Goal: Information Seeking & Learning: Find specific page/section

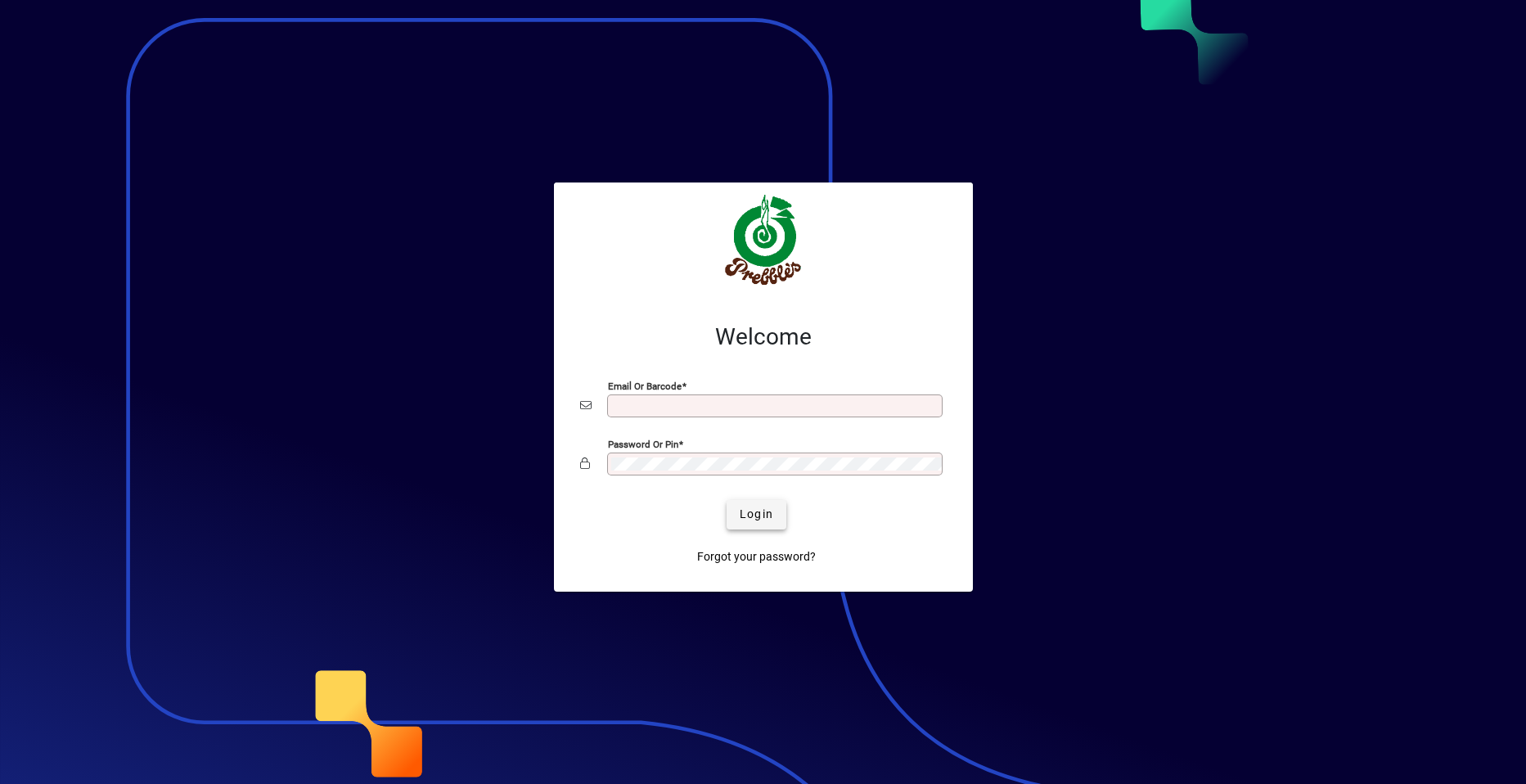
type input "**********"
click at [764, 514] on span "Login" at bounding box center [756, 514] width 34 height 17
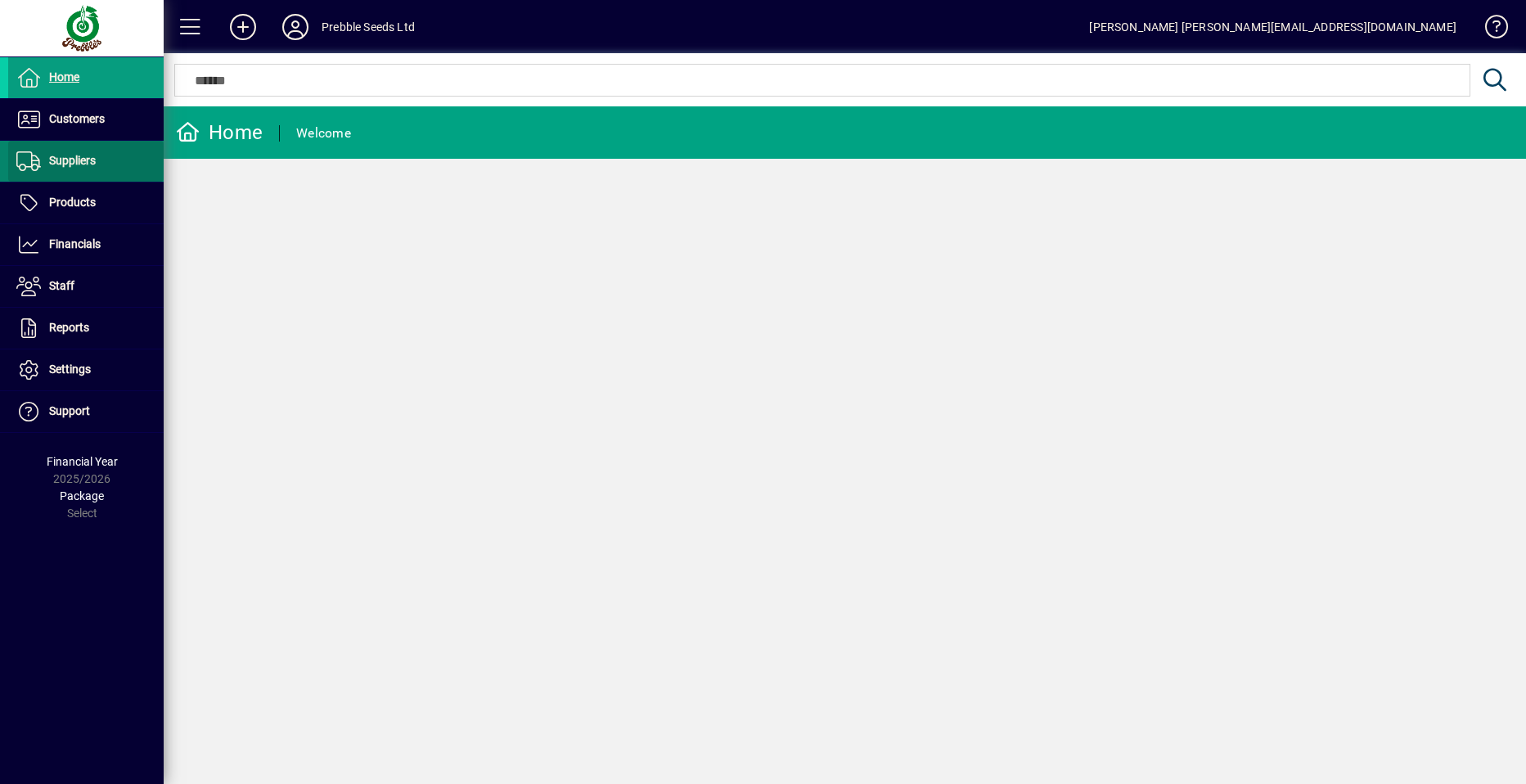
click at [104, 164] on span at bounding box center [86, 161] width 156 height 39
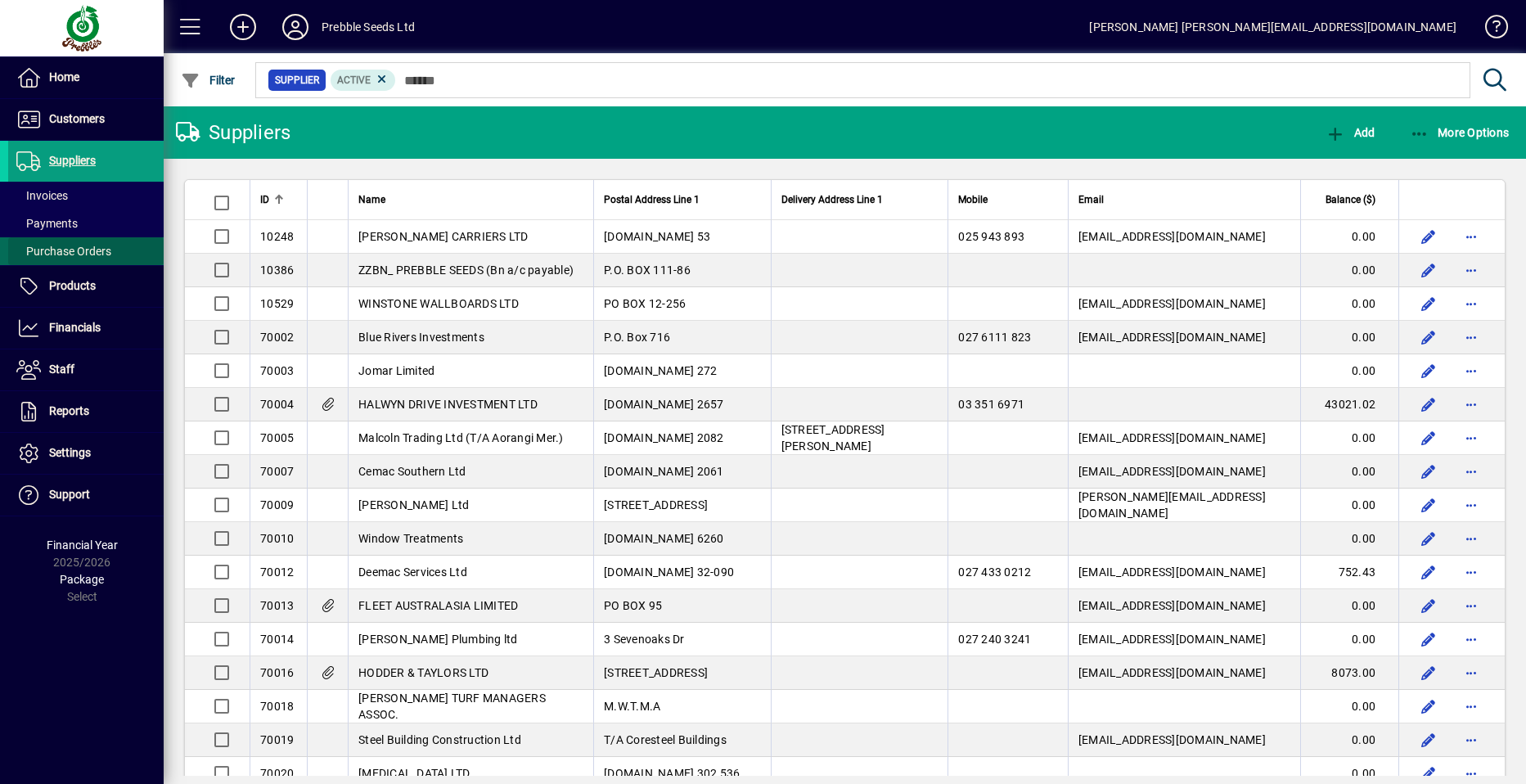
click at [75, 252] on span "Purchase Orders" at bounding box center [64, 251] width 95 height 13
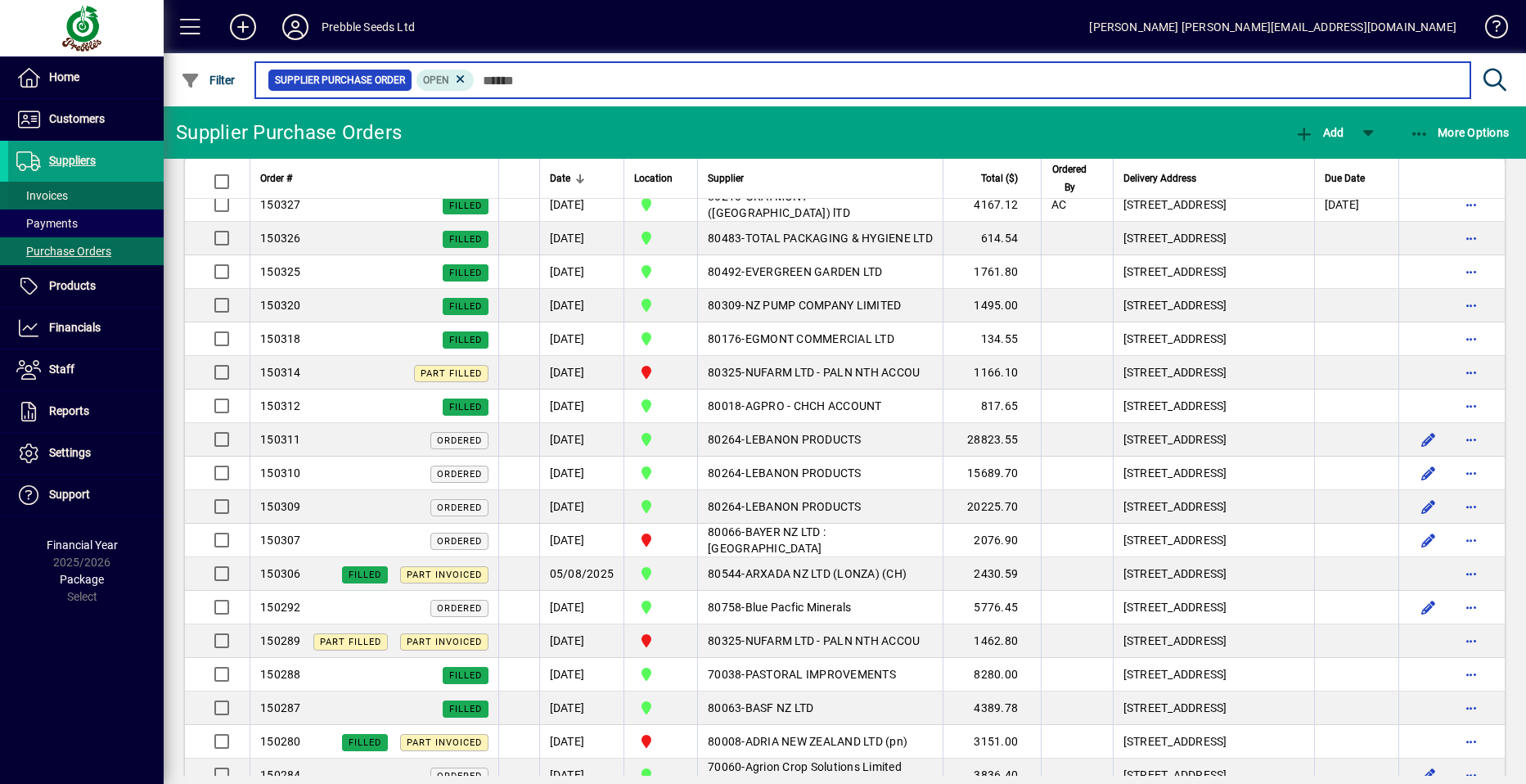
scroll to position [879, 0]
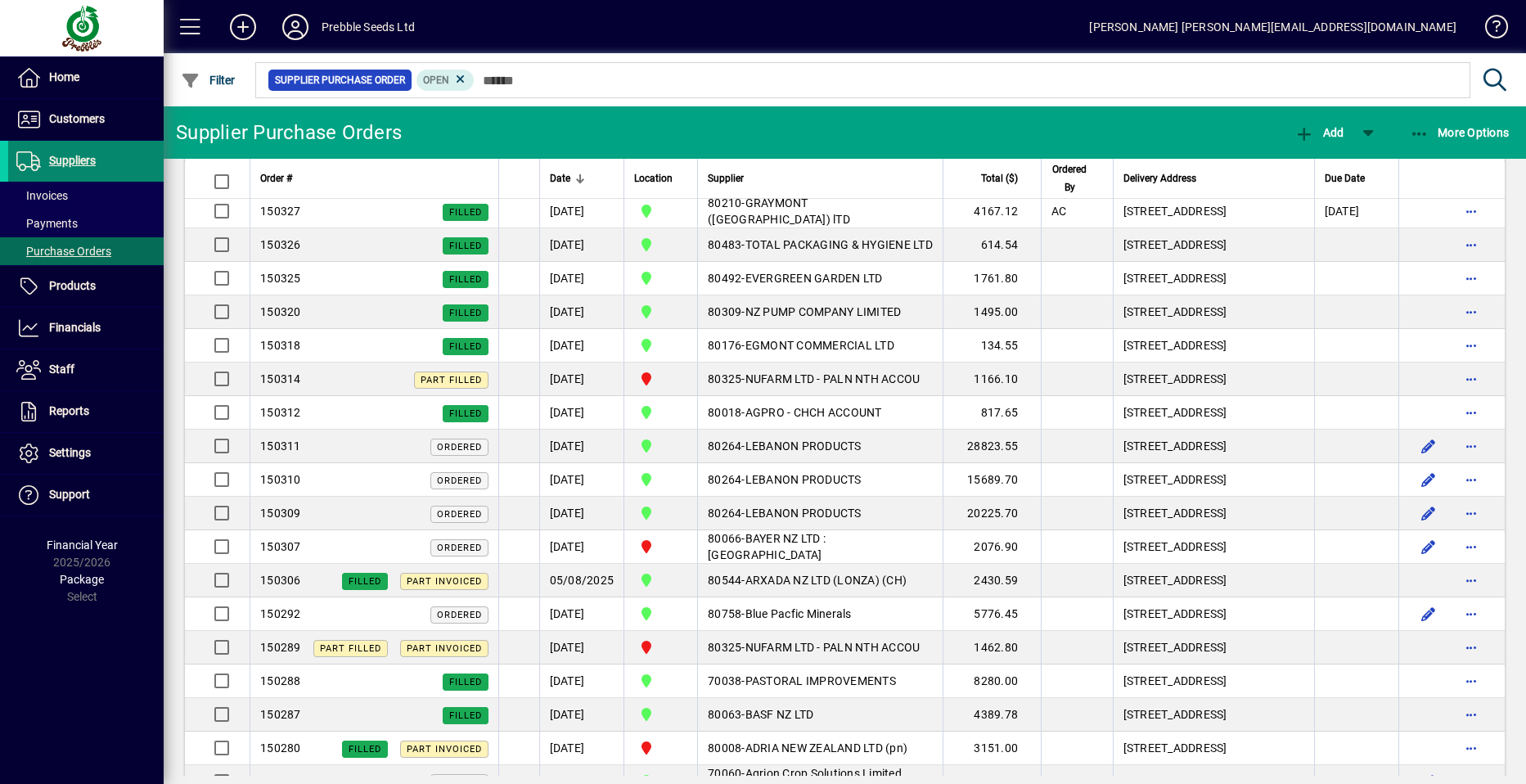
click at [79, 153] on span "Suppliers" at bounding box center [52, 161] width 87 height 19
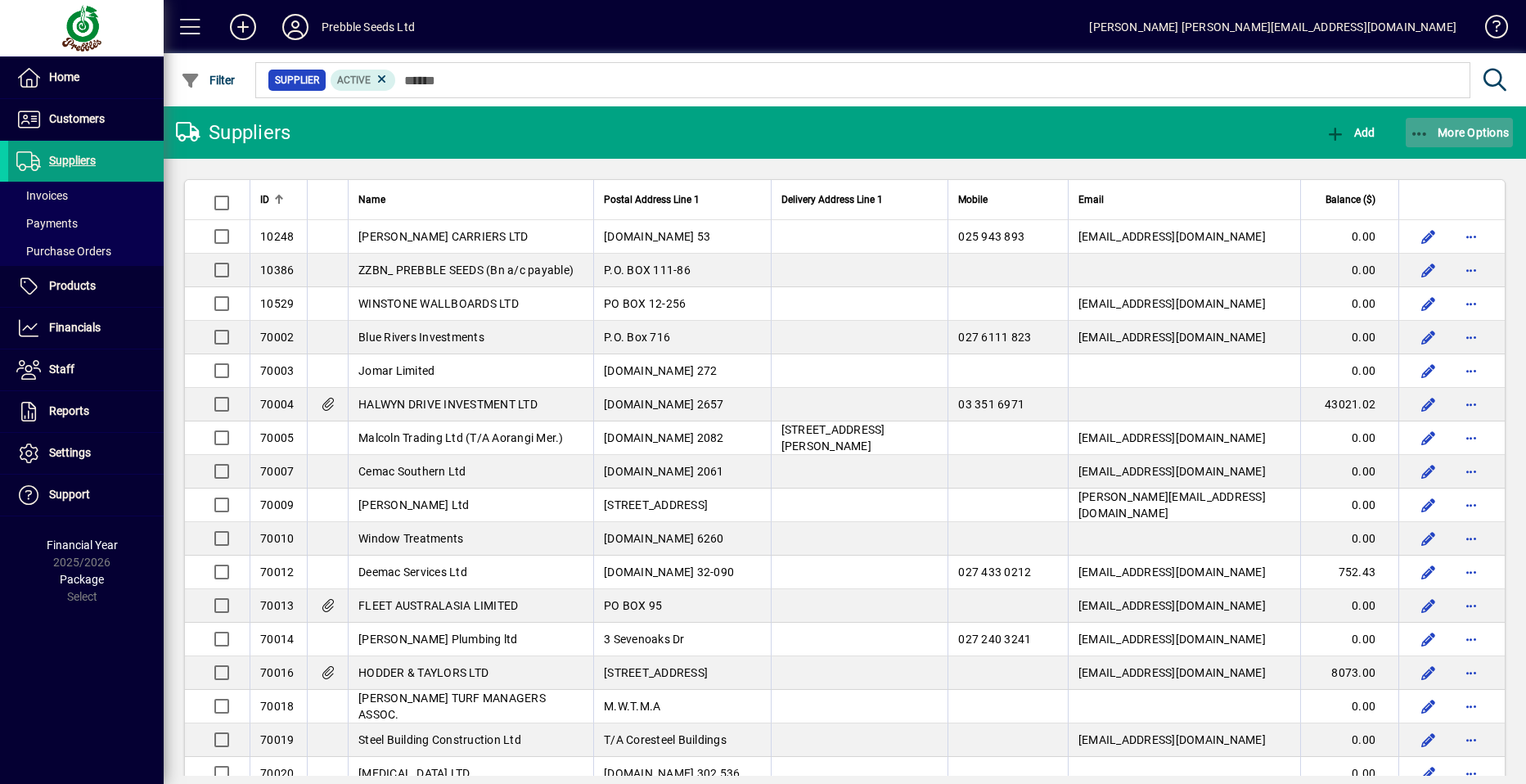
click at [1458, 132] on span "More Options" at bounding box center [1460, 132] width 100 height 13
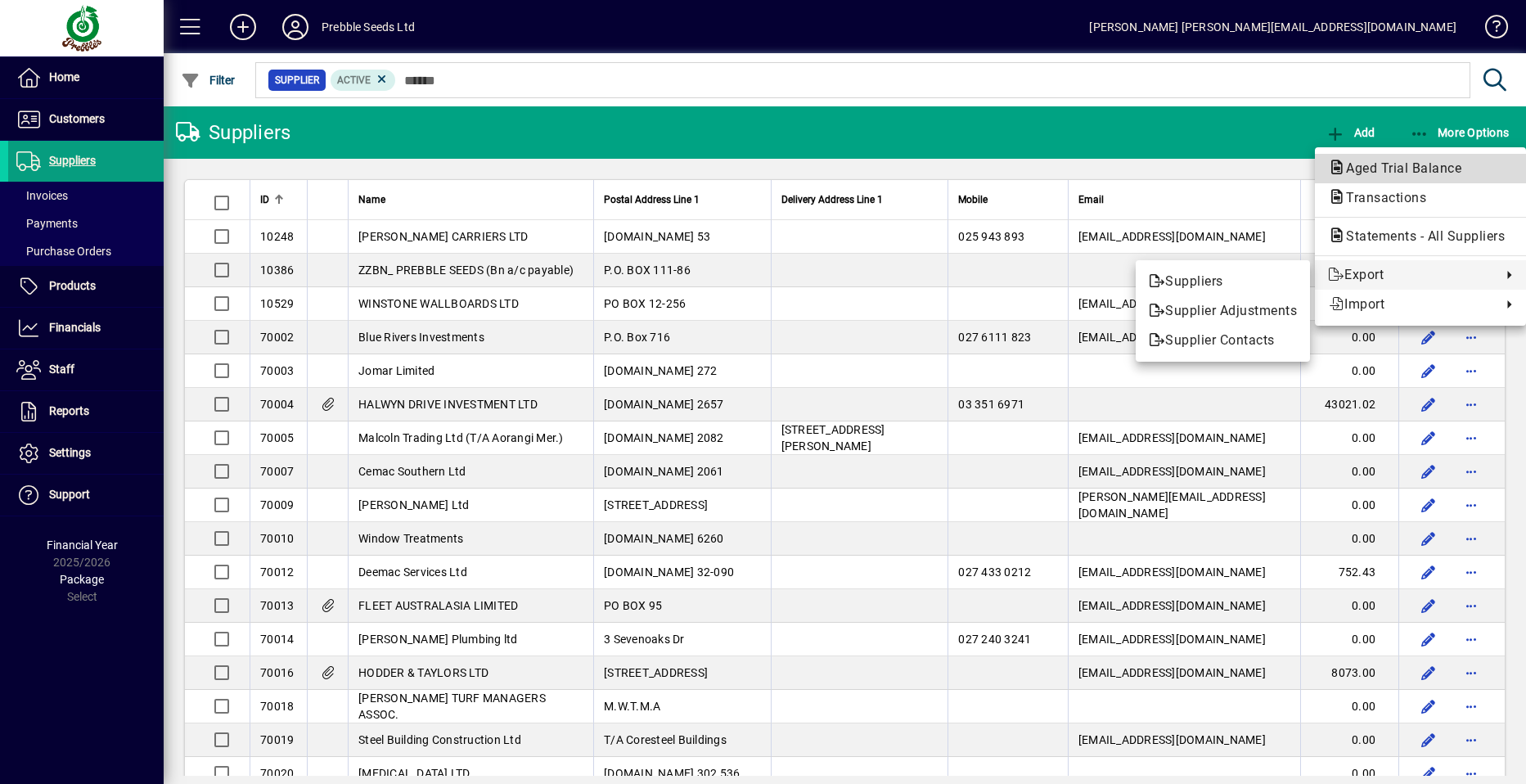
click at [1389, 161] on span "Aged Trial Balance" at bounding box center [1400, 168] width 142 height 16
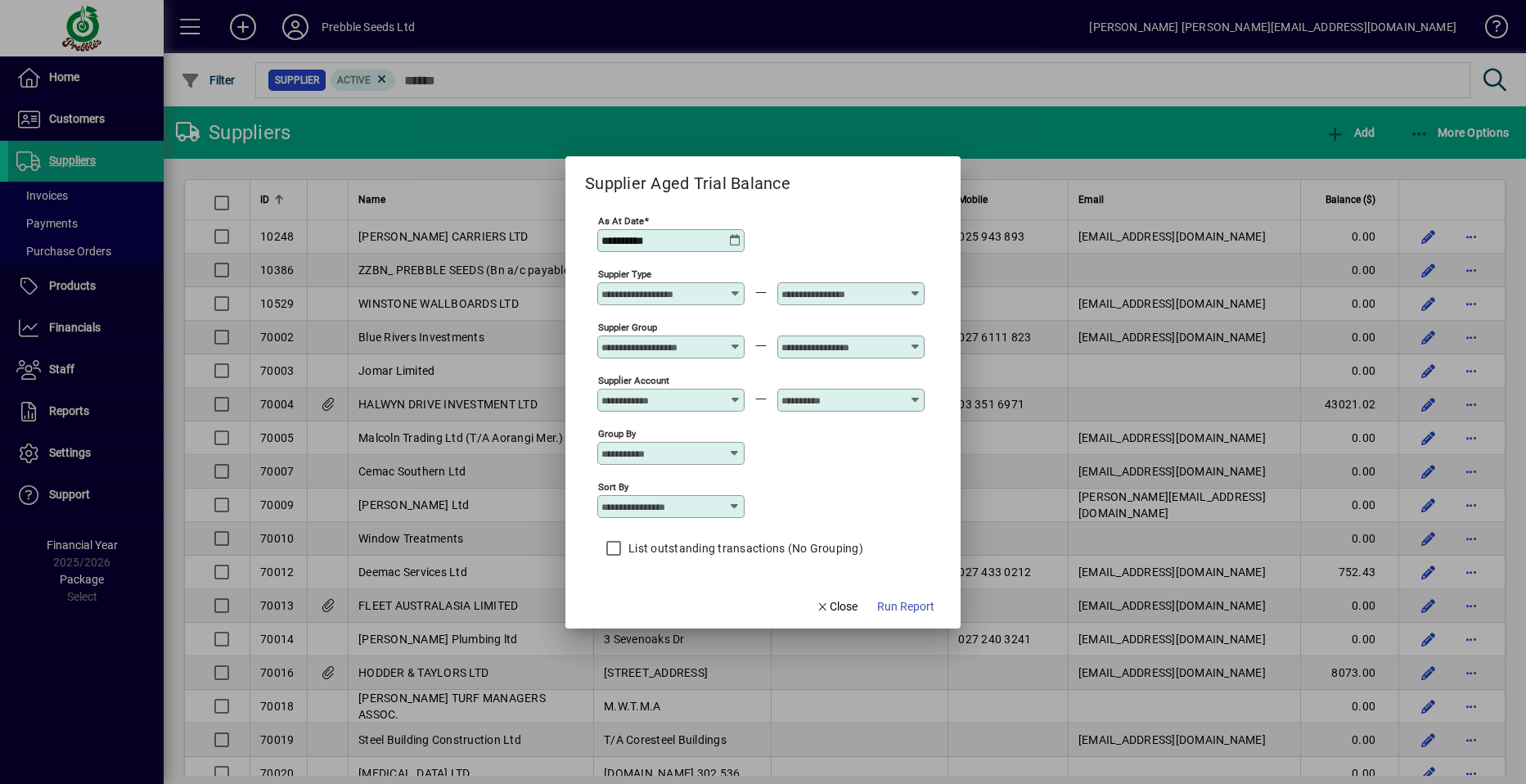
click at [737, 340] on icon at bounding box center [735, 340] width 13 height 0
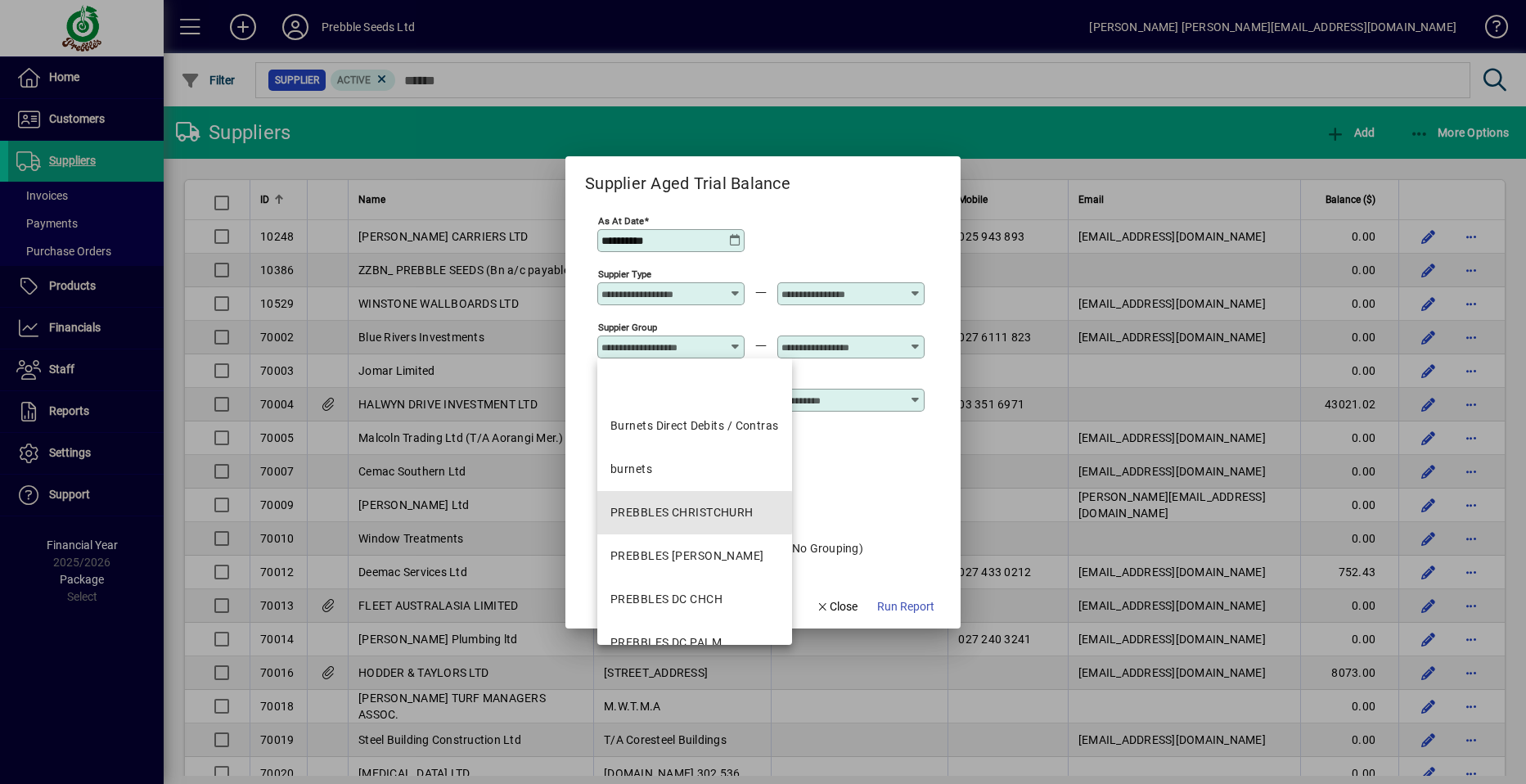
click at [661, 510] on div "PREBBLES CHRISTCHURH" at bounding box center [681, 513] width 143 height 17
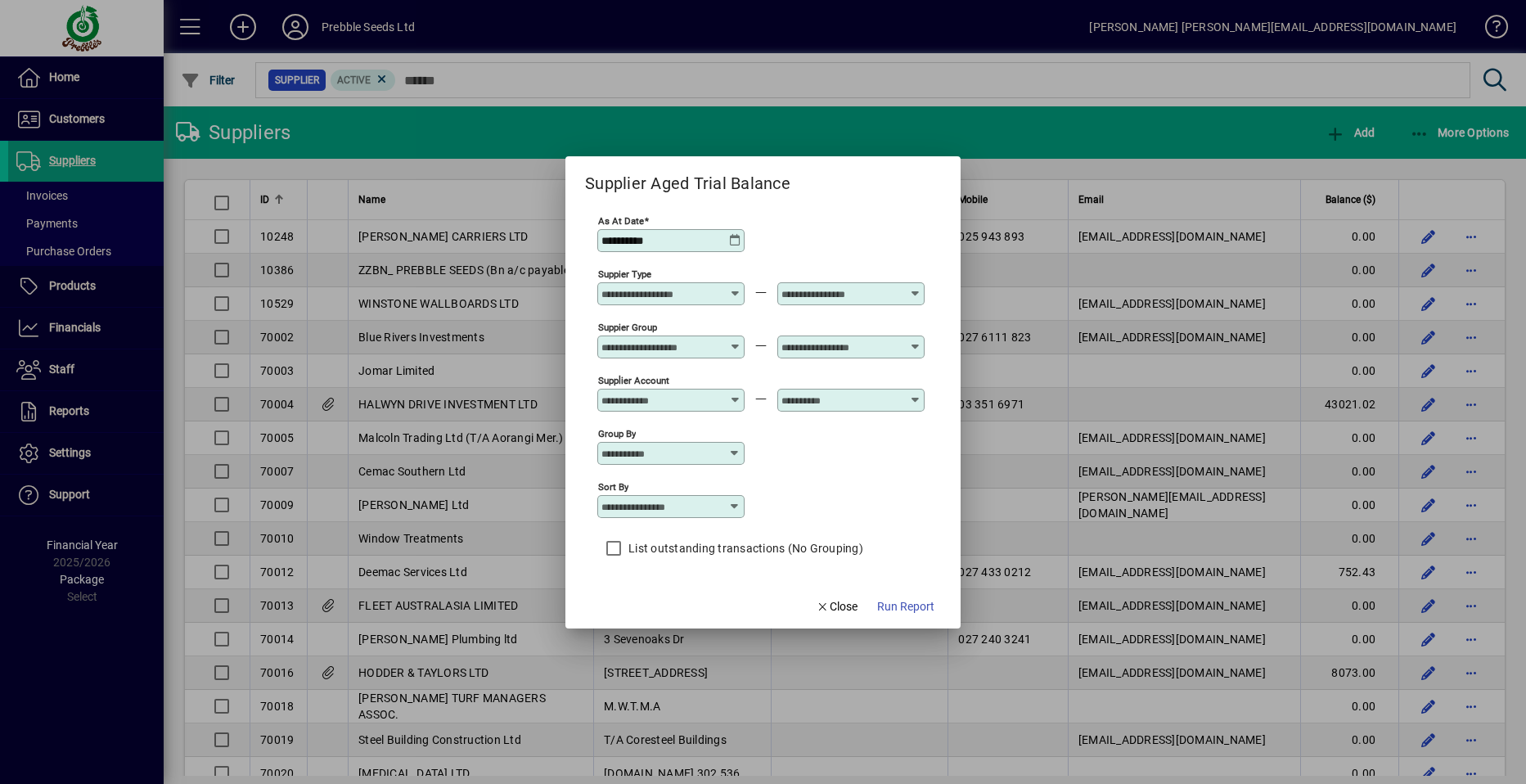
type input "**********"
click at [913, 340] on icon at bounding box center [916, 340] width 13 height 0
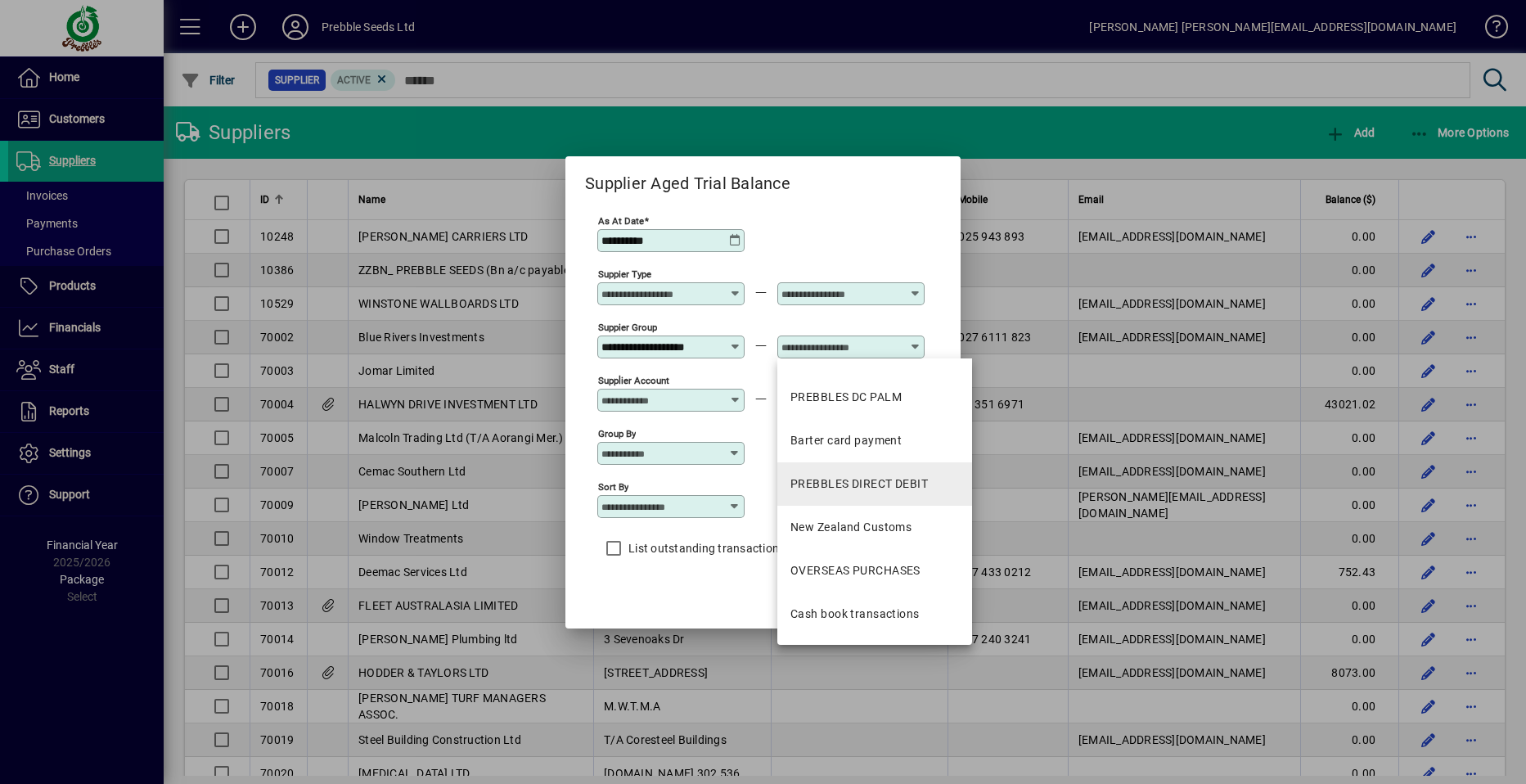
scroll to position [287, 0]
click at [858, 485] on div "New Zealand Customs" at bounding box center [850, 487] width 121 height 17
type input "**********"
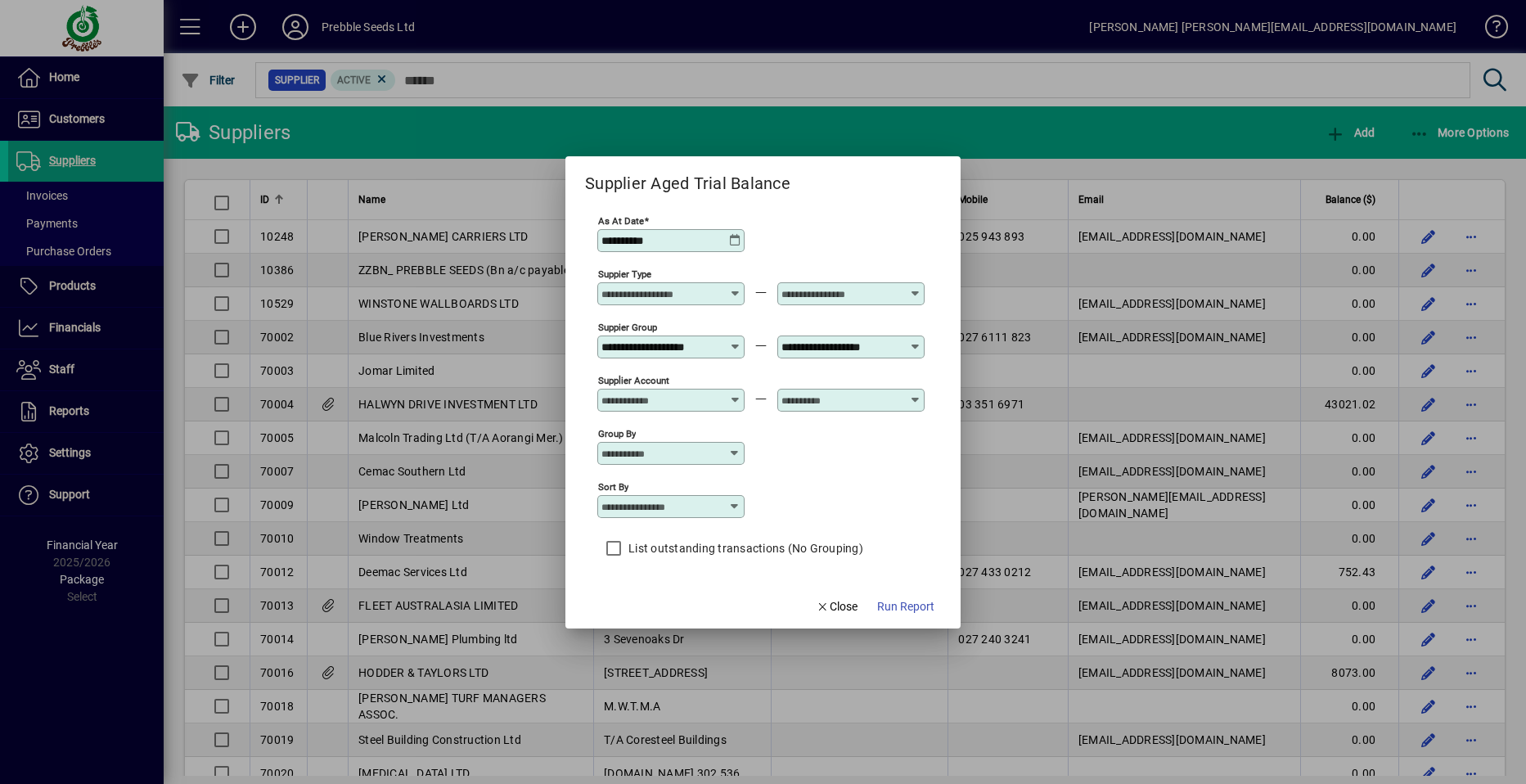
click at [733, 505] on icon at bounding box center [734, 506] width 13 height 13
click at [655, 607] on div "Supplier Name" at bounding box center [649, 607] width 79 height 17
type input "**********"
click at [901, 609] on span "Run Report" at bounding box center [906, 607] width 57 height 17
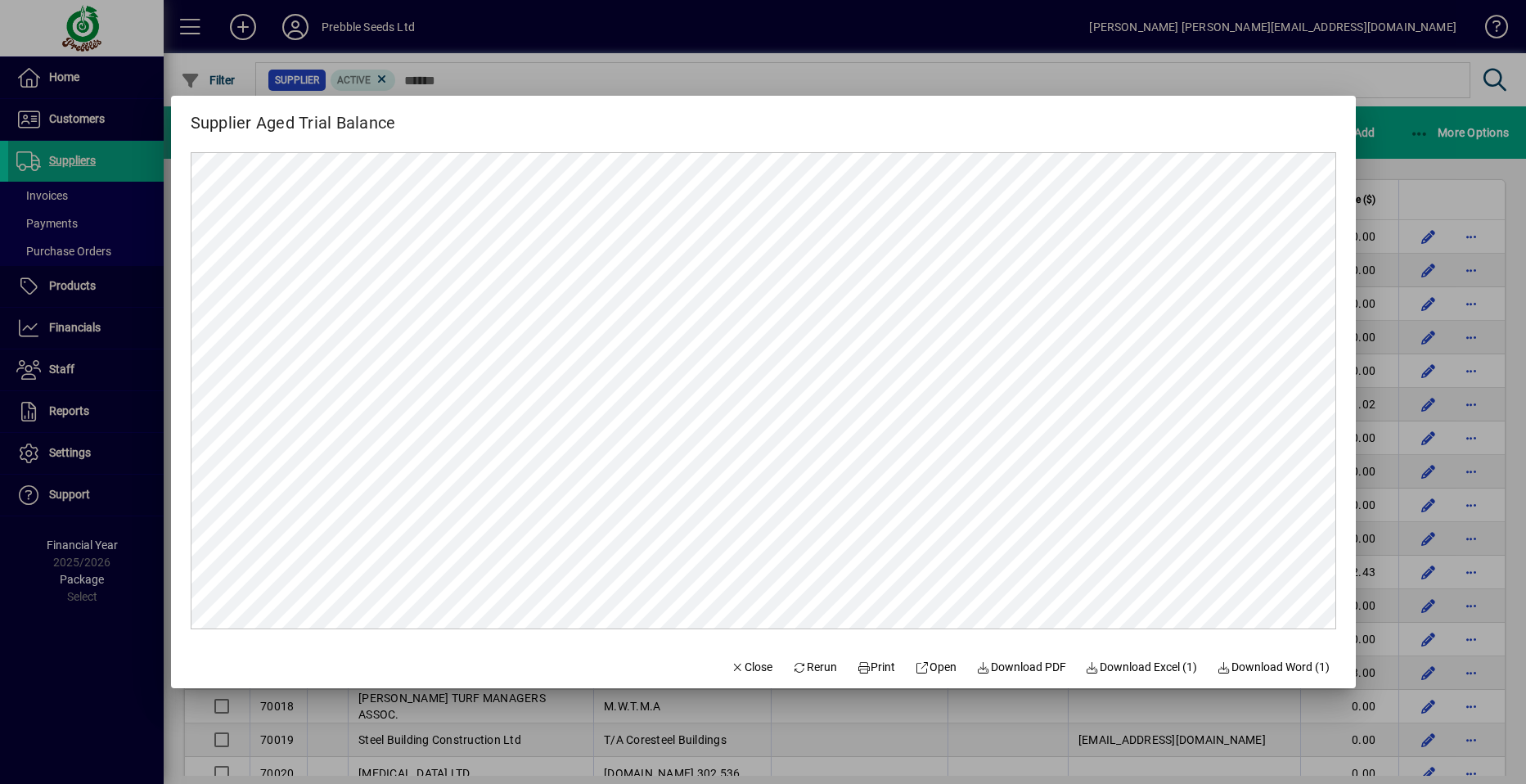
scroll to position [0, 0]
click at [739, 665] on span "Close" at bounding box center [752, 667] width 43 height 17
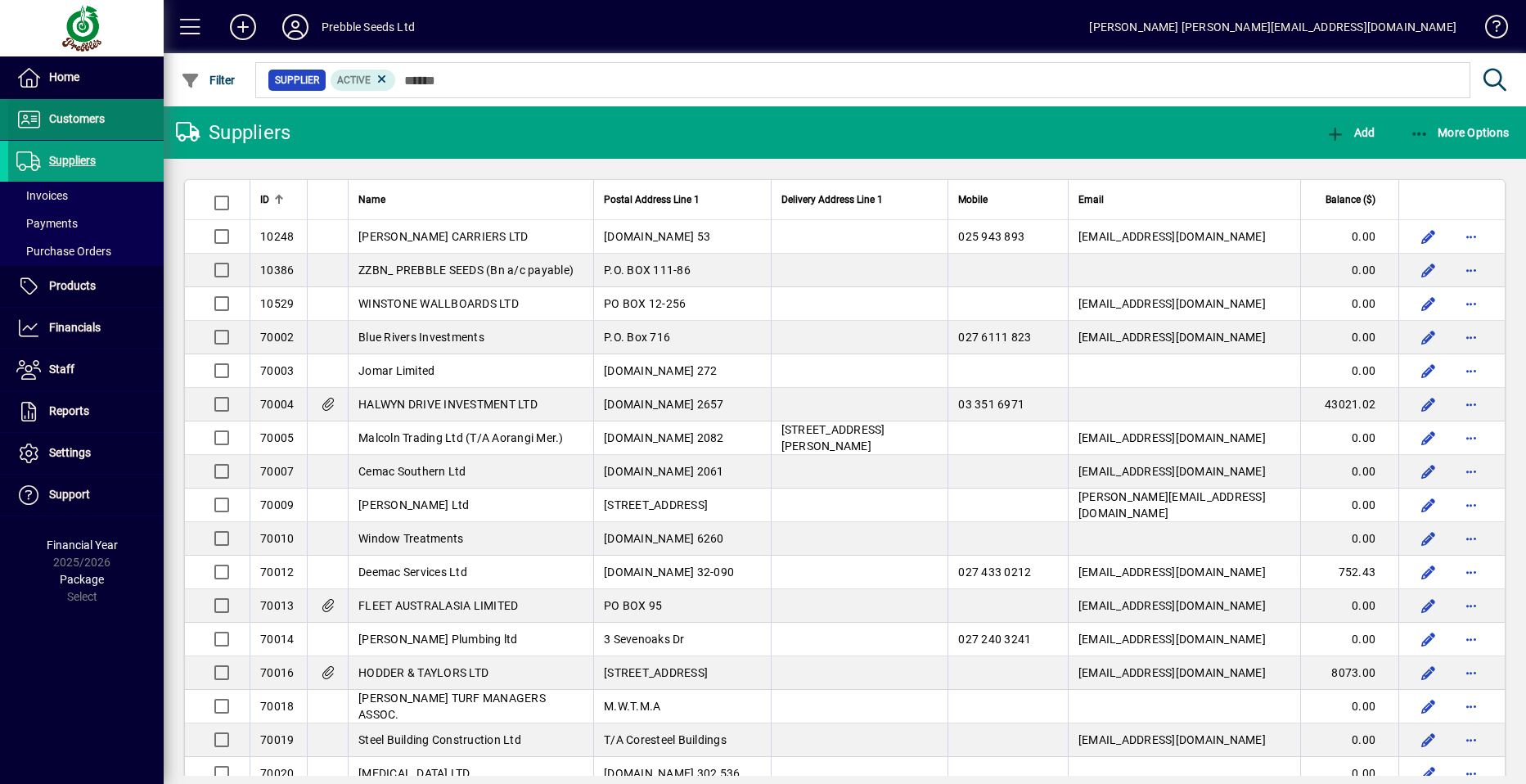
click at [60, 117] on span "Customers" at bounding box center [77, 118] width 55 height 13
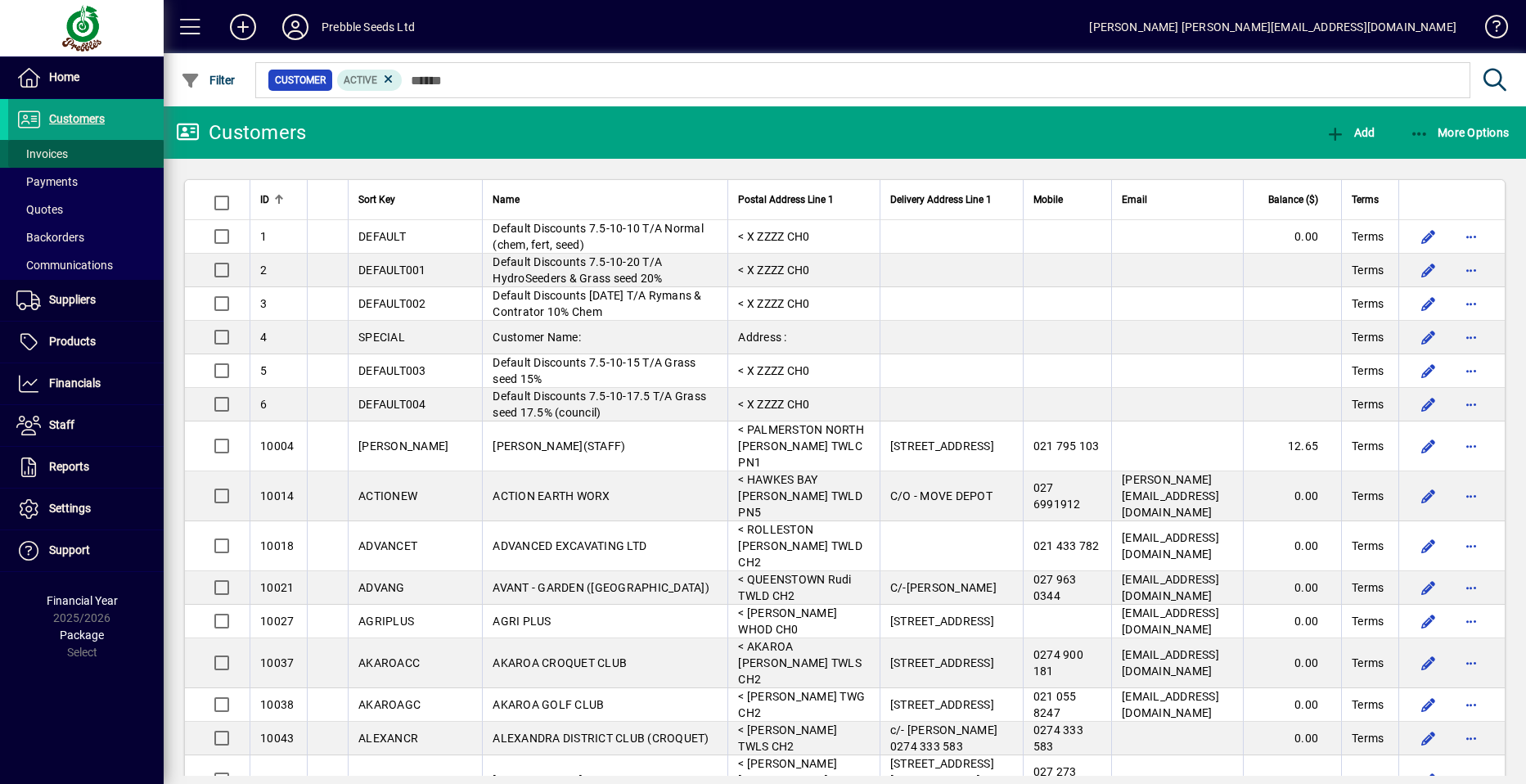
click at [66, 155] on span "Invoices" at bounding box center [42, 153] width 52 height 13
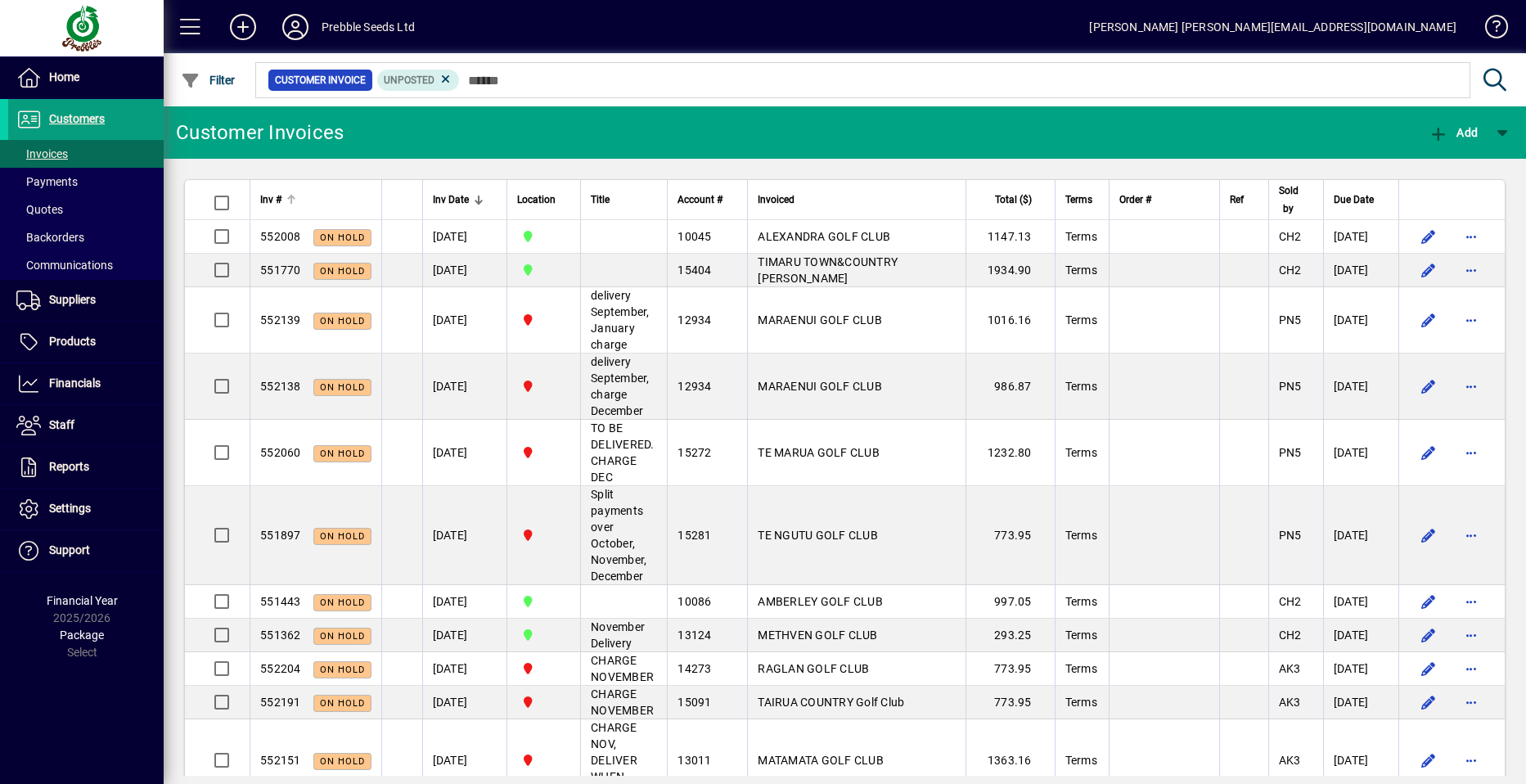
click at [269, 199] on span "Inv #" at bounding box center [271, 199] width 21 height 18
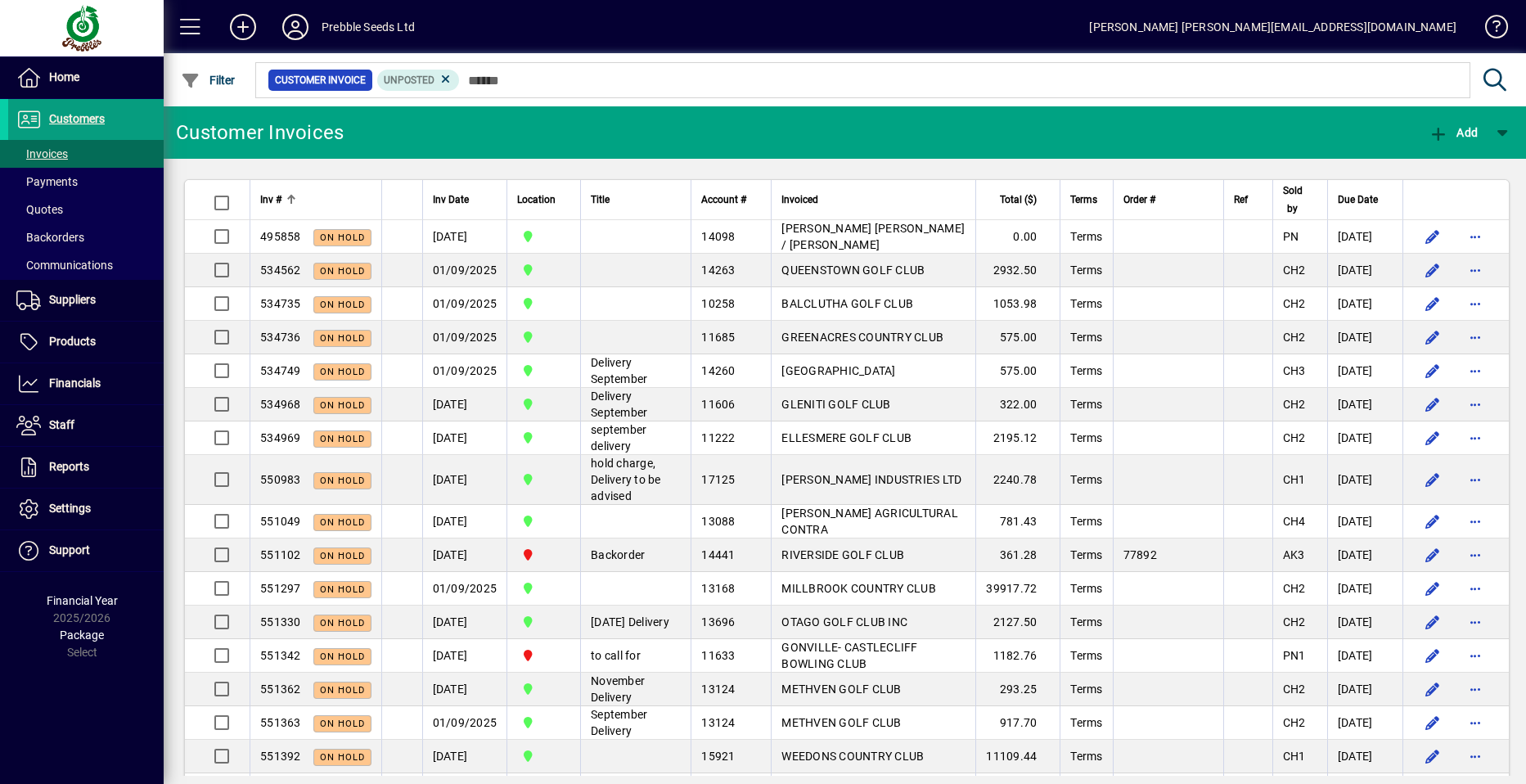
click at [268, 199] on span "Inv #" at bounding box center [271, 199] width 21 height 18
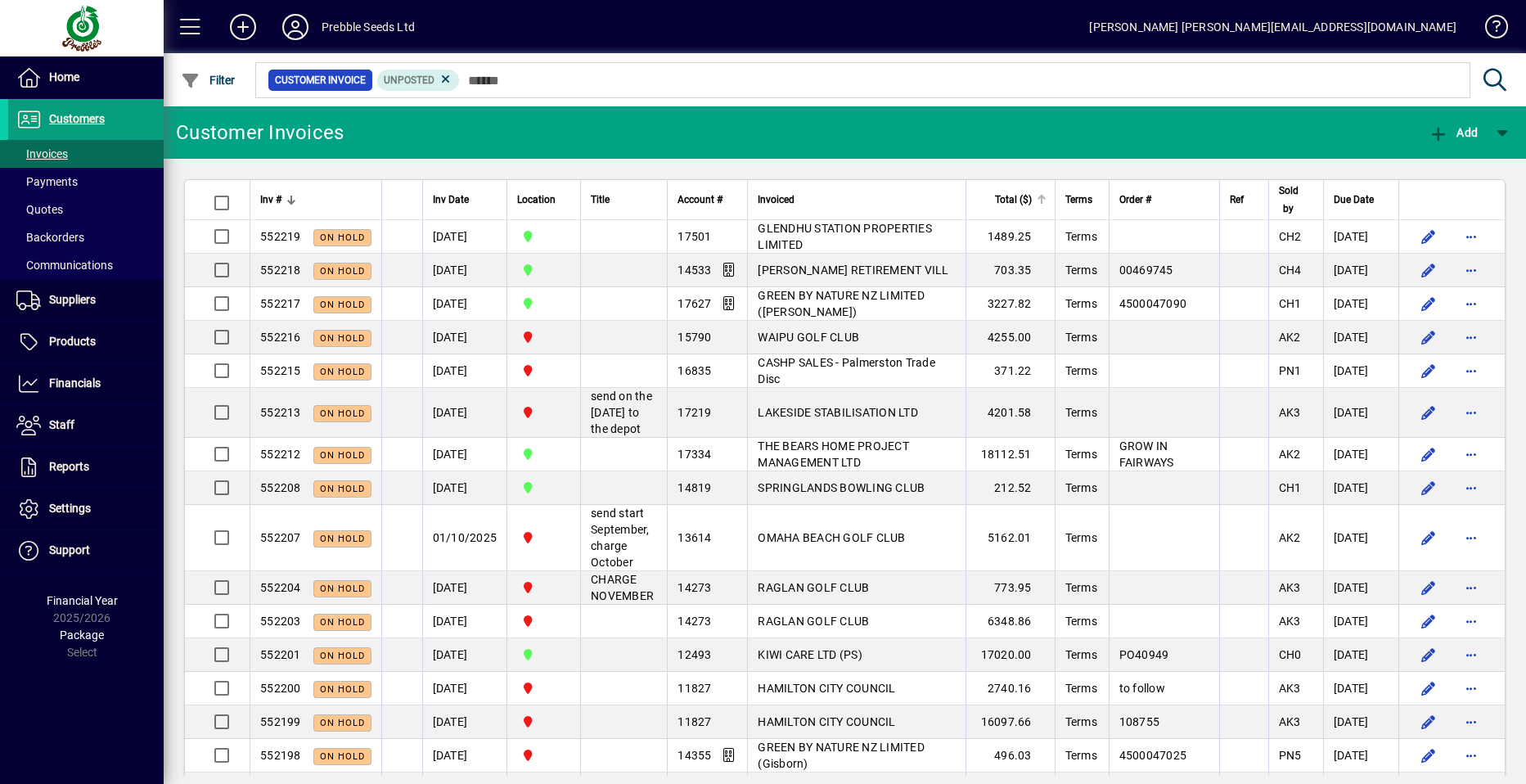
click at [990, 195] on div "Total ($)" at bounding box center [1012, 199] width 70 height 18
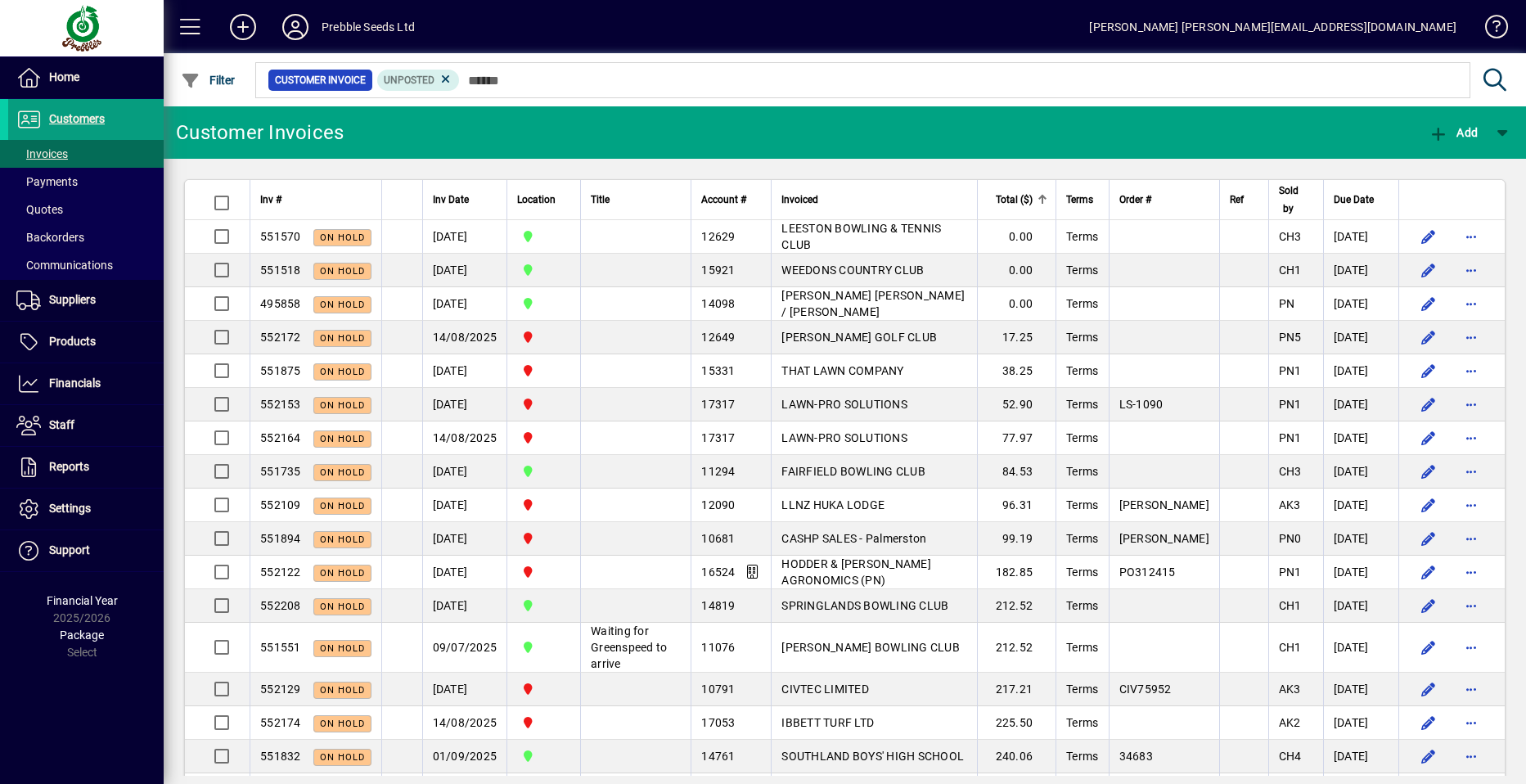
click at [1006, 197] on span "Total ($)" at bounding box center [1015, 199] width 37 height 18
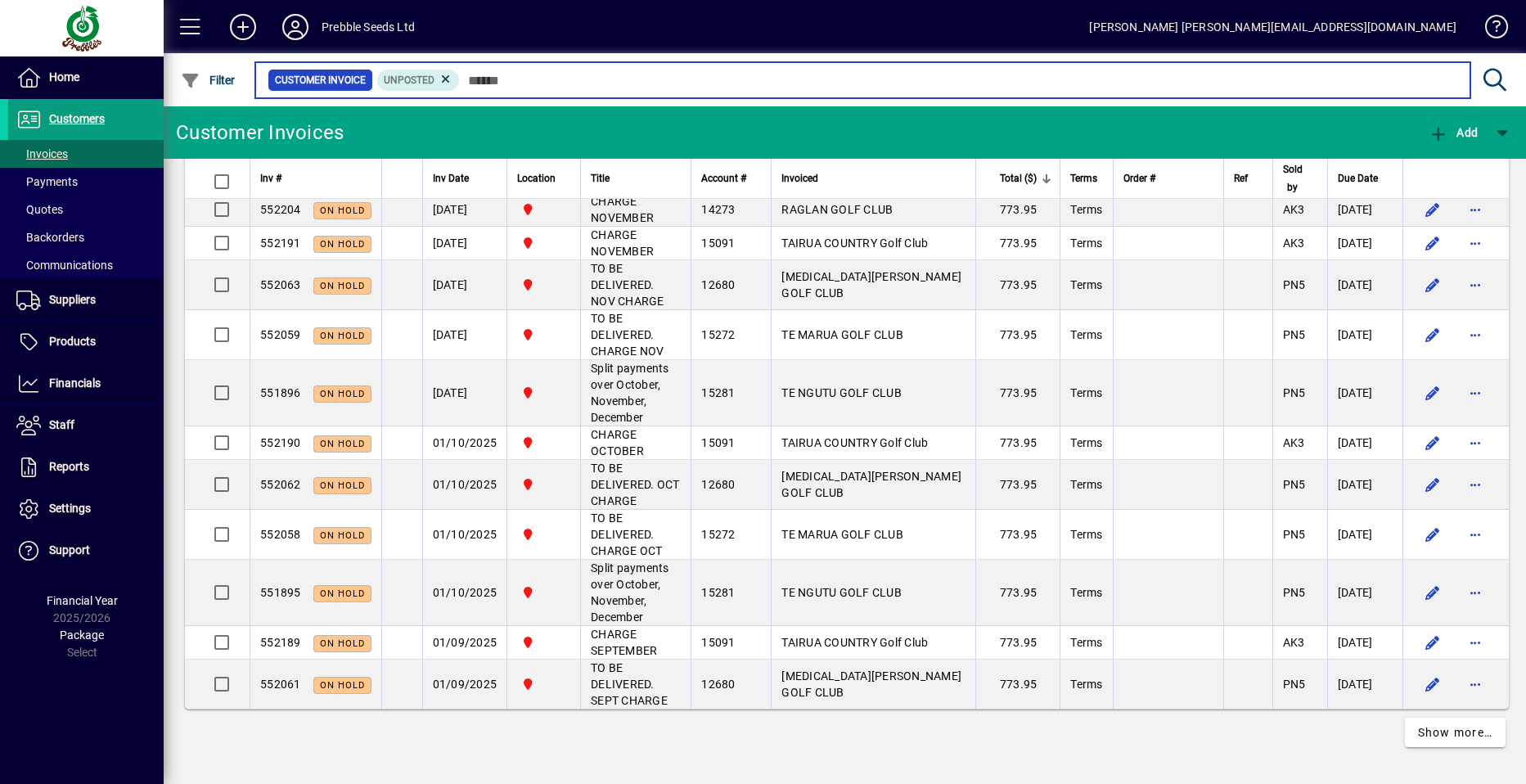
scroll to position [3764, 0]
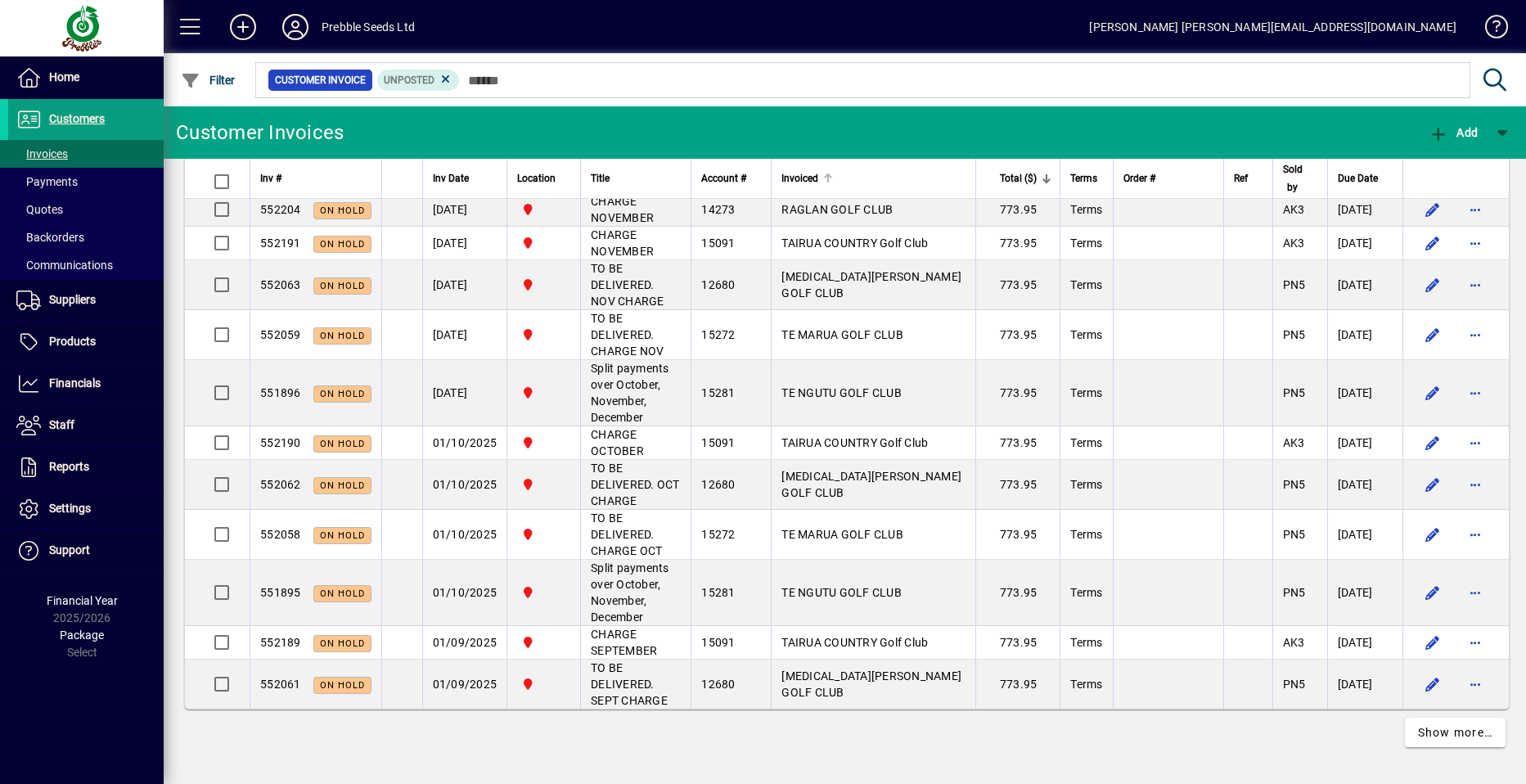
click at [781, 176] on span "Invoiced" at bounding box center [800, 178] width 37 height 18
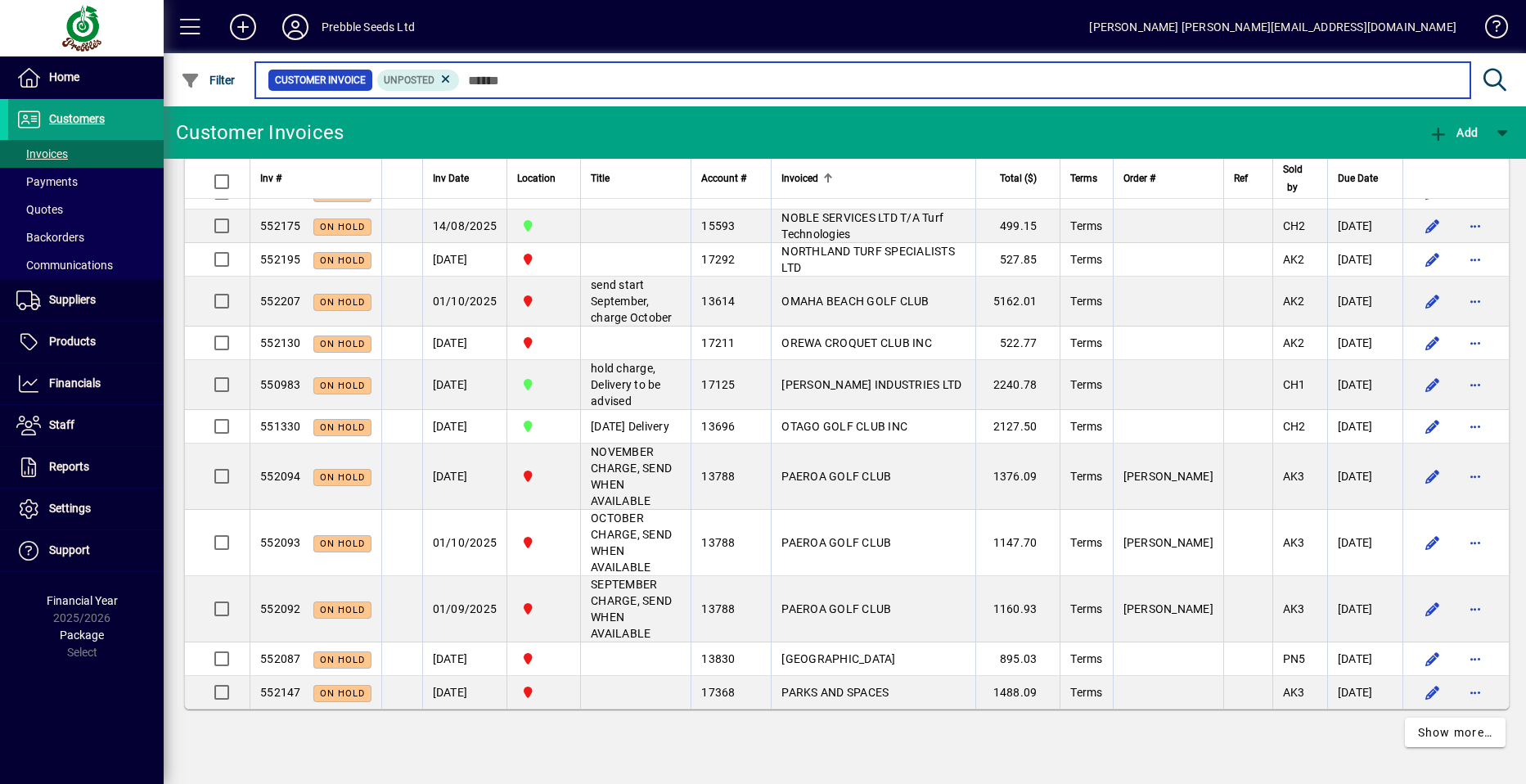
scroll to position [3650, 0]
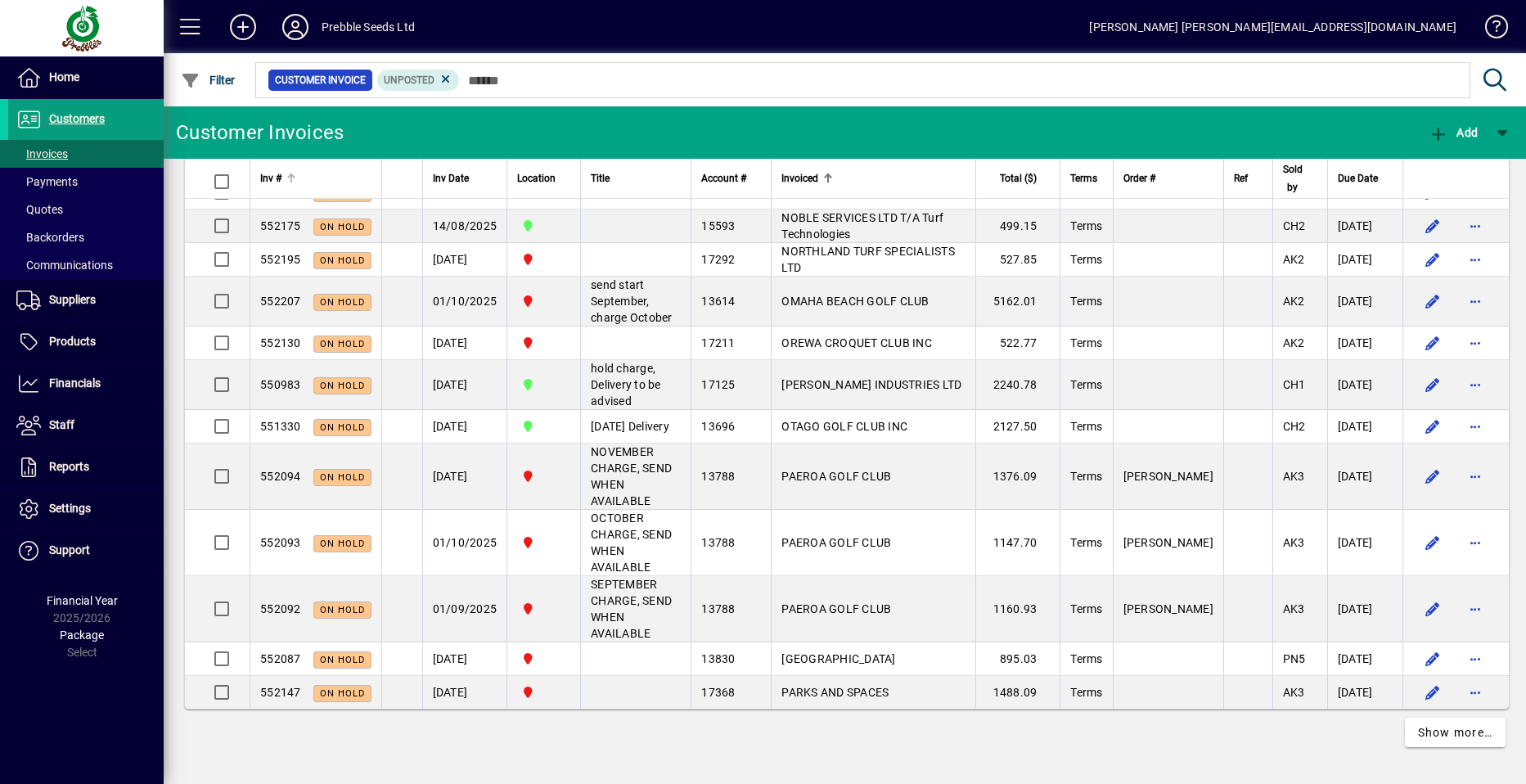
click at [281, 176] on span "Inv #" at bounding box center [271, 178] width 21 height 18
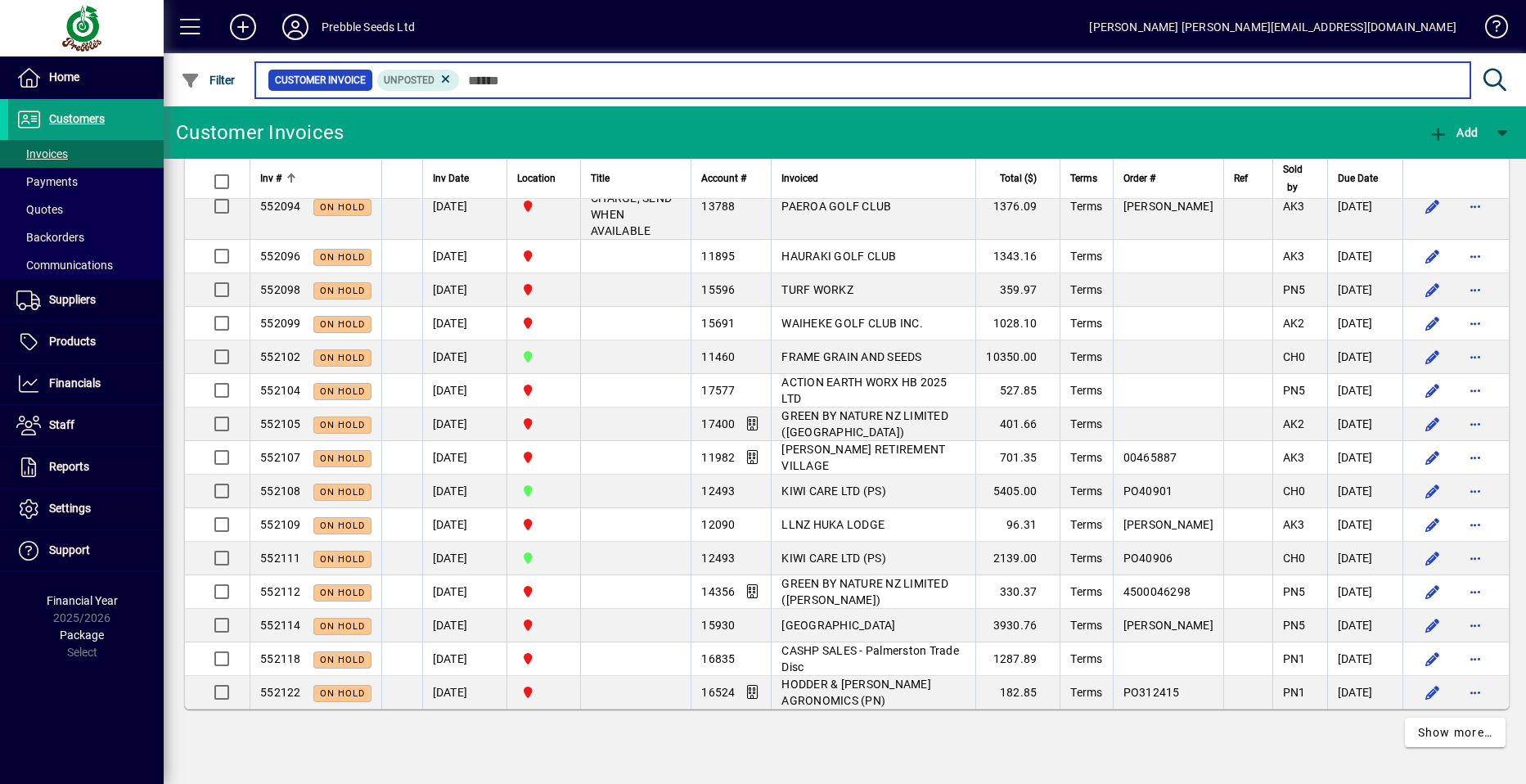
scroll to position [3618, 0]
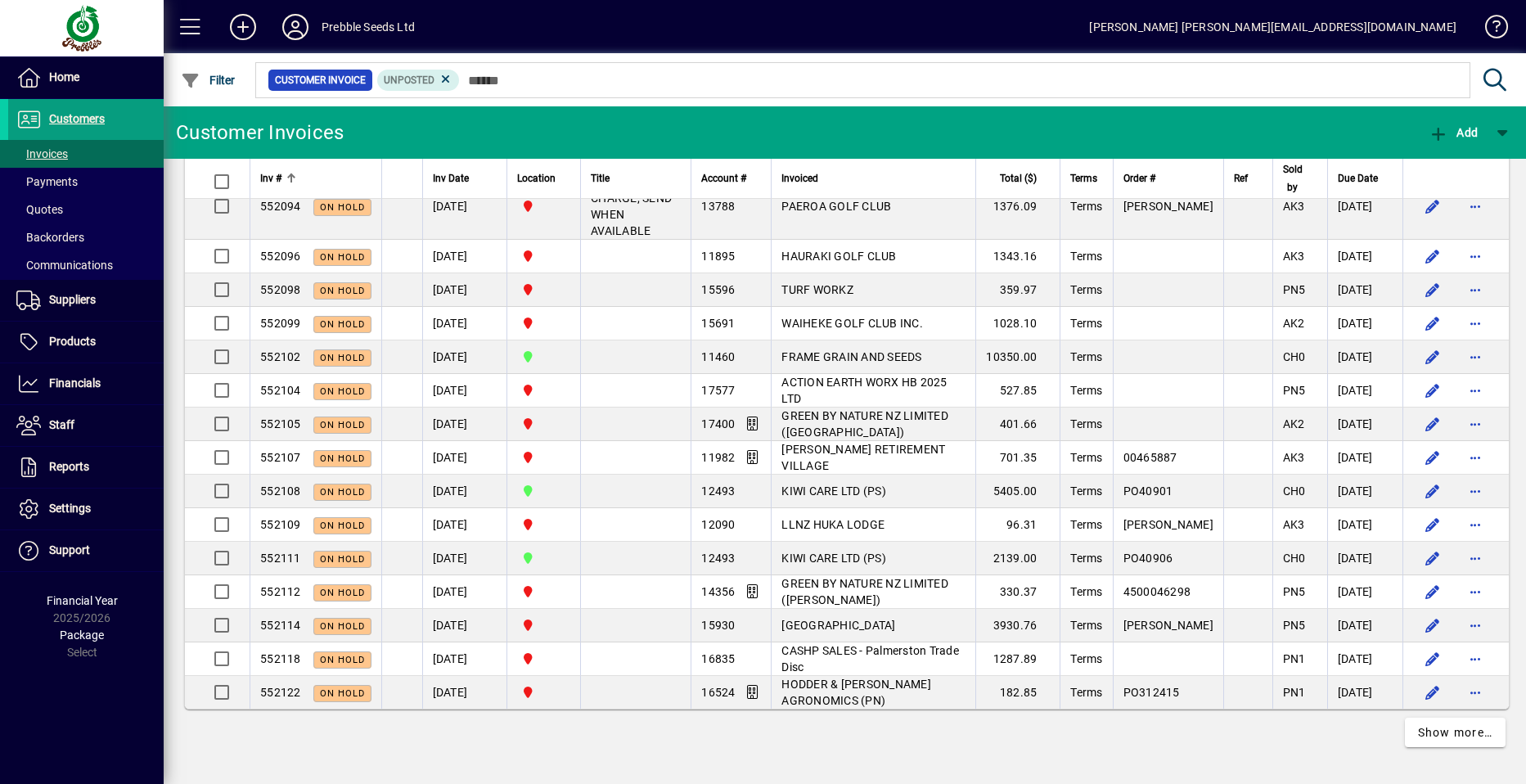
click at [281, 176] on span "Inv #" at bounding box center [271, 178] width 21 height 18
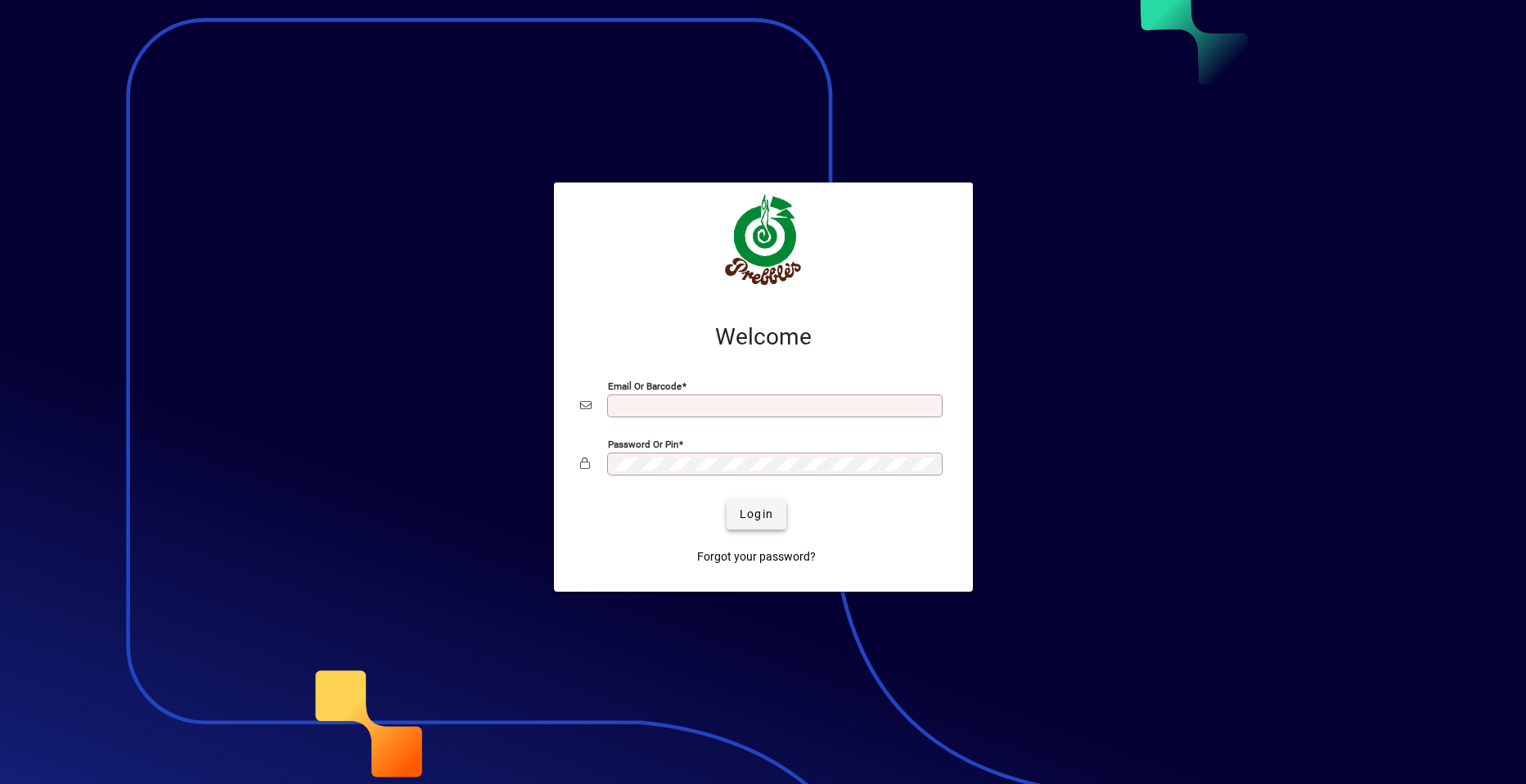
type input "**********"
drag, startPoint x: 757, startPoint y: 515, endPoint x: 746, endPoint y: 511, distance: 11.7
click at [755, 515] on span "Login" at bounding box center [756, 514] width 34 height 17
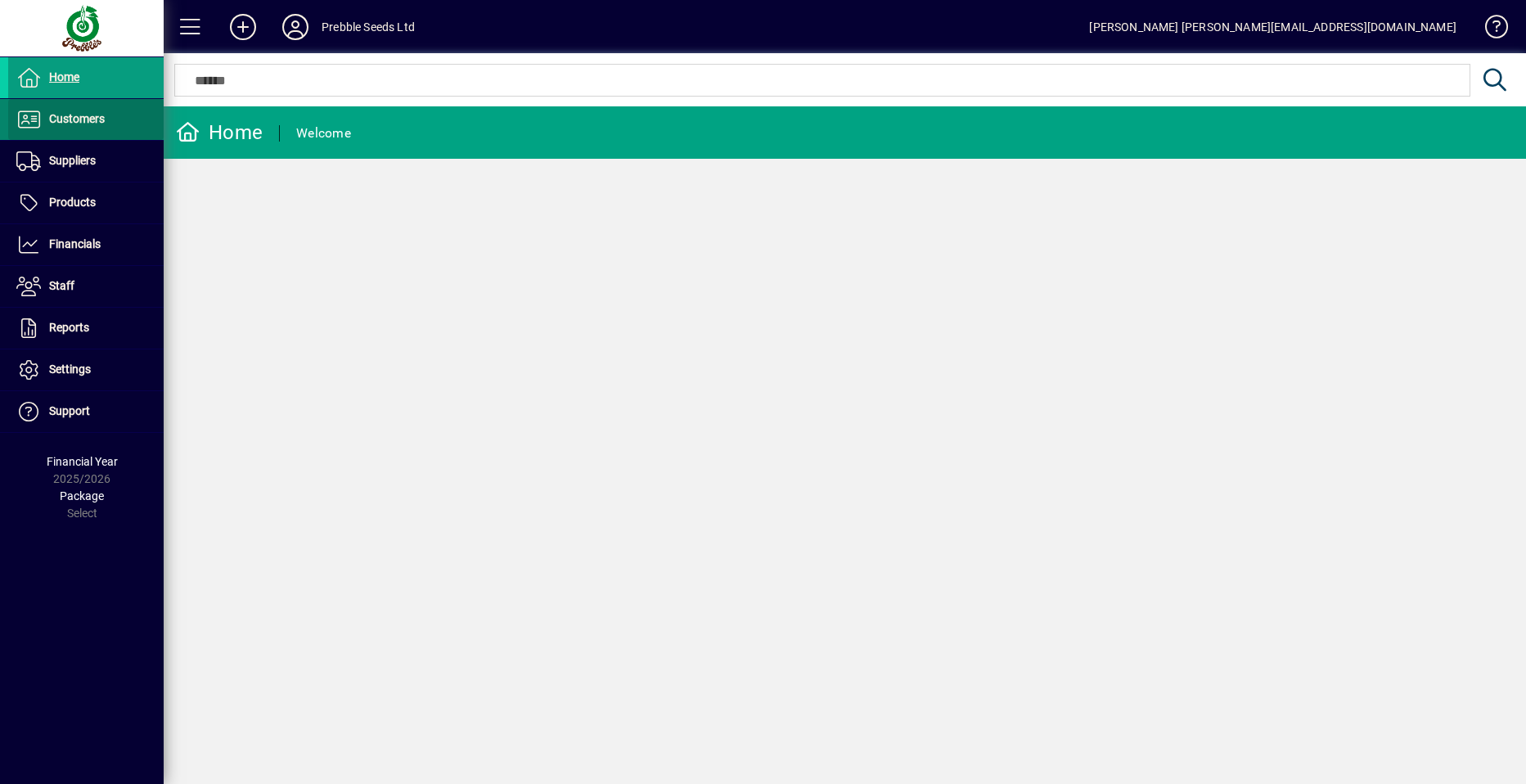
click at [89, 121] on span "Customers" at bounding box center [77, 118] width 55 height 13
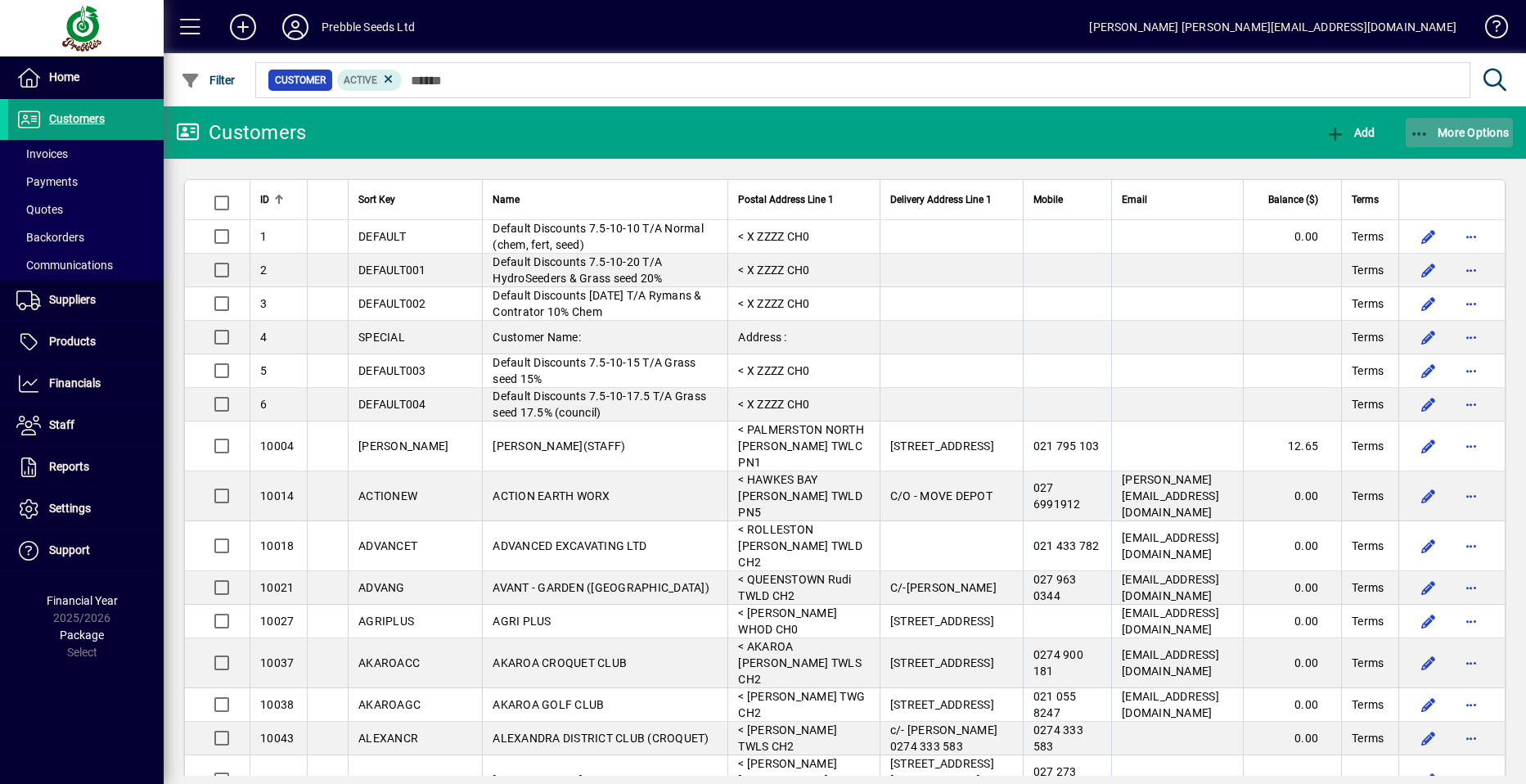
click at [1474, 129] on span "More Options" at bounding box center [1460, 132] width 100 height 13
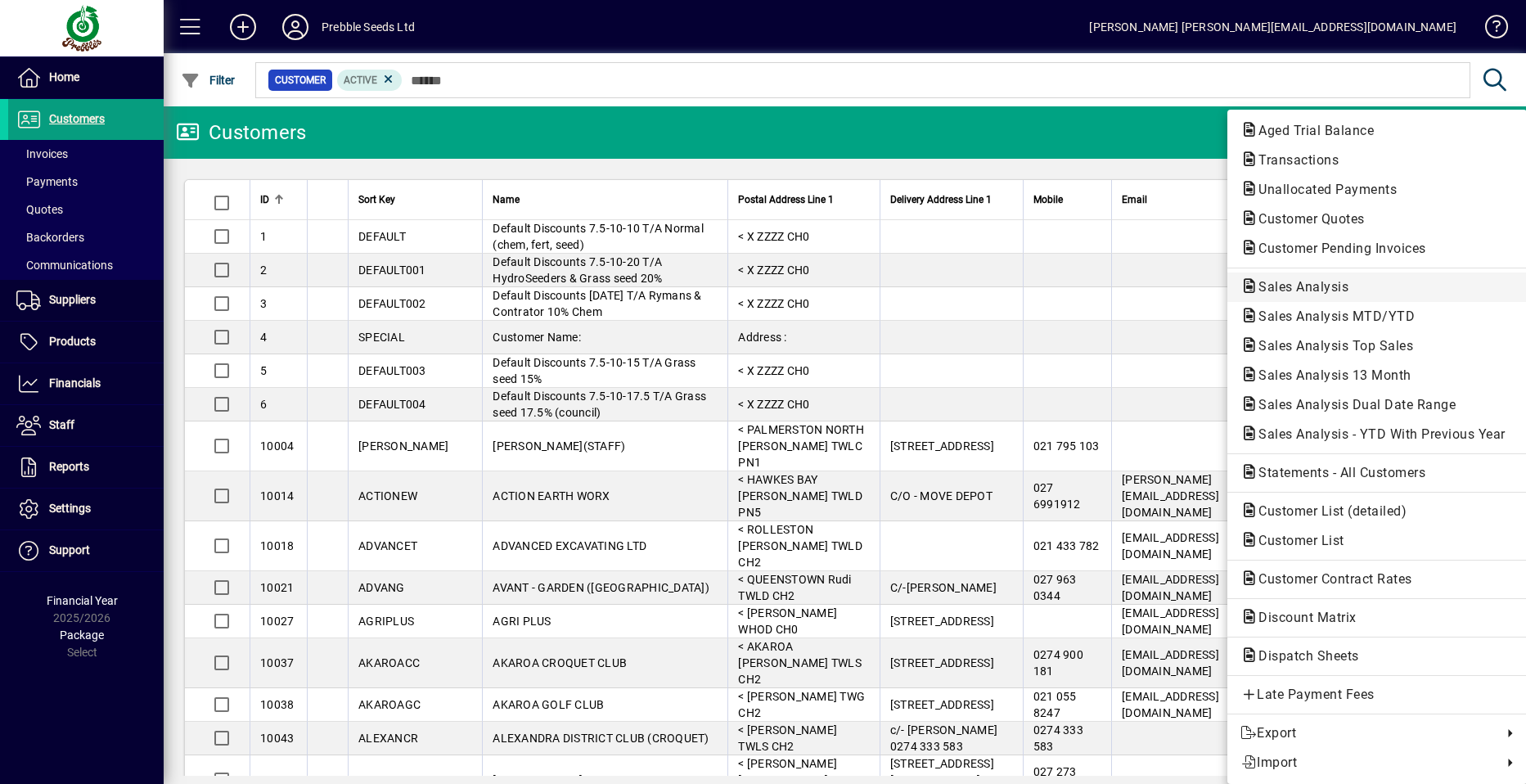
click at [1306, 284] on span "Sales Analysis" at bounding box center [1300, 287] width 117 height 16
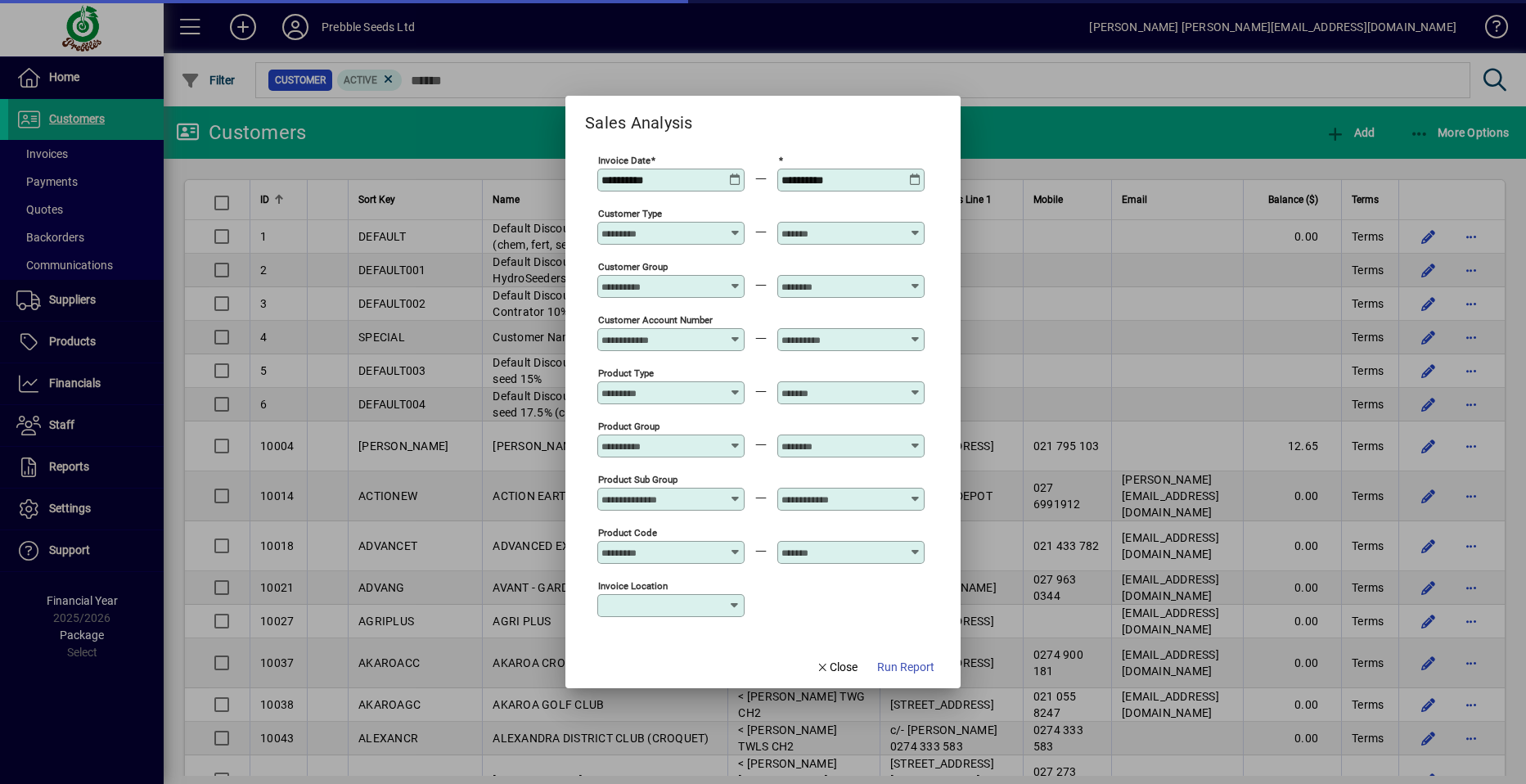
type input "**********"
drag, startPoint x: 846, startPoint y: 670, endPoint x: 834, endPoint y: 654, distance: 20.0
click at [843, 666] on span "Close" at bounding box center [838, 667] width 43 height 17
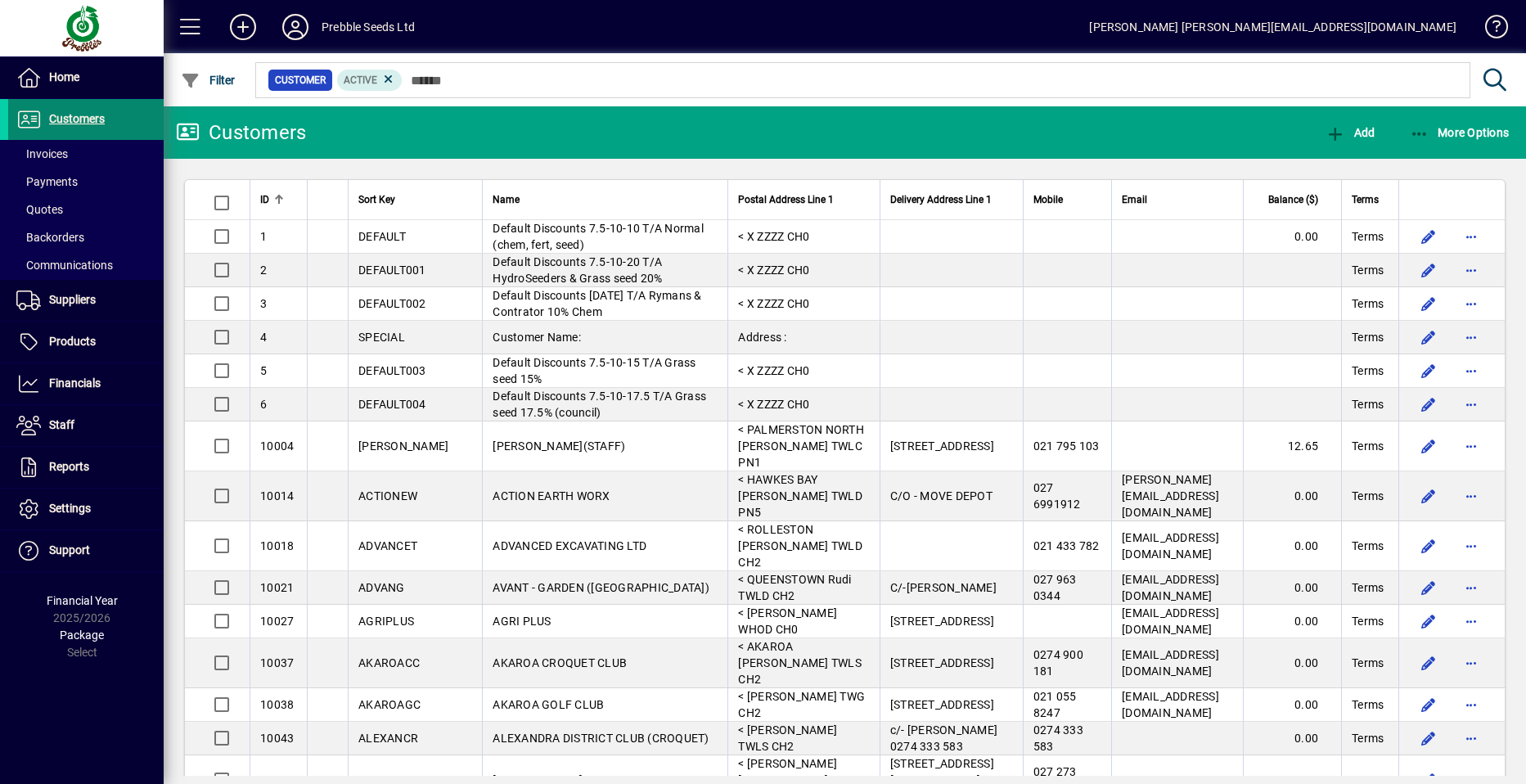
click at [101, 112] on span "Customers" at bounding box center [77, 118] width 55 height 13
click at [1472, 130] on span "More Options" at bounding box center [1460, 132] width 100 height 13
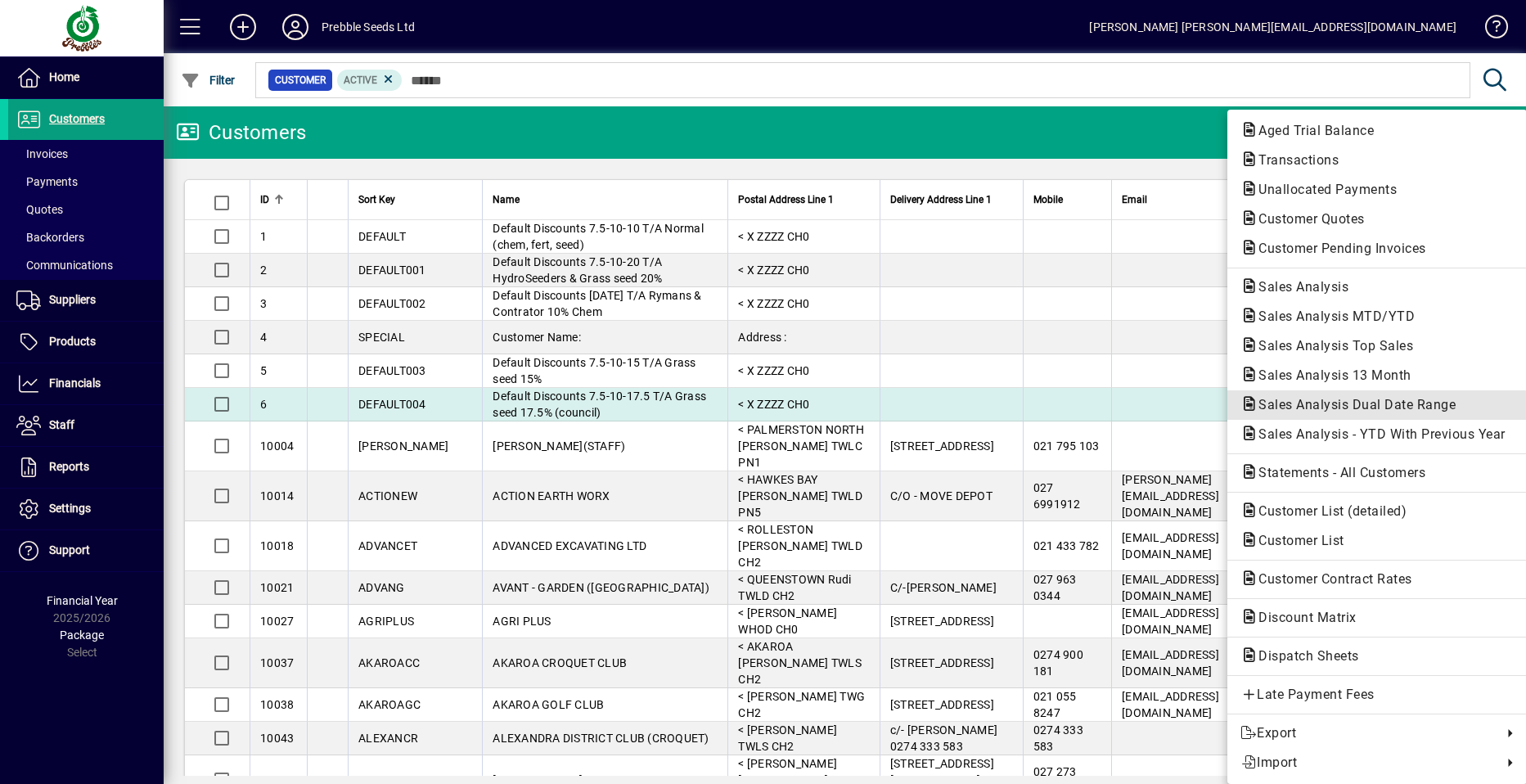
click at [1313, 402] on span "Sales Analysis Dual Date Range" at bounding box center [1353, 404] width 224 height 16
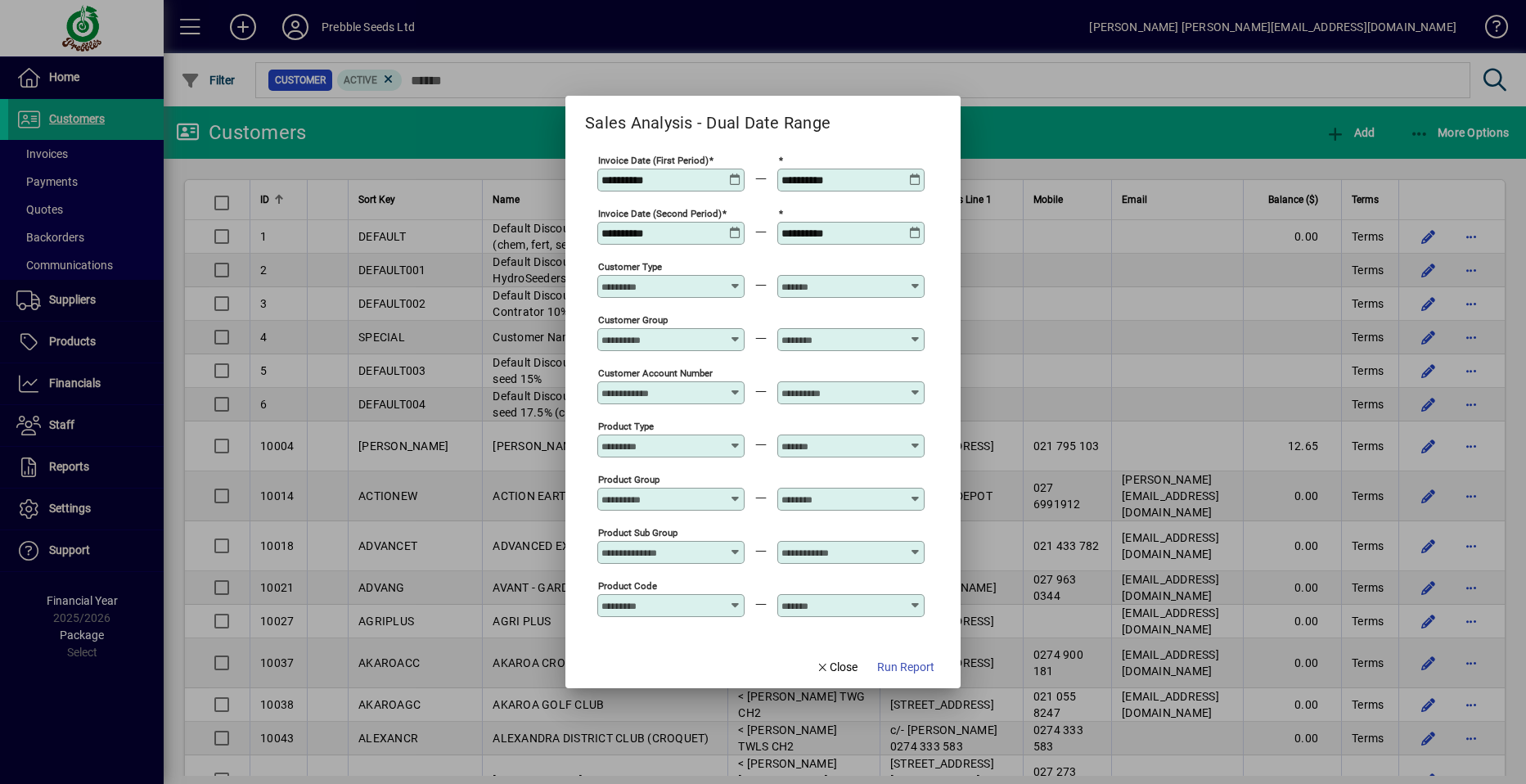
type input "**********"
click at [730, 179] on div "**********" at bounding box center [673, 180] width 143 height 13
click at [735, 174] on icon at bounding box center [735, 174] width 13 height 0
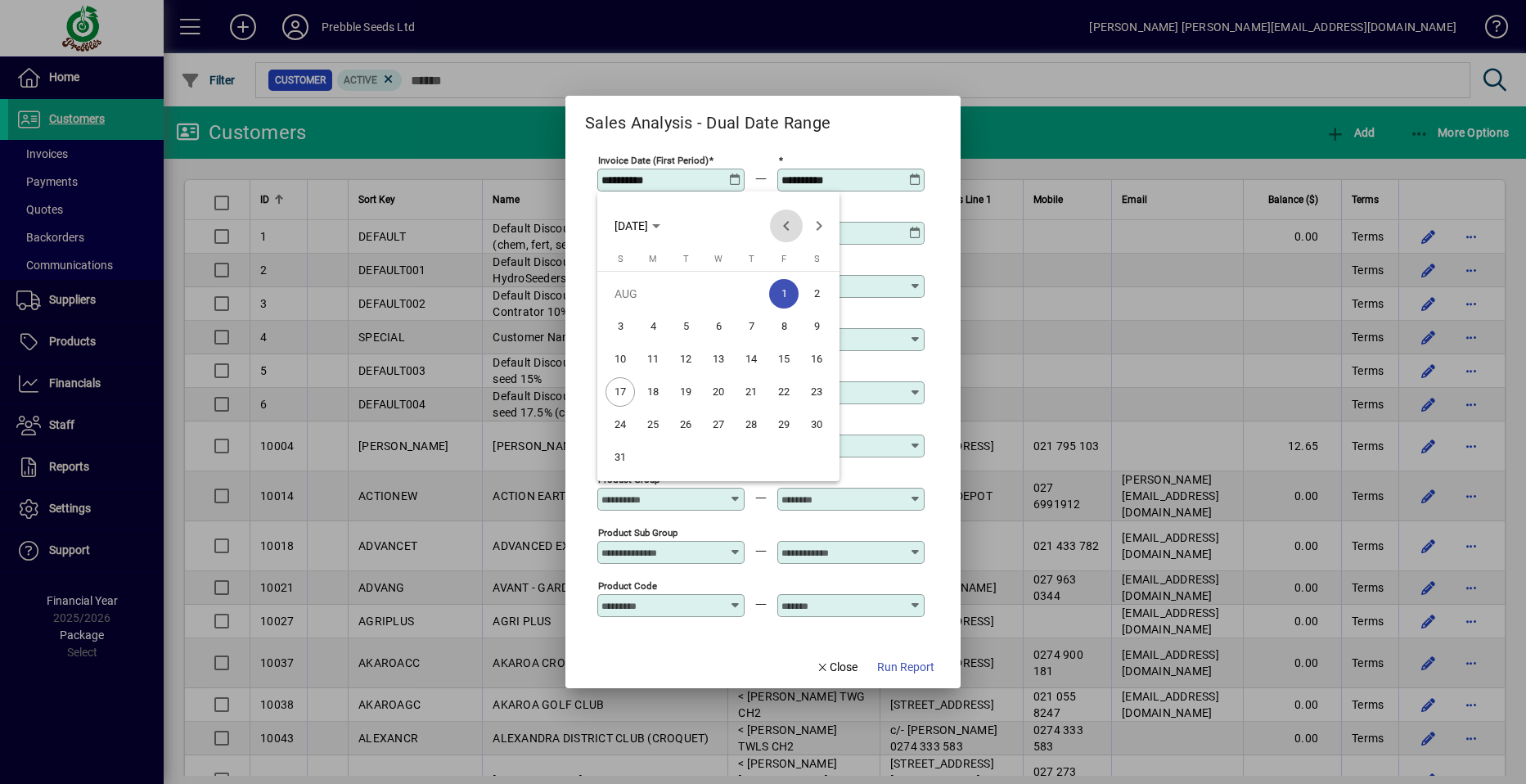
click at [784, 225] on span "Previous month" at bounding box center [786, 226] width 33 height 33
click at [791, 225] on span "Previous month" at bounding box center [786, 226] width 33 height 33
click at [795, 228] on span "Previous month" at bounding box center [786, 226] width 33 height 33
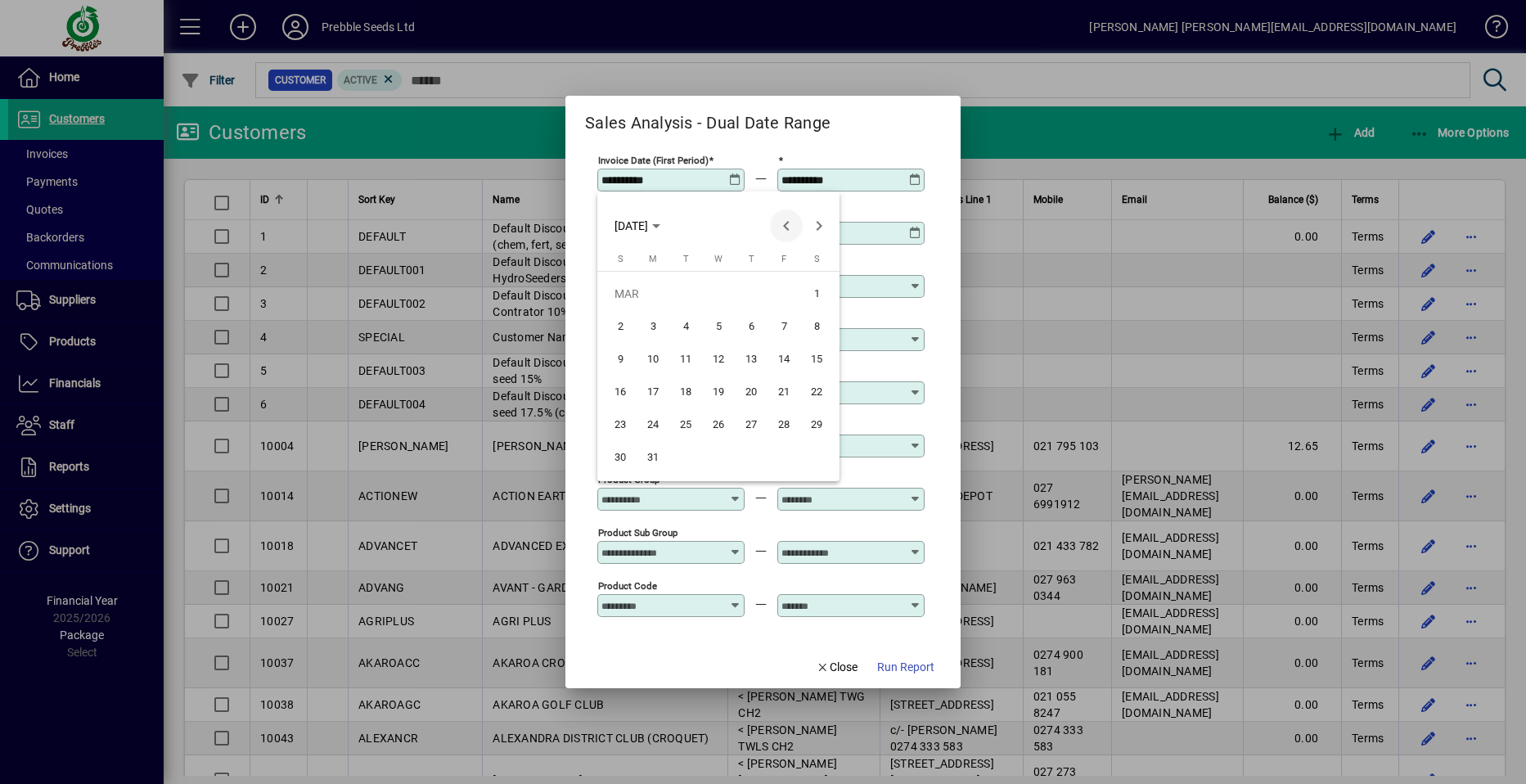
click at [785, 223] on span "Previous month" at bounding box center [786, 226] width 33 height 33
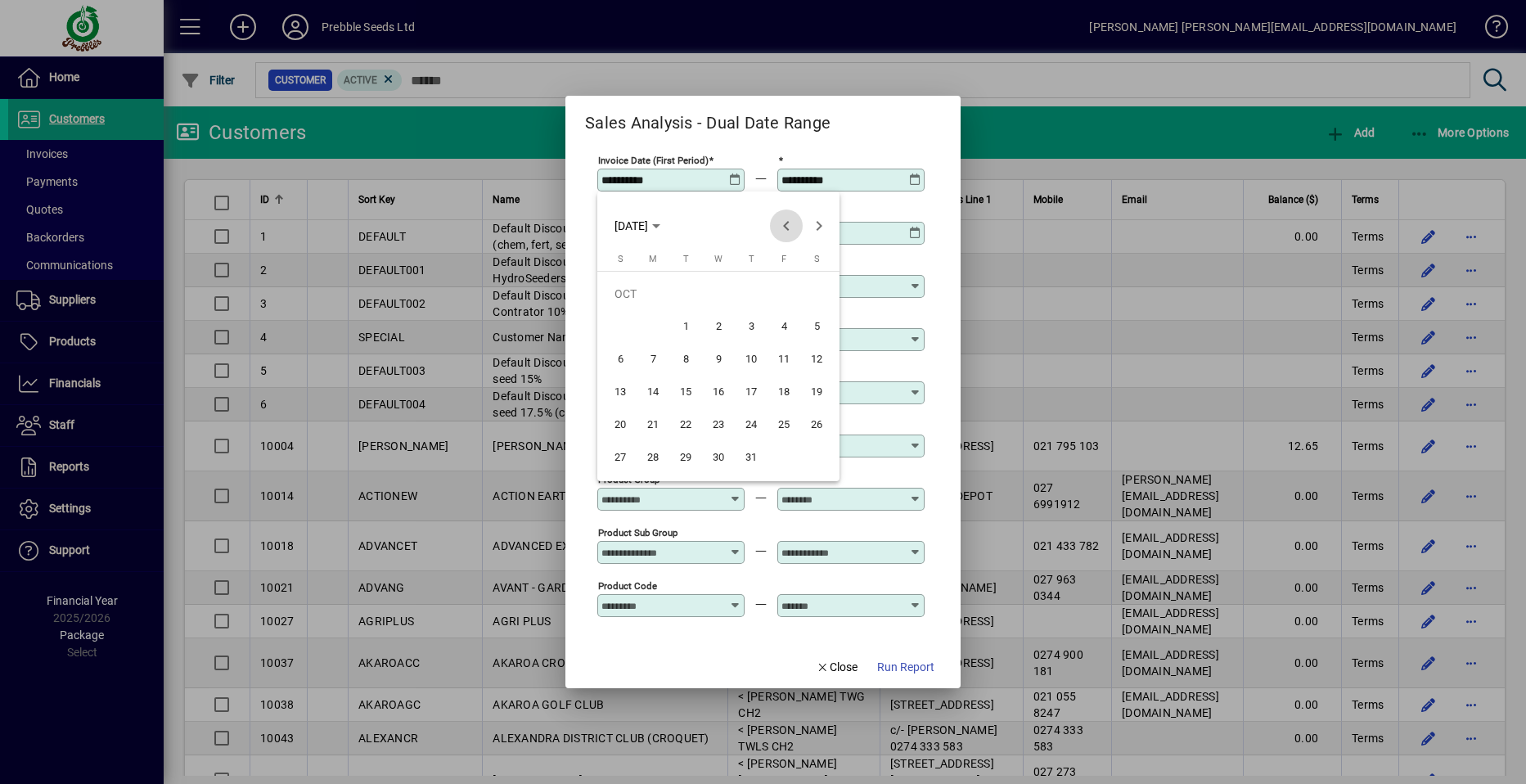
click at [785, 223] on span "Previous month" at bounding box center [786, 226] width 33 height 33
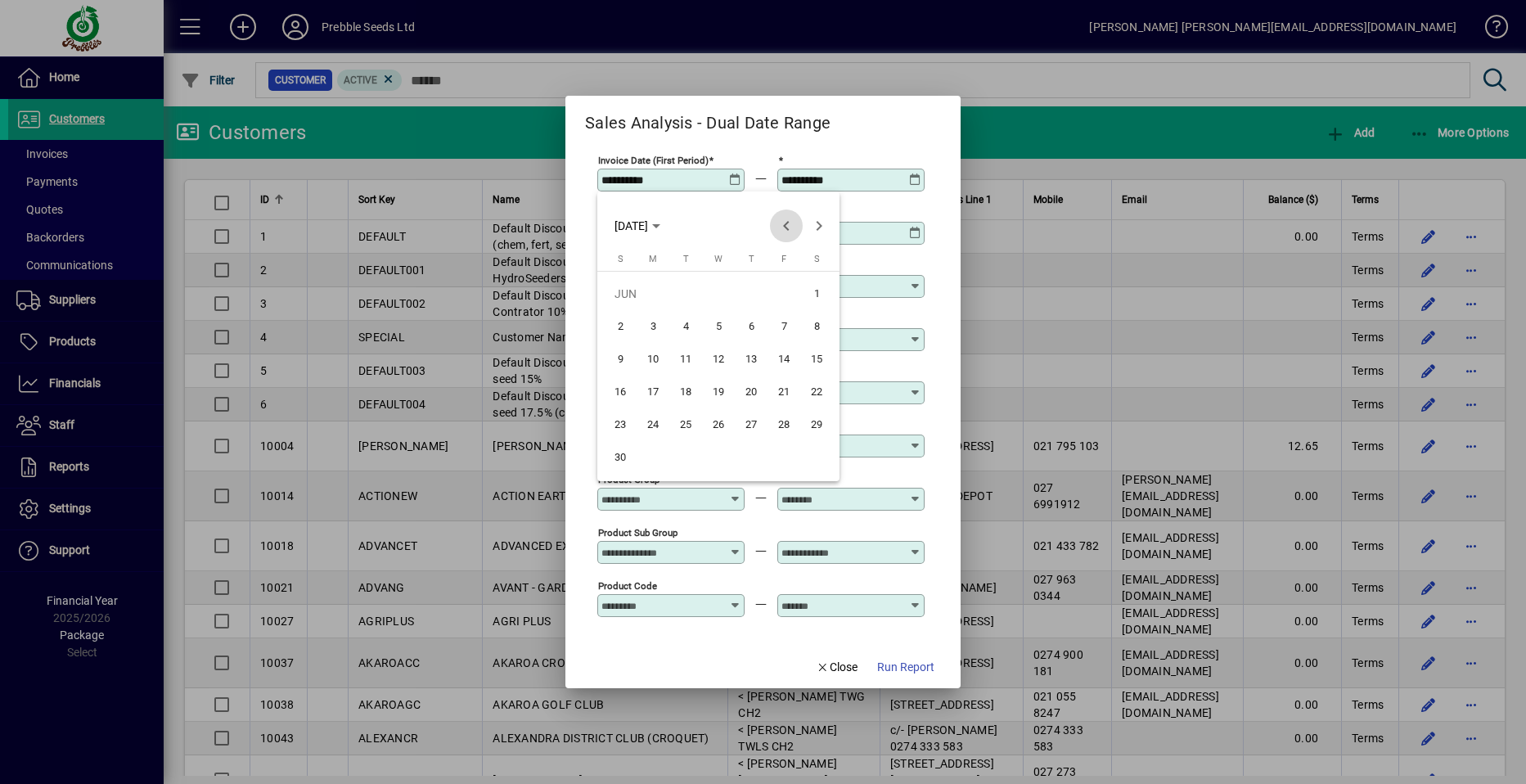
click at [785, 223] on span "Previous month" at bounding box center [786, 226] width 33 height 33
click at [654, 323] on span "1" at bounding box center [653, 326] width 29 height 29
type input "**********"
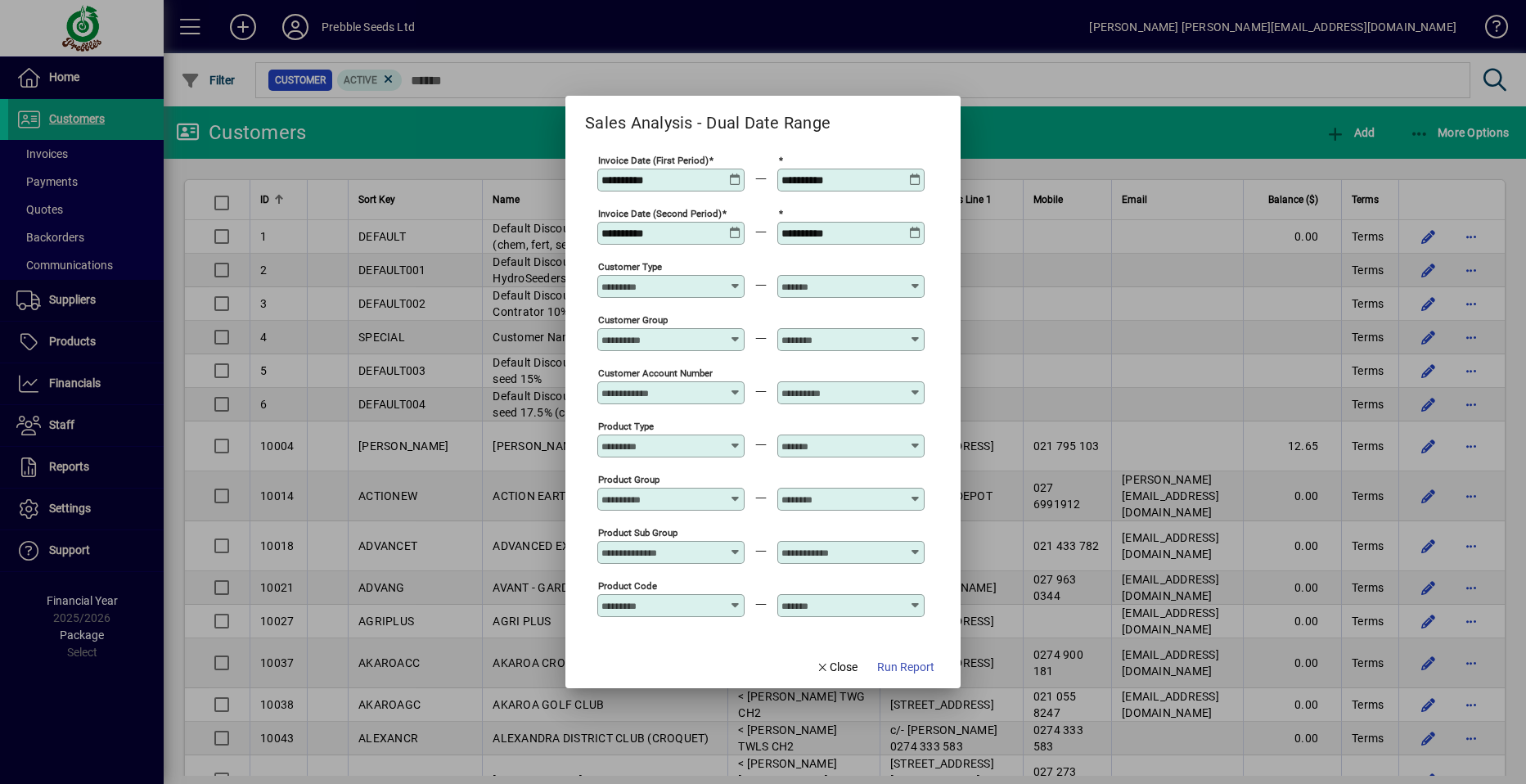
click at [914, 174] on icon at bounding box center [916, 174] width 13 height 0
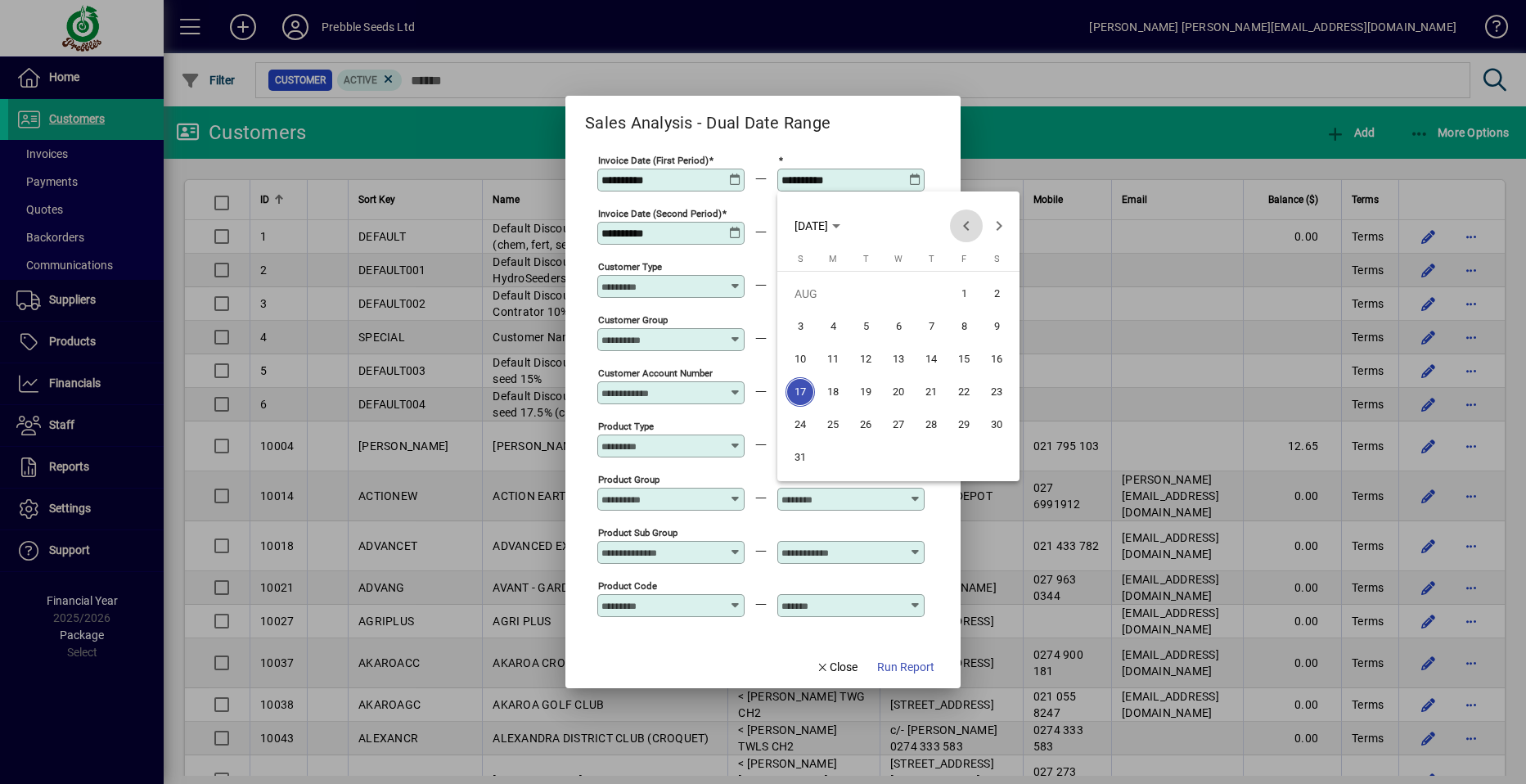
click at [967, 221] on span "Previous month" at bounding box center [967, 226] width 33 height 33
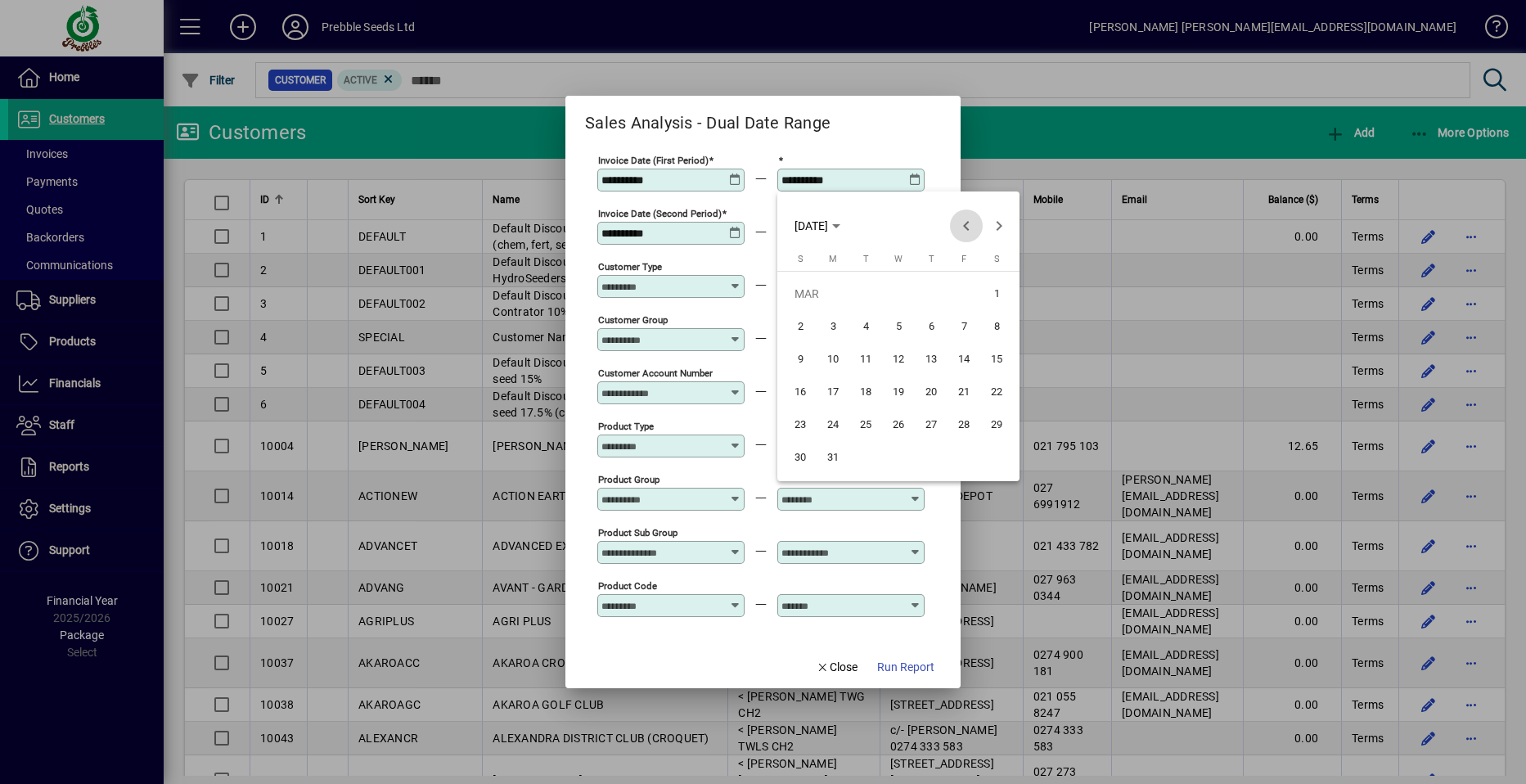
click at [967, 221] on span "Previous month" at bounding box center [967, 226] width 33 height 33
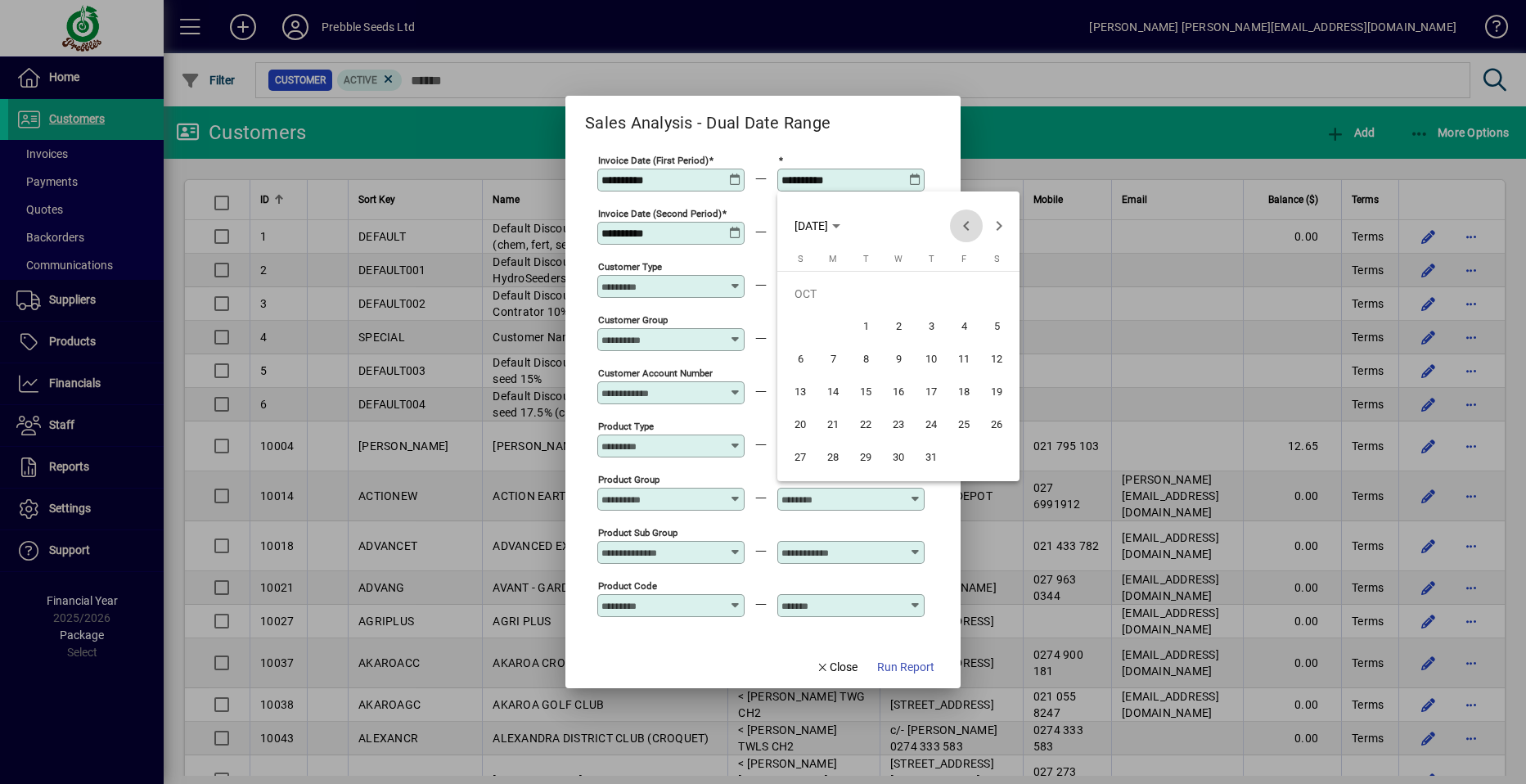
click at [967, 221] on span "Previous month" at bounding box center [967, 226] width 33 height 33
click at [996, 421] on span "31" at bounding box center [997, 425] width 29 height 29
type input "**********"
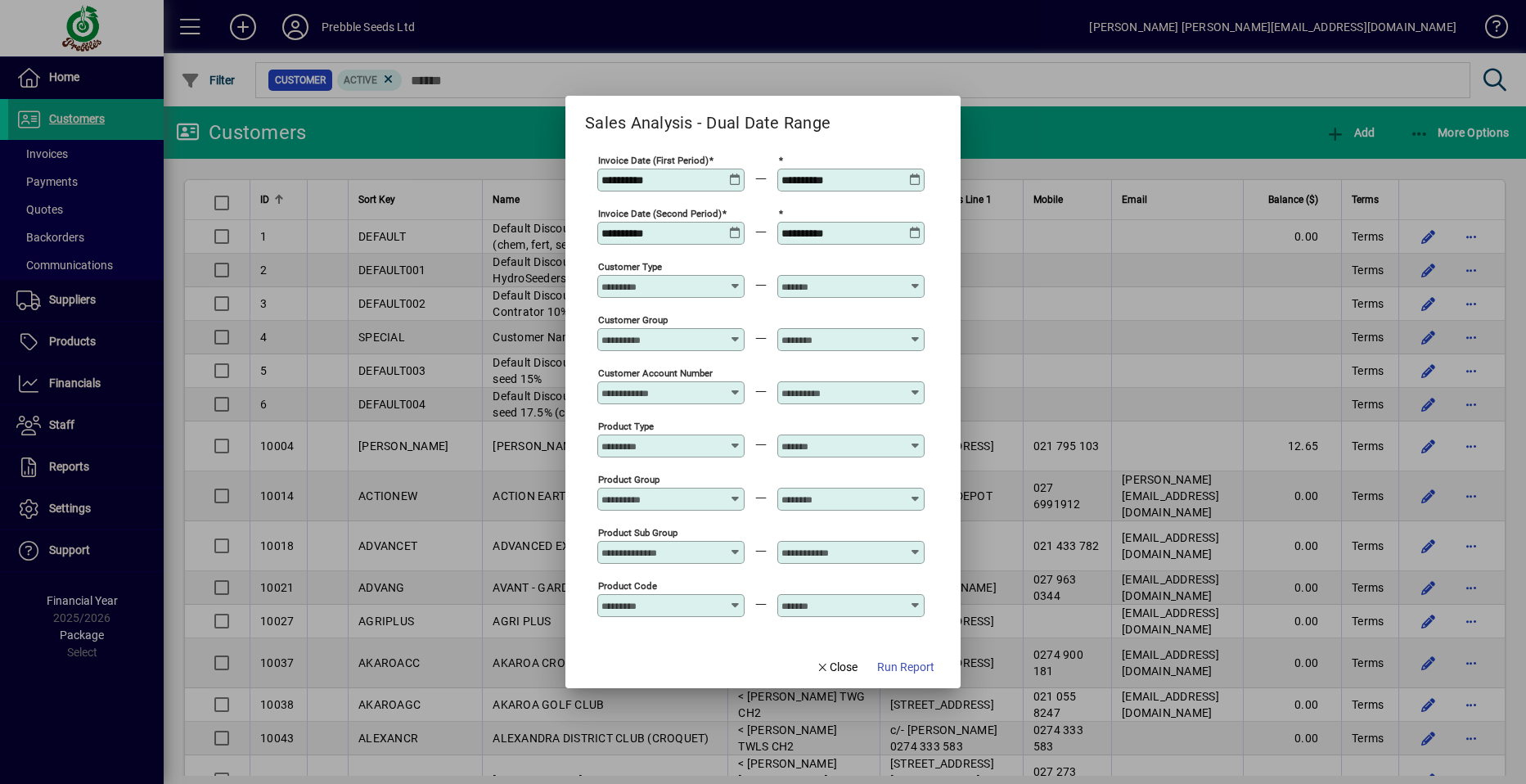
click at [738, 226] on icon at bounding box center [735, 226] width 13 height 0
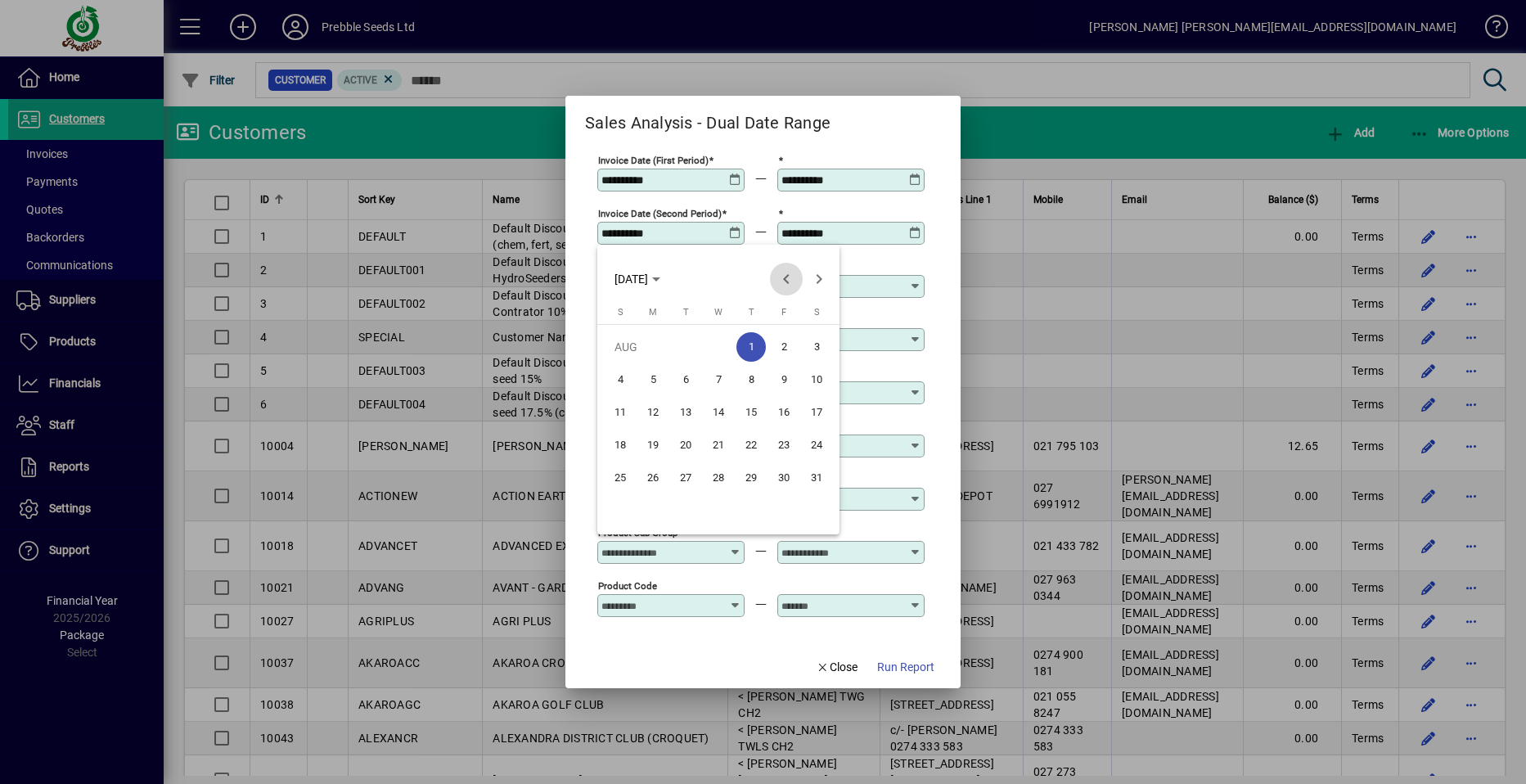
click at [785, 280] on span "Previous month" at bounding box center [786, 279] width 33 height 33
click at [785, 279] on span "Previous month" at bounding box center [786, 279] width 33 height 33
click at [819, 279] on span "Next month" at bounding box center [819, 279] width 33 height 33
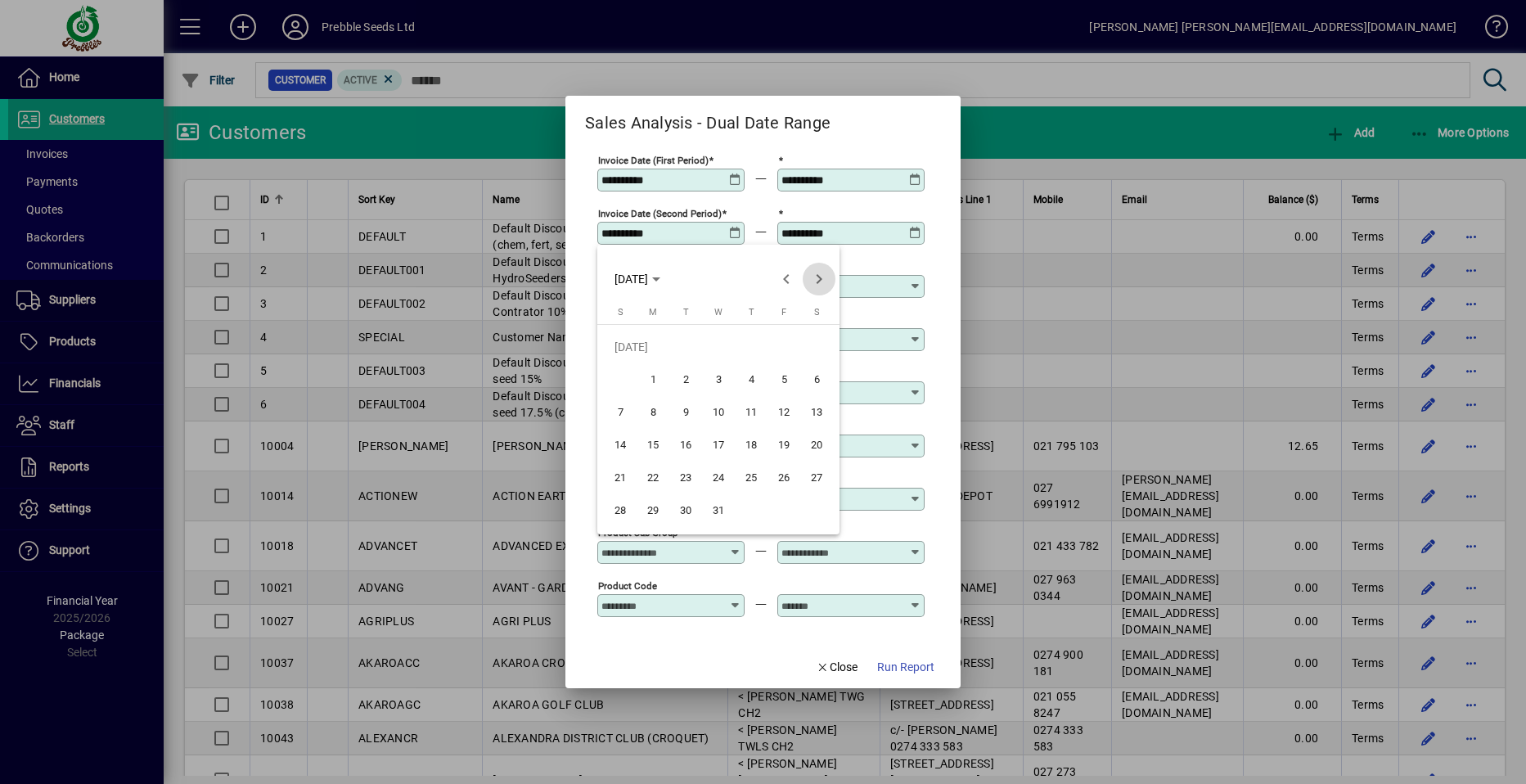
click at [819, 279] on span "Next month" at bounding box center [819, 279] width 33 height 33
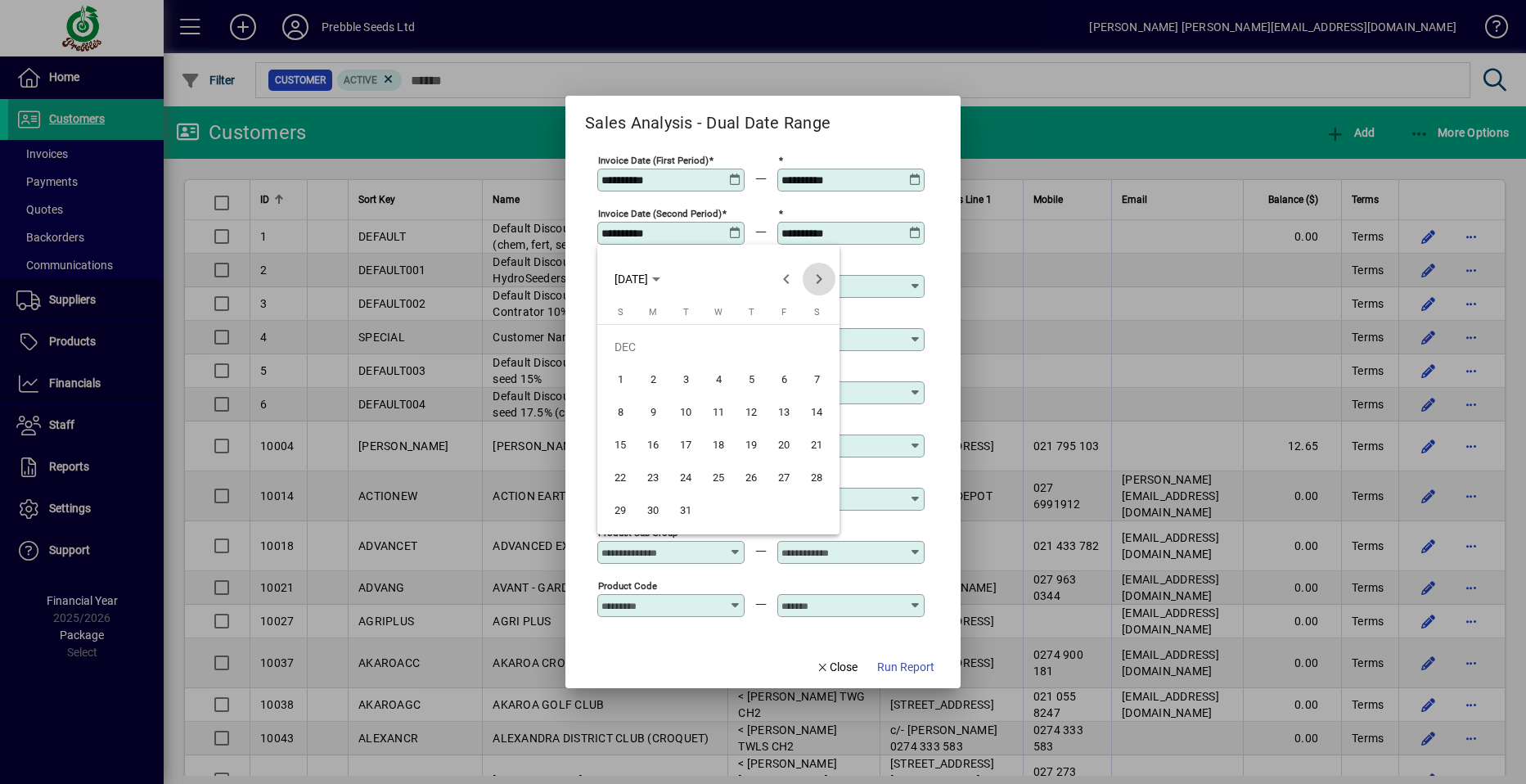
click at [819, 279] on span "Next month" at bounding box center [819, 279] width 33 height 33
click at [689, 374] on span "1" at bounding box center [686, 380] width 29 height 29
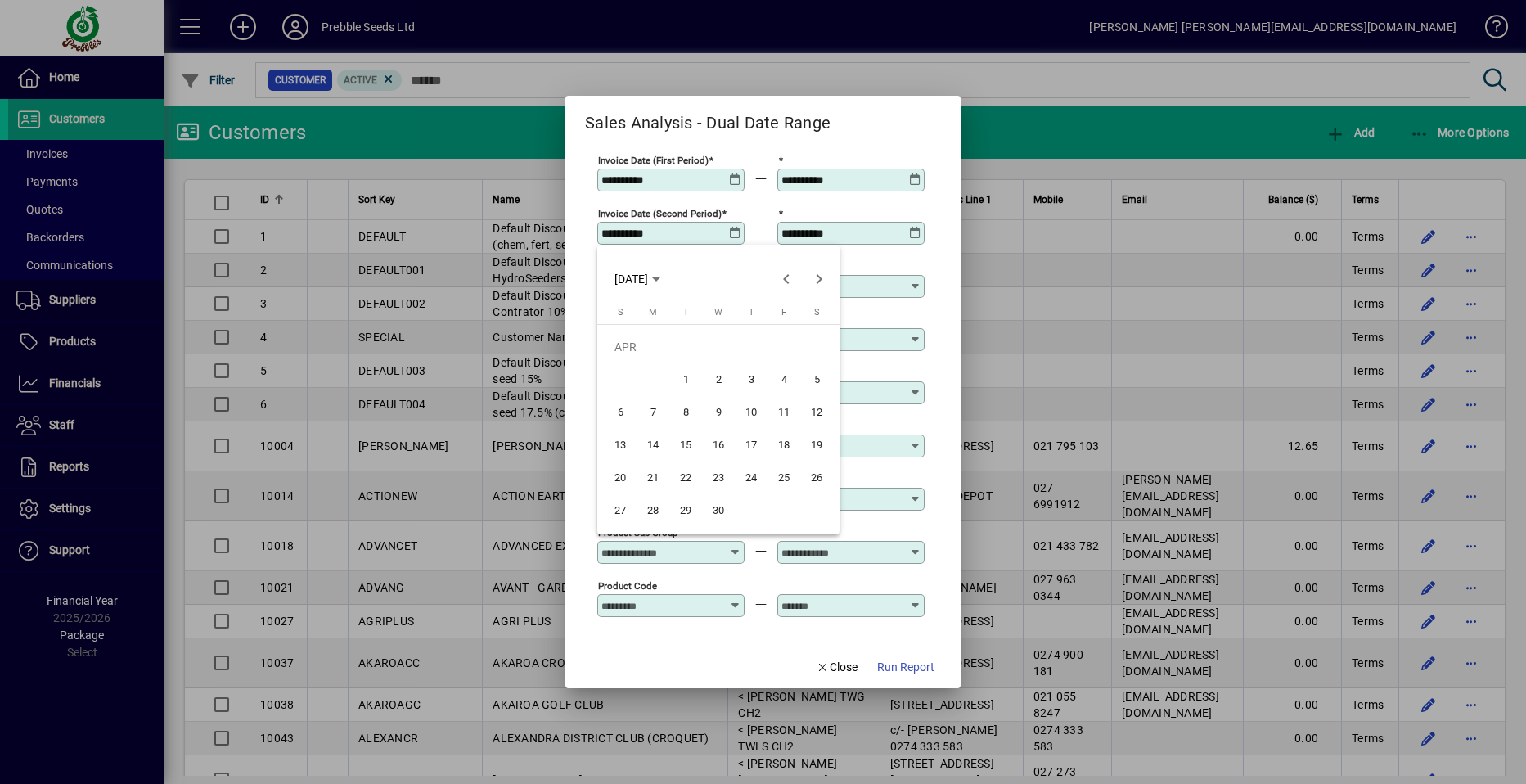
type input "**********"
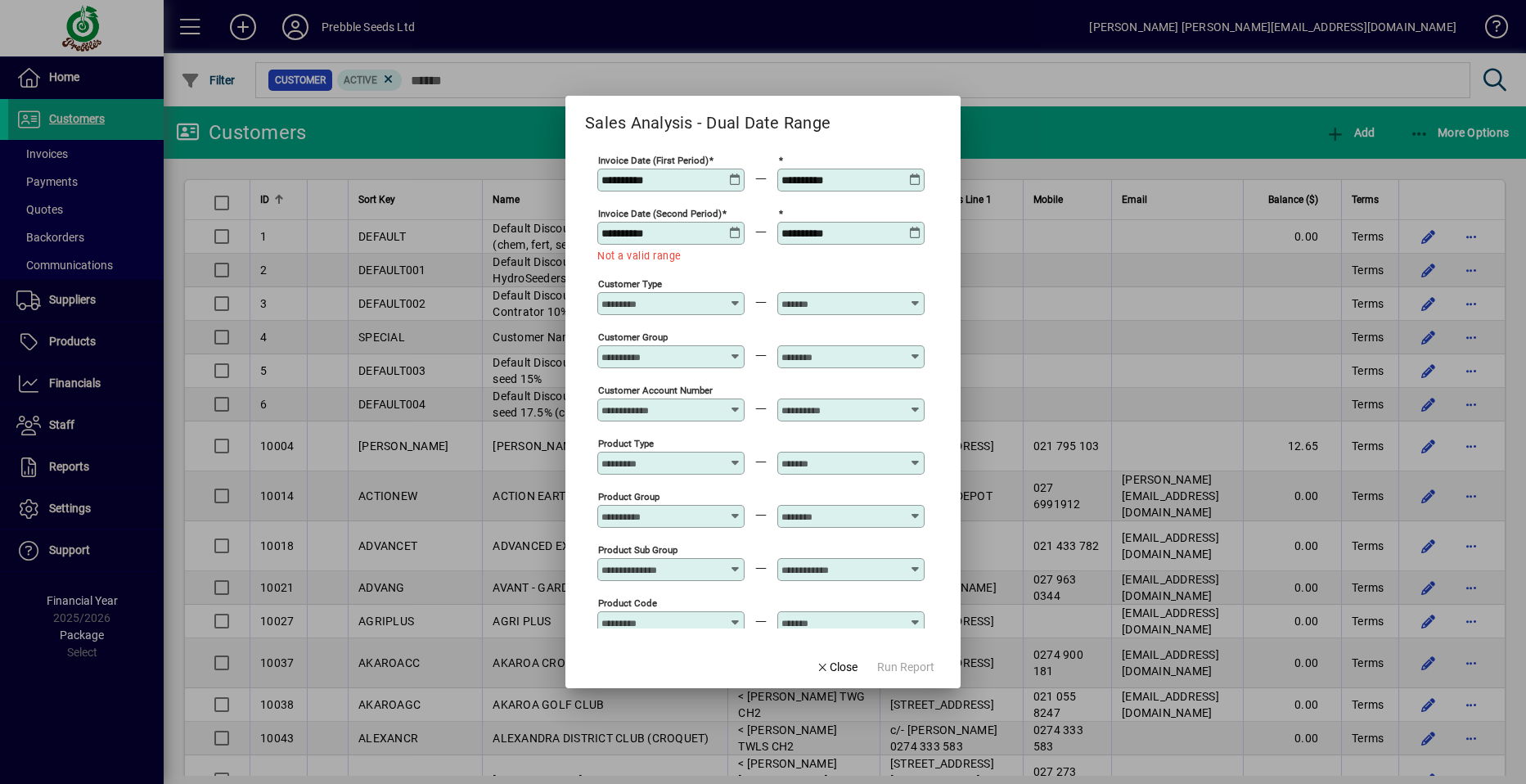
click at [913, 226] on icon at bounding box center [916, 226] width 13 height 0
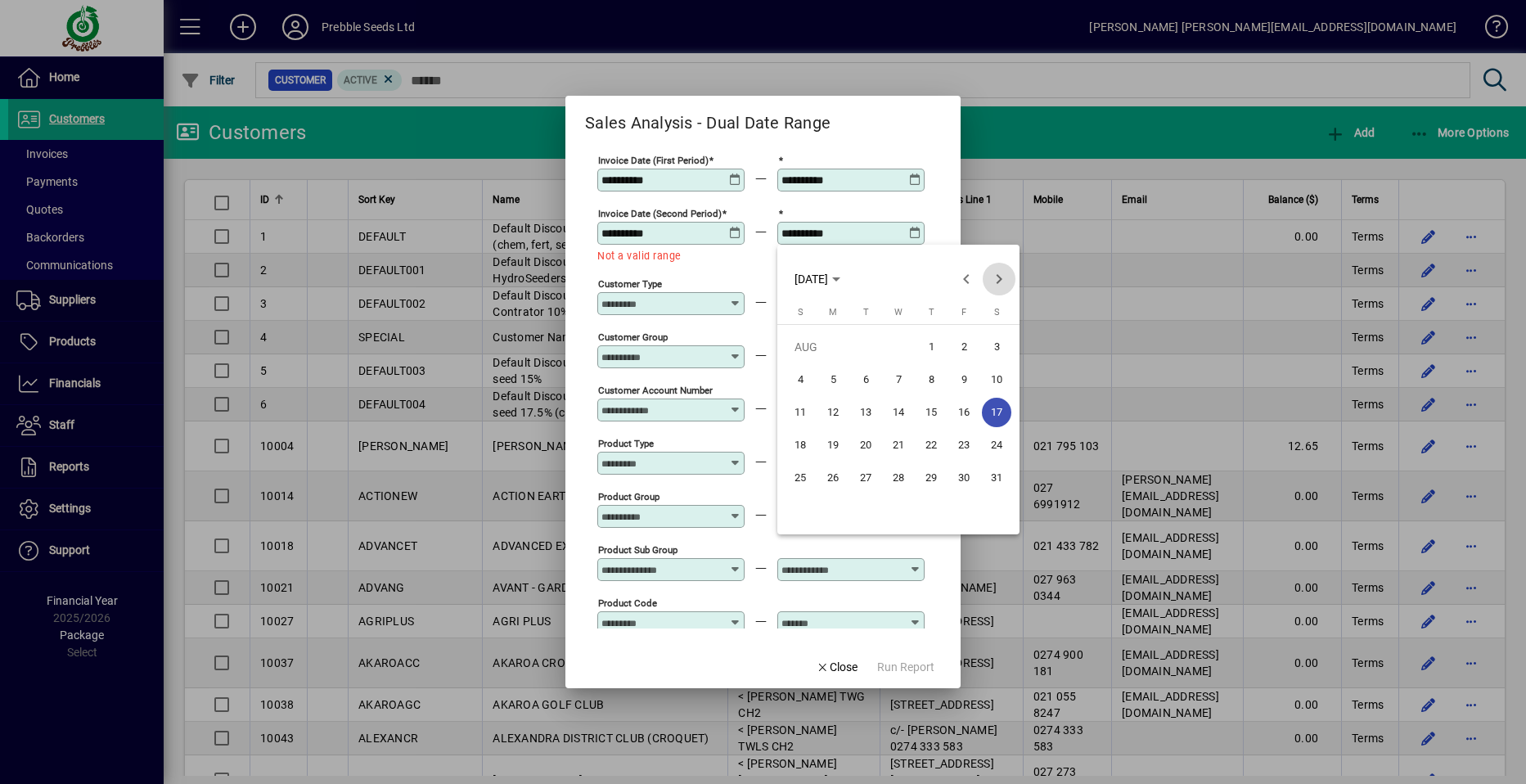
click at [999, 277] on span "Next month" at bounding box center [999, 279] width 33 height 33
click at [998, 277] on span "Next month" at bounding box center [999, 279] width 33 height 33
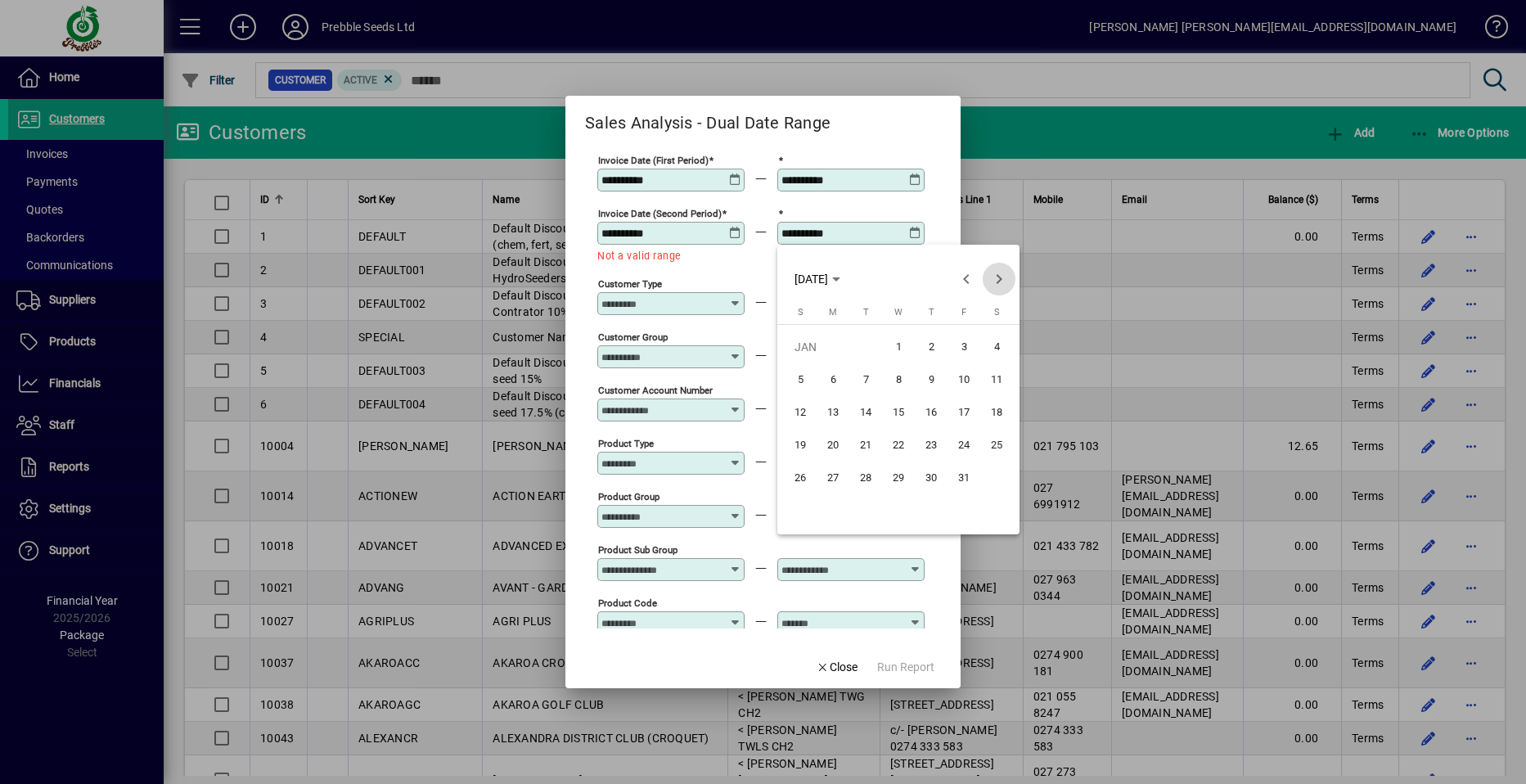
click at [998, 277] on span "Next month" at bounding box center [999, 279] width 33 height 33
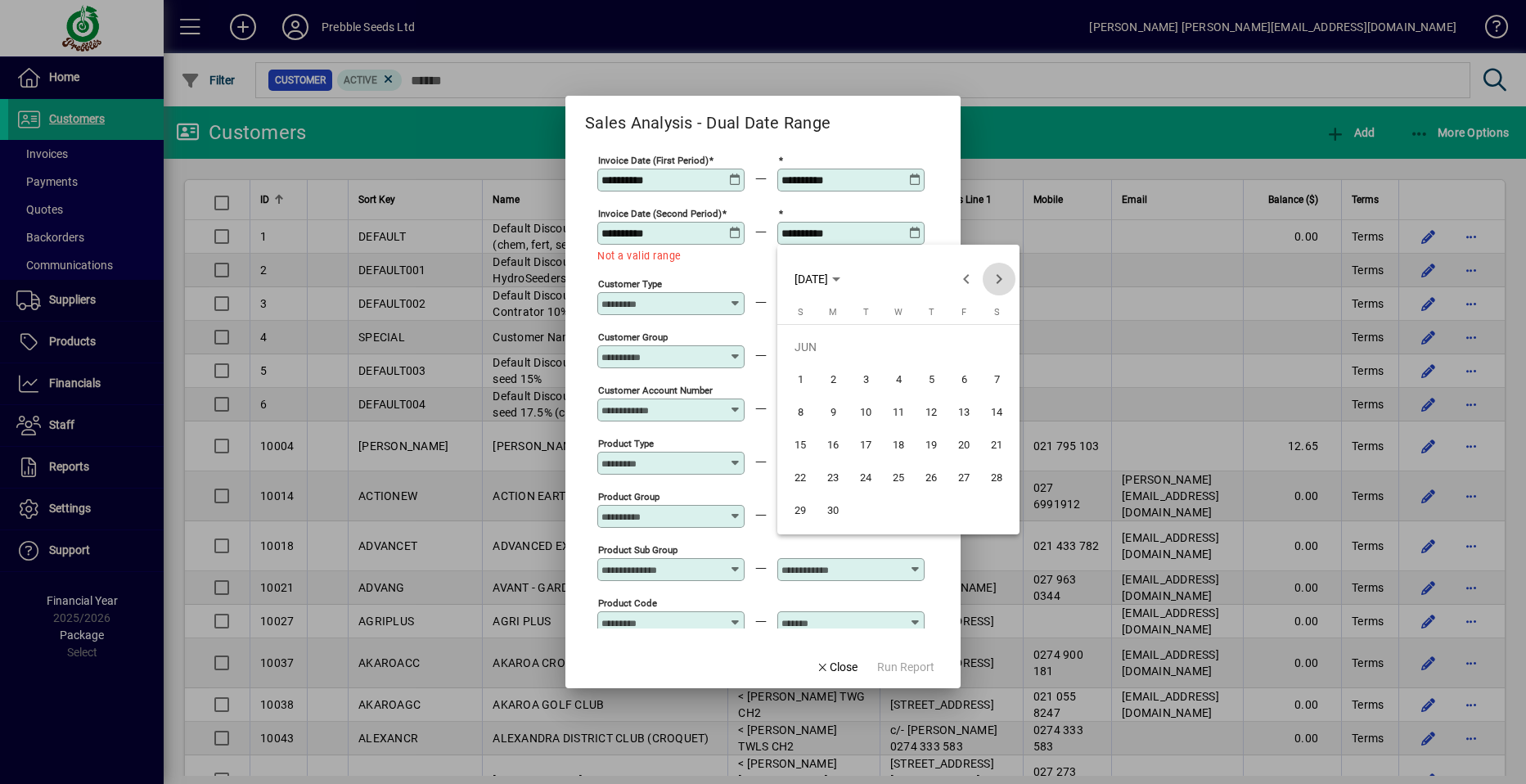
click at [998, 277] on span "Next month" at bounding box center [999, 279] width 33 height 33
click at [964, 279] on span "Previous month" at bounding box center [967, 279] width 33 height 33
click at [797, 506] on span "31" at bounding box center [800, 510] width 29 height 29
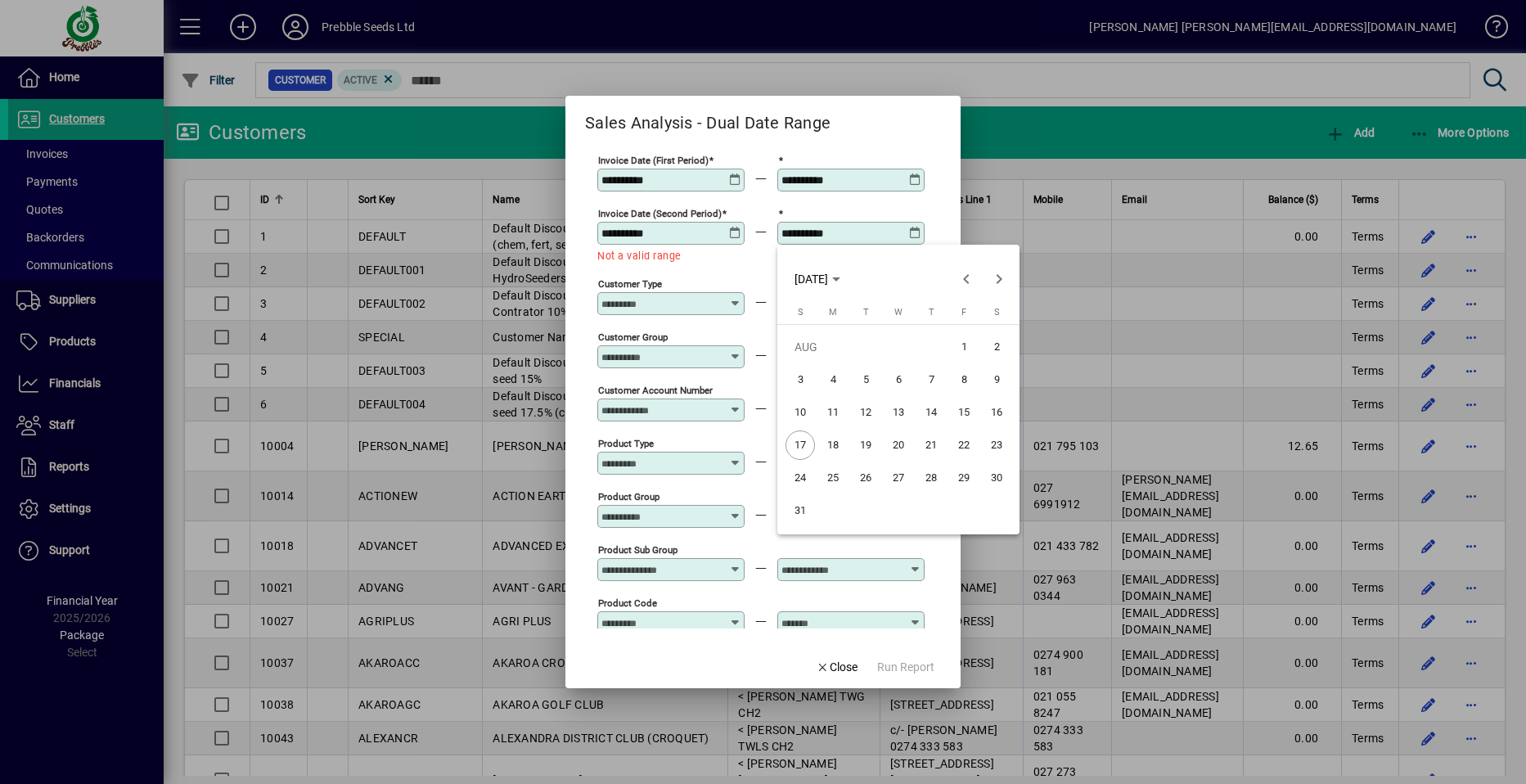
type input "**********"
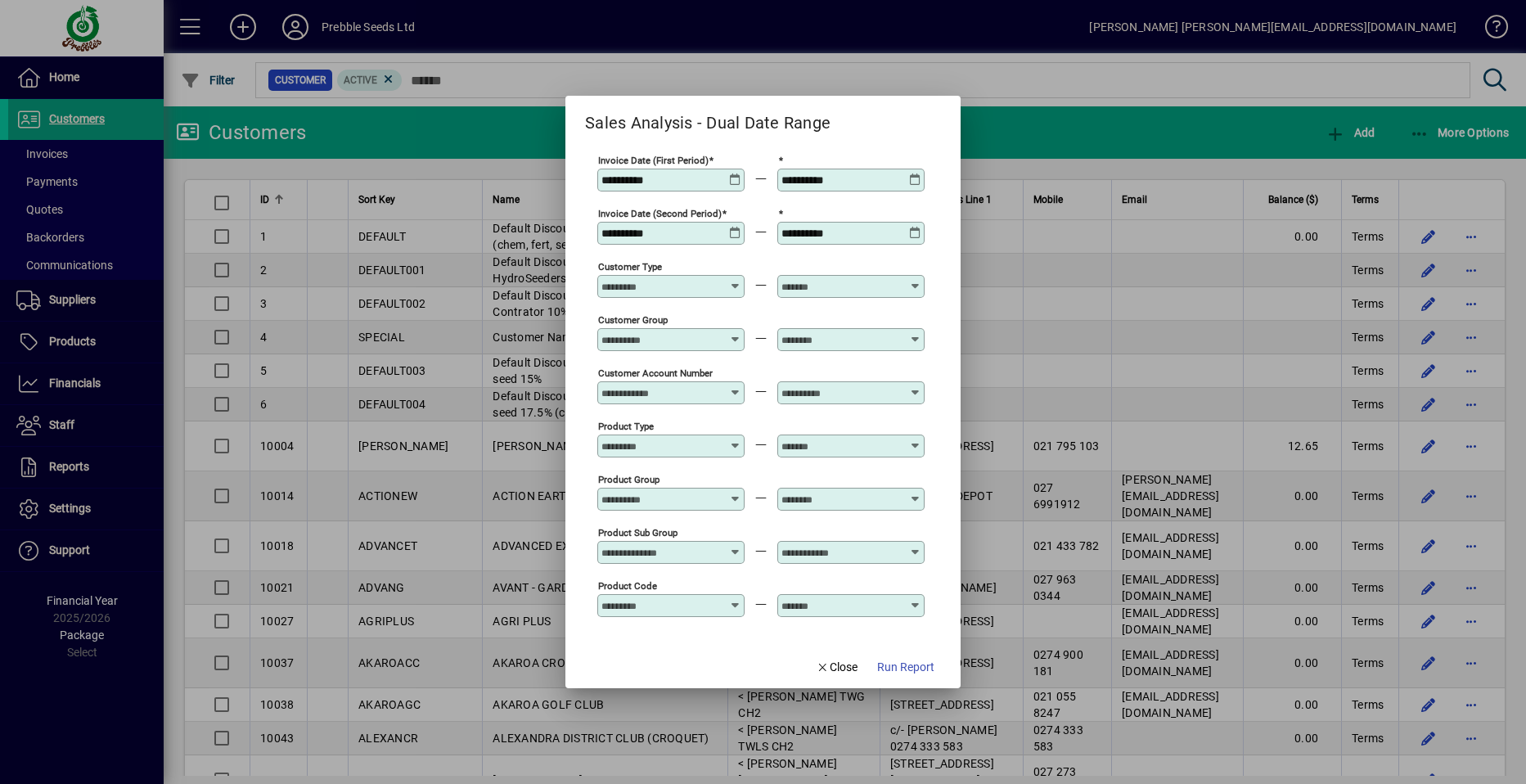
click at [734, 333] on icon at bounding box center [735, 333] width 13 height 0
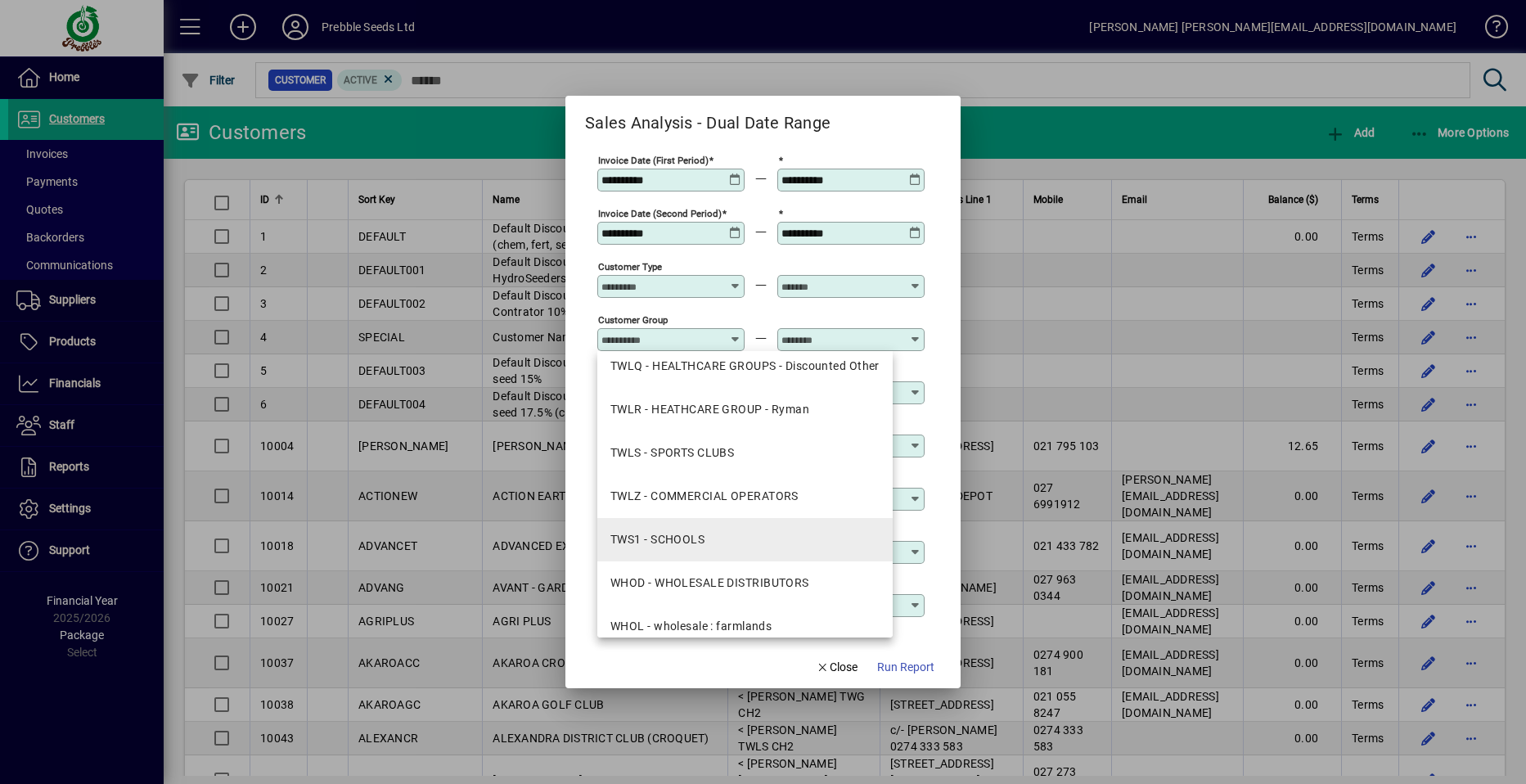
scroll to position [1227, 0]
click at [754, 533] on div "WHOD - WHOLESALE DISTRIBUTORS" at bounding box center [710, 535] width 199 height 17
type input "**********"
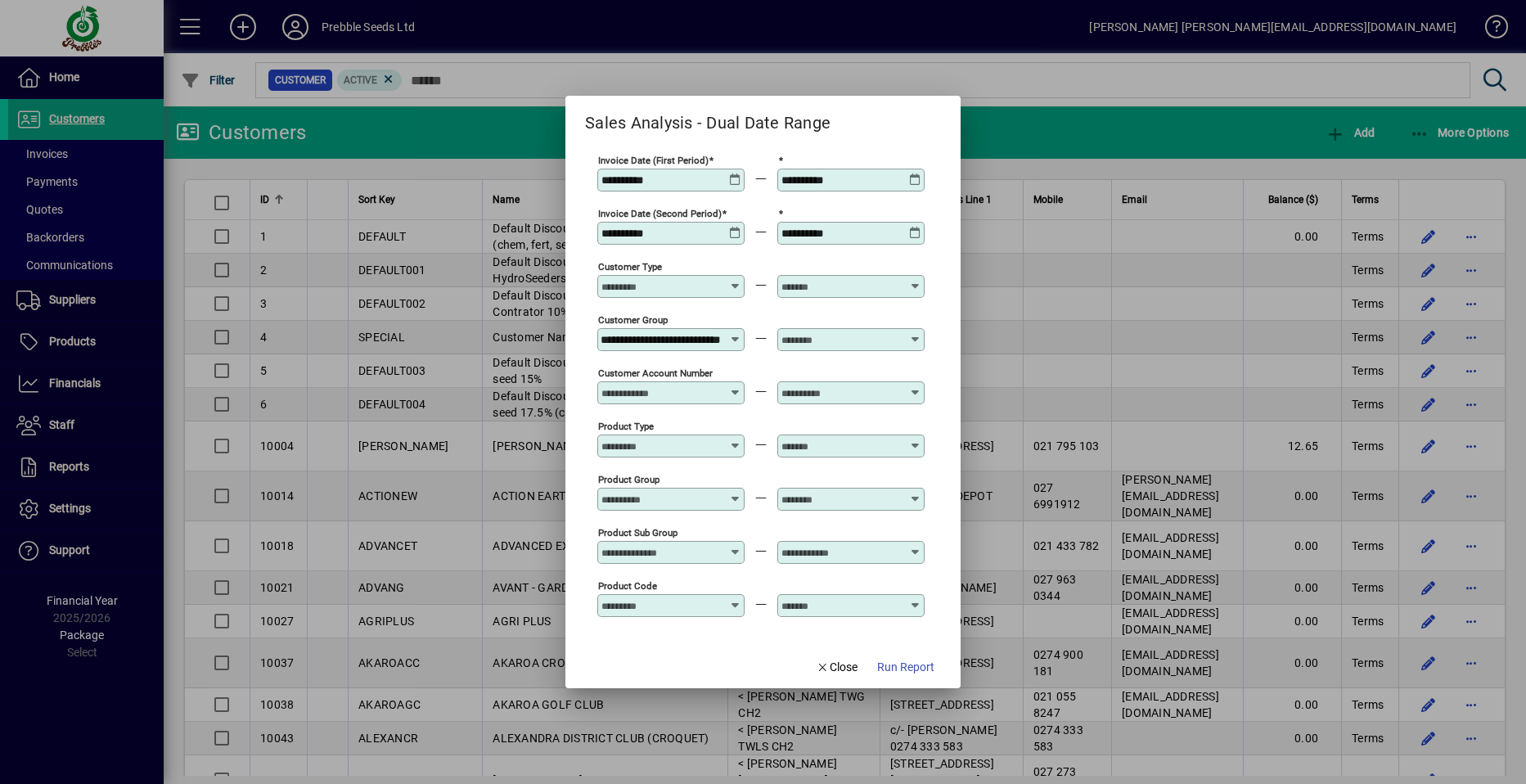
scroll to position [0, 0]
click at [919, 333] on icon at bounding box center [916, 333] width 13 height 0
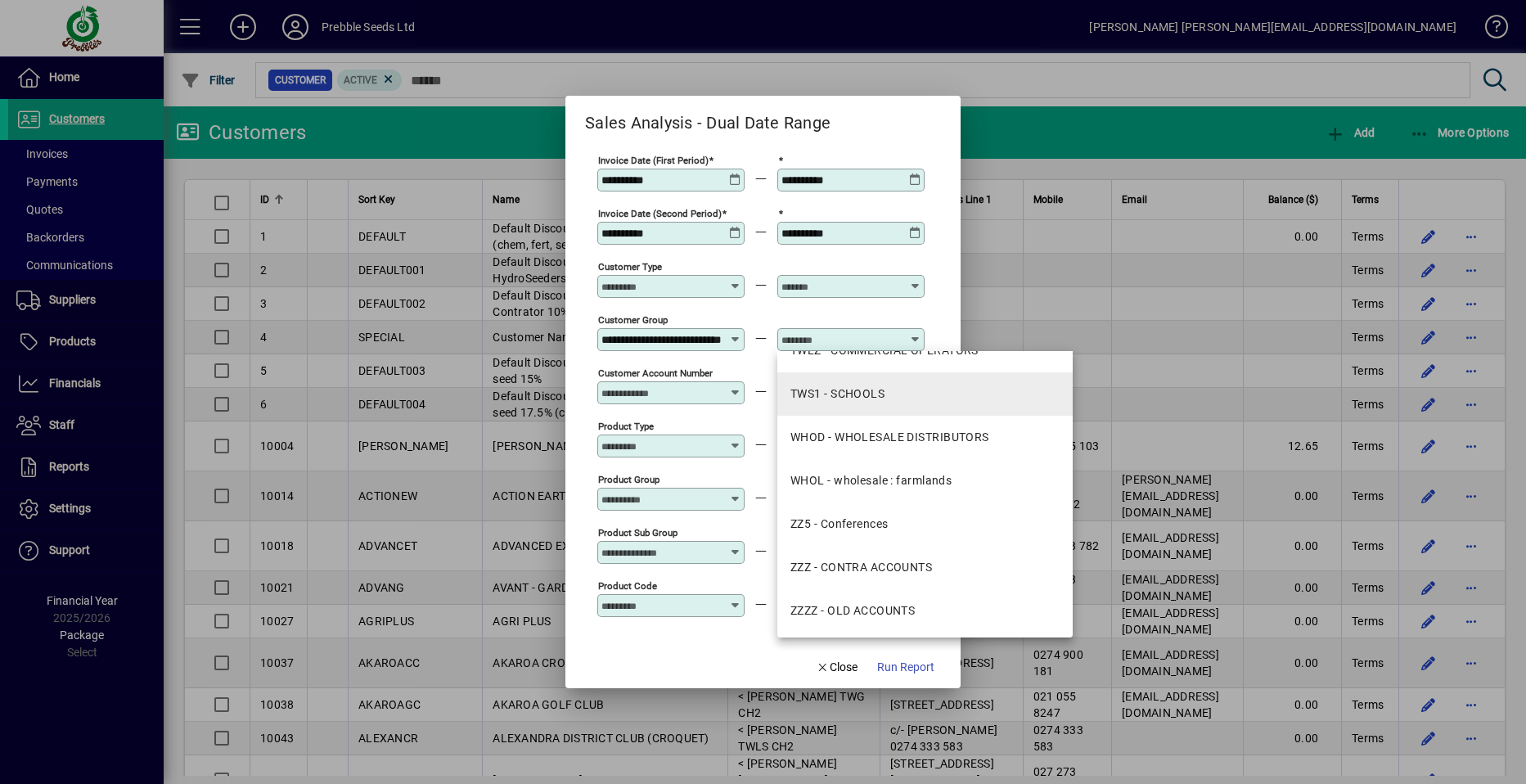
scroll to position [1327, 0]
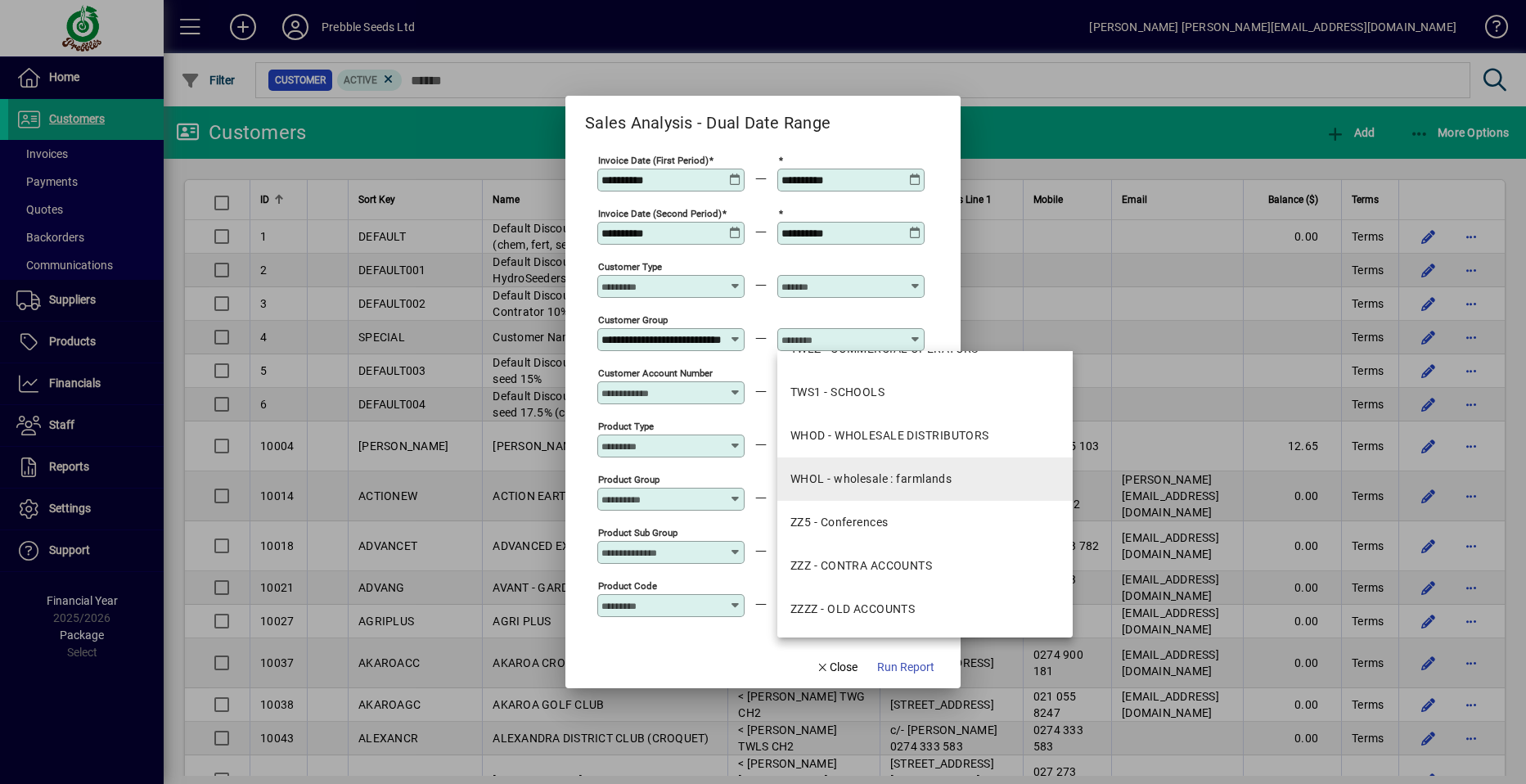
click at [893, 479] on div "WHOL - wholesale : farmlands" at bounding box center [871, 479] width 161 height 17
type input "**********"
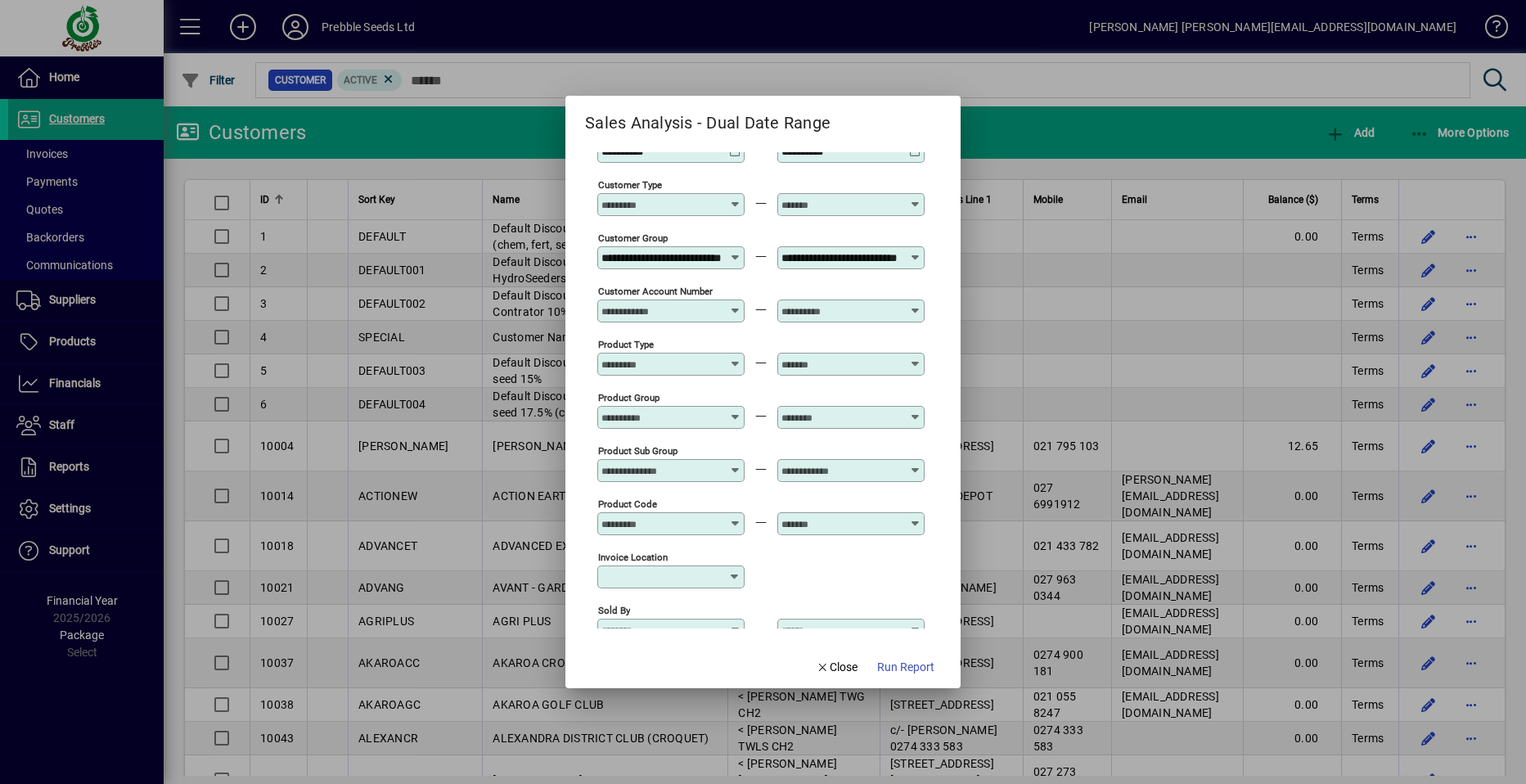
scroll to position [0, 0]
click at [914, 463] on icon at bounding box center [916, 463] width 13 height 0
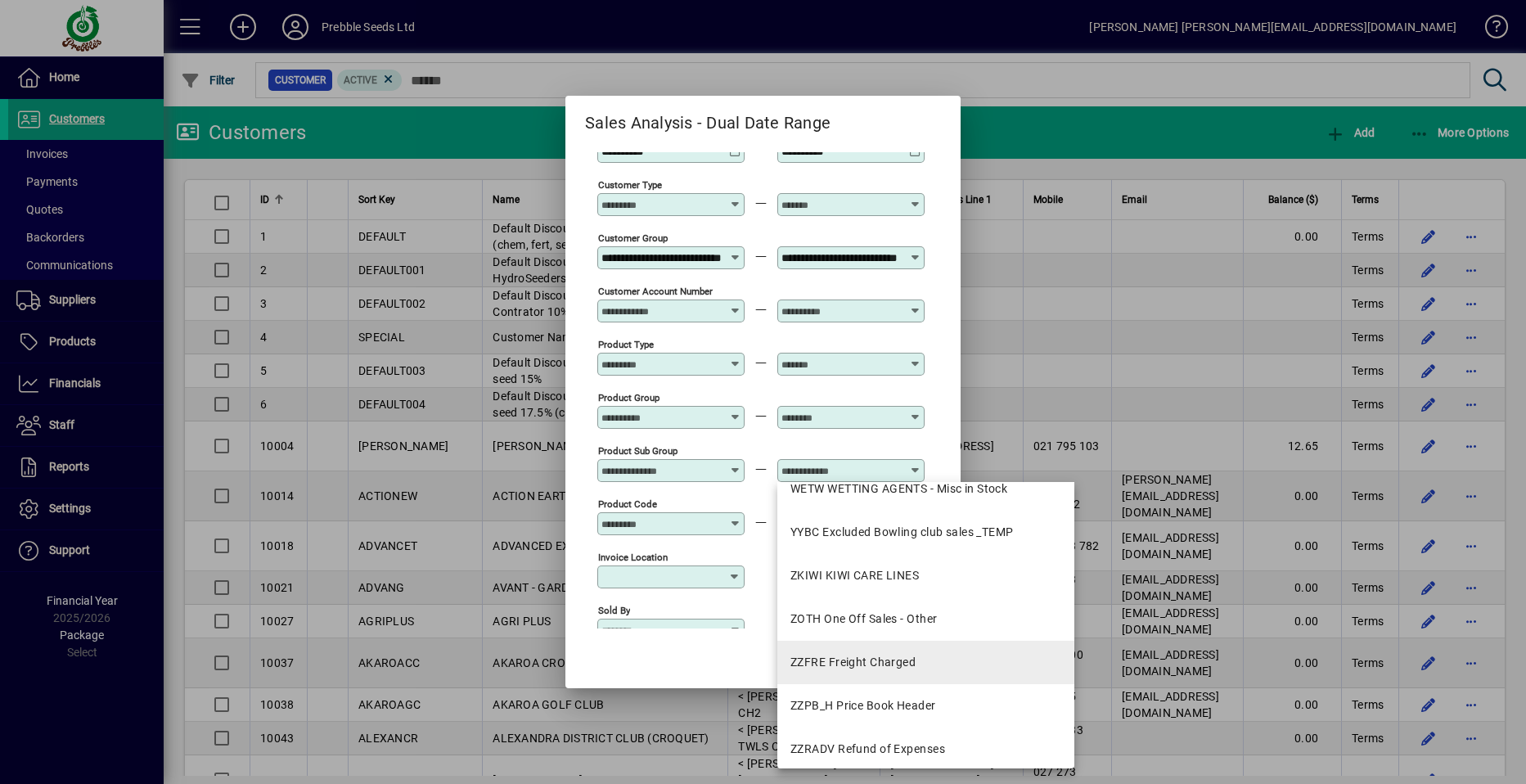
scroll to position [3017, 0]
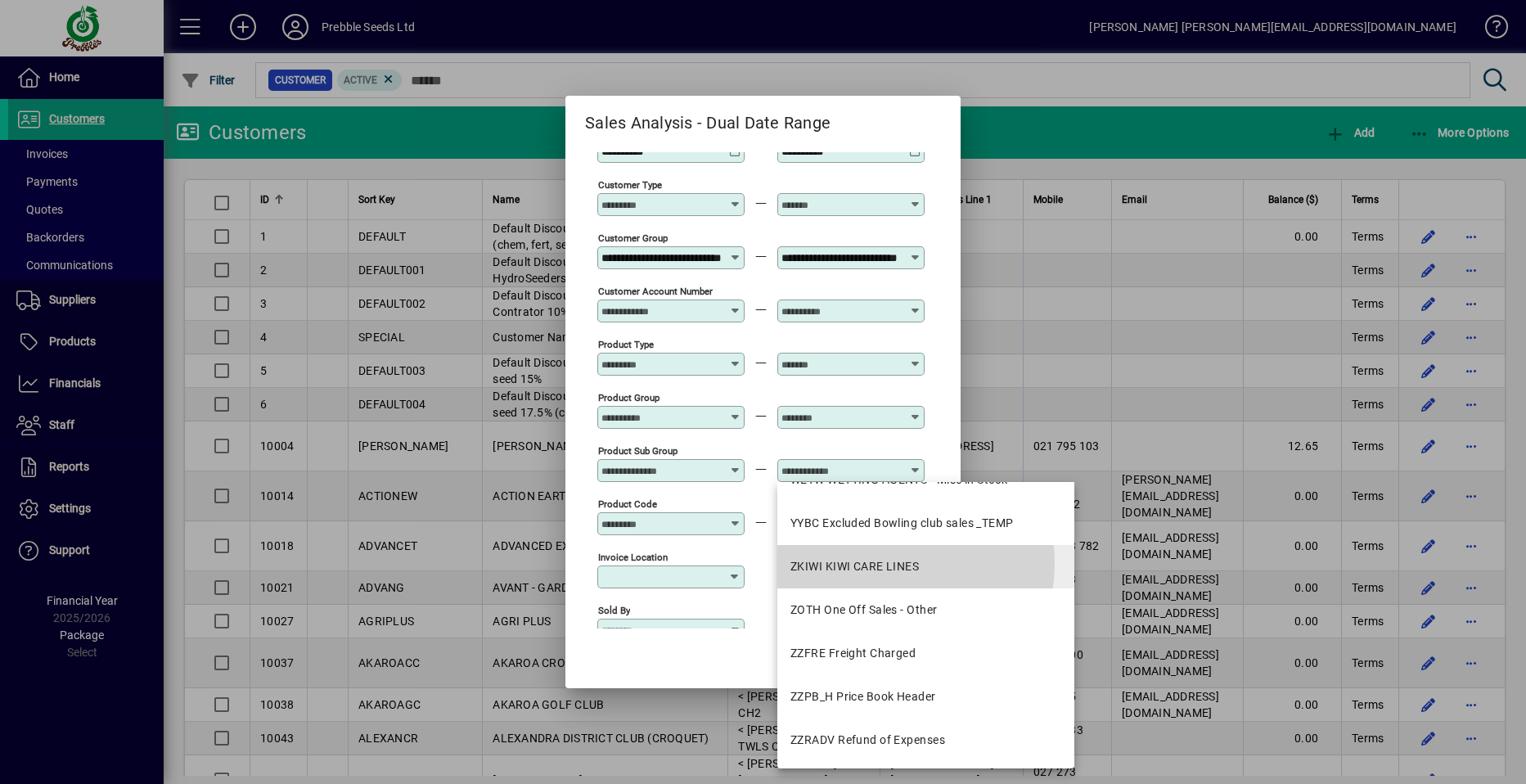
click at [863, 562] on div "ZKIWI KIWI CARE LINES" at bounding box center [854, 566] width 128 height 17
type input "**********"
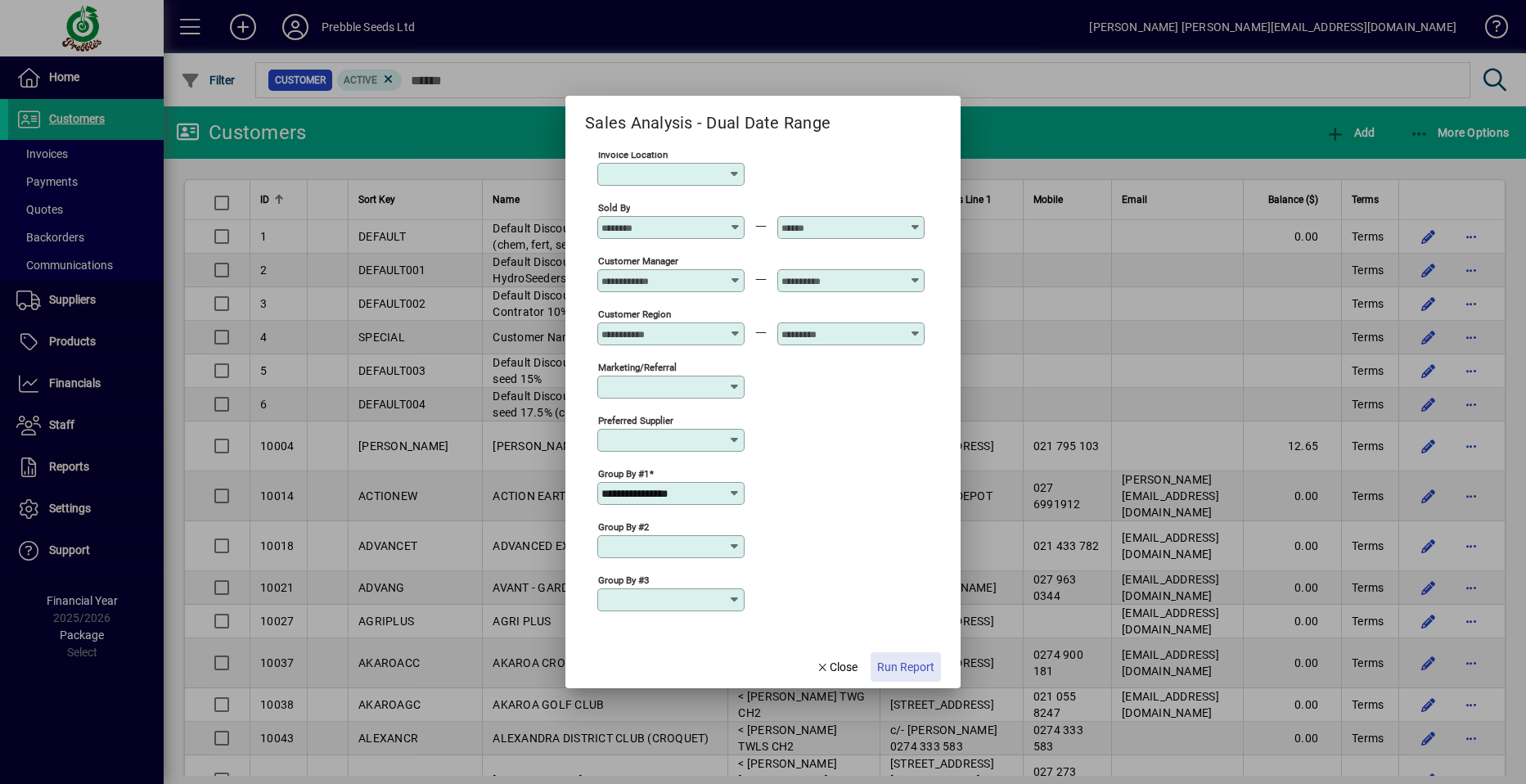
scroll to position [0, 0]
click at [895, 665] on span "Run Report" at bounding box center [906, 667] width 57 height 17
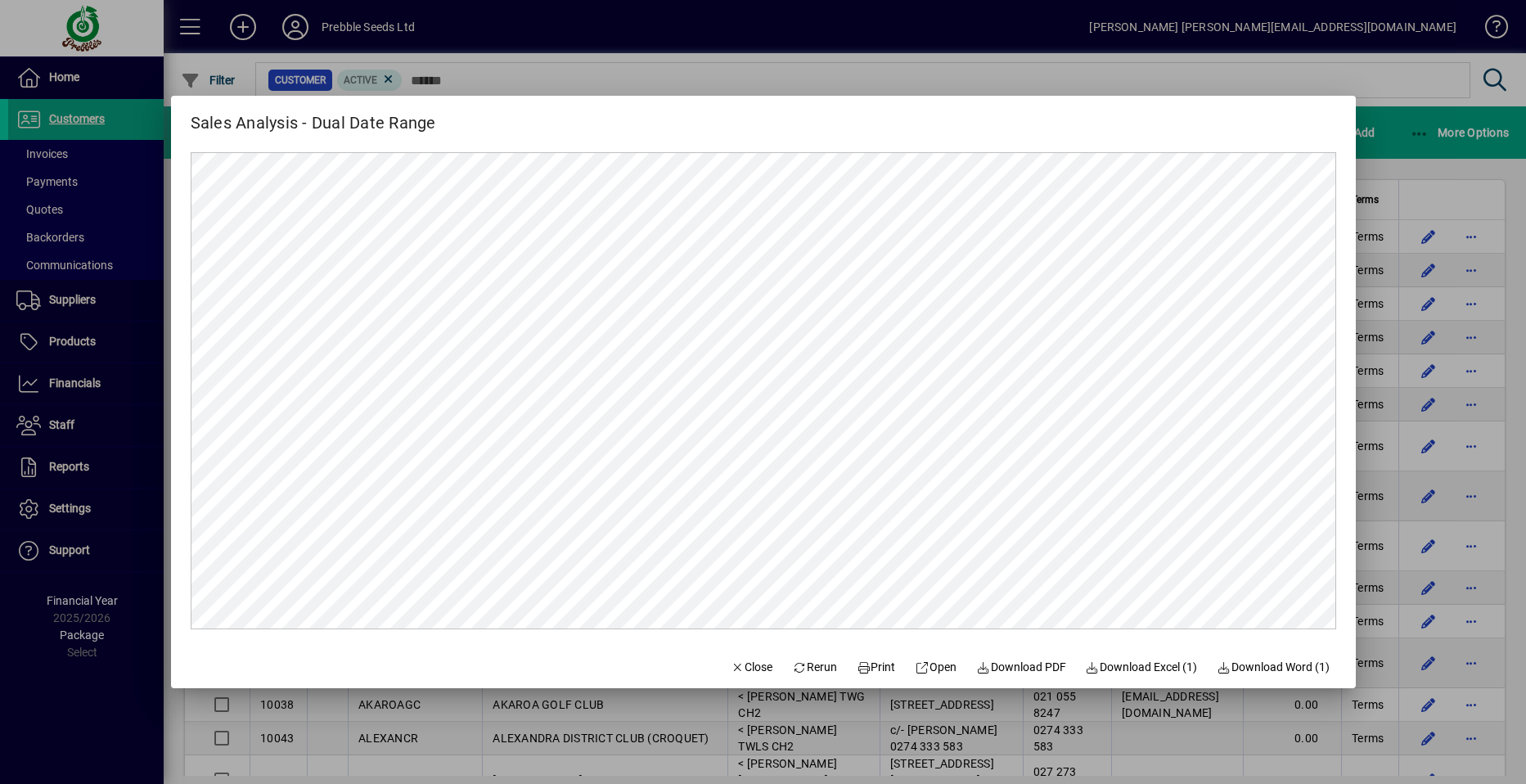
click at [801, 662] on span "Rerun" at bounding box center [815, 667] width 45 height 17
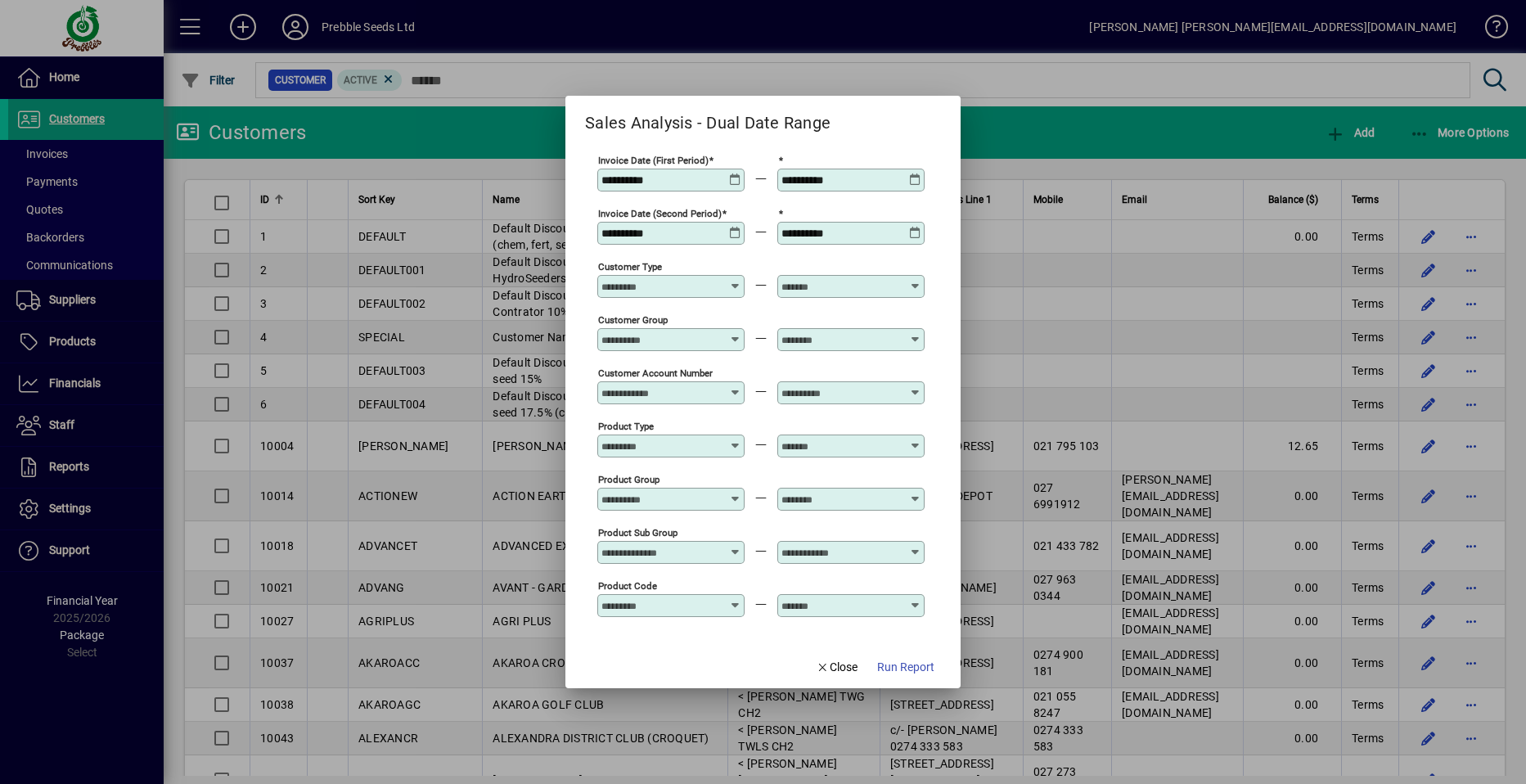
type input "**********"
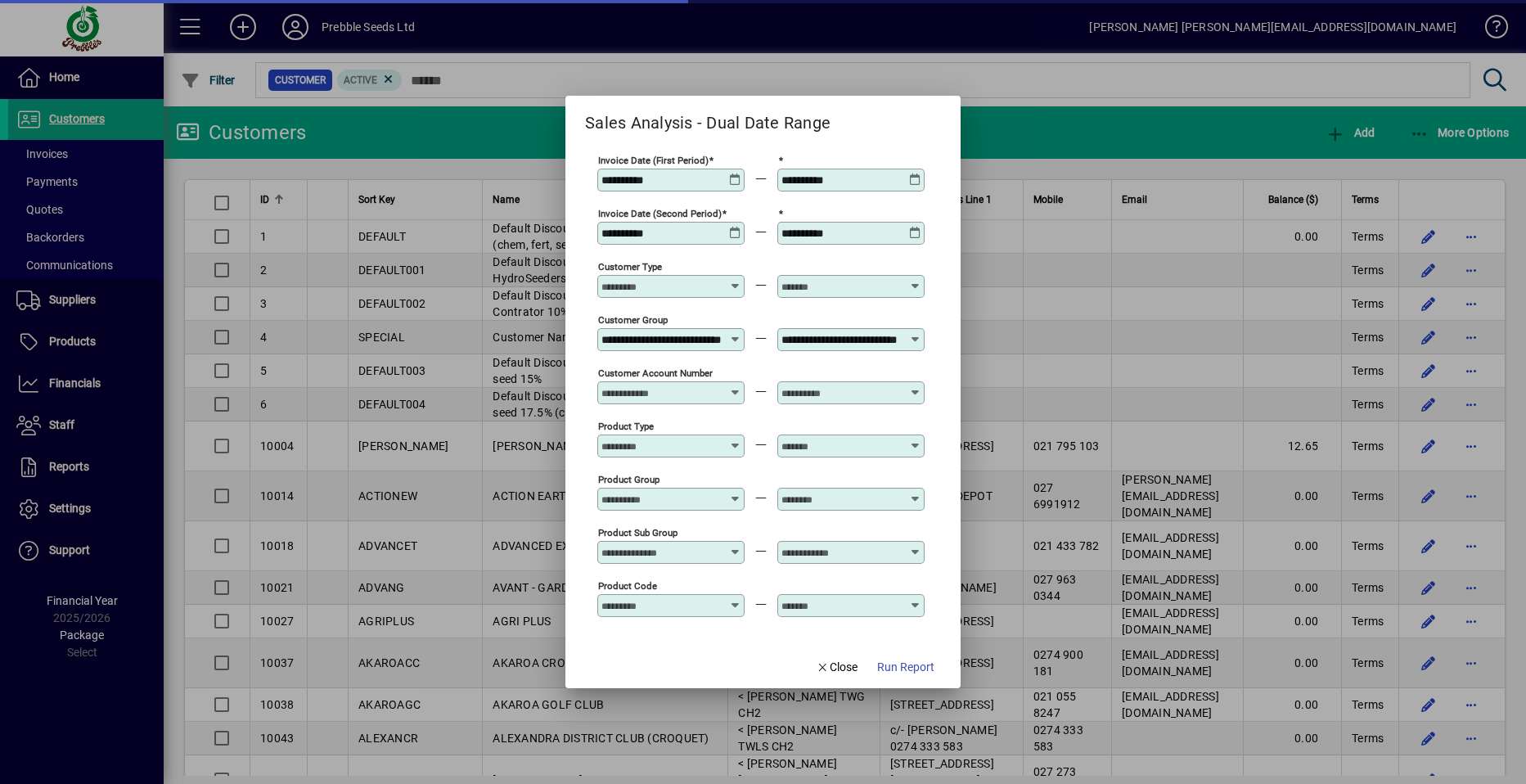
type input "**********"
click at [915, 174] on icon at bounding box center [916, 174] width 13 height 0
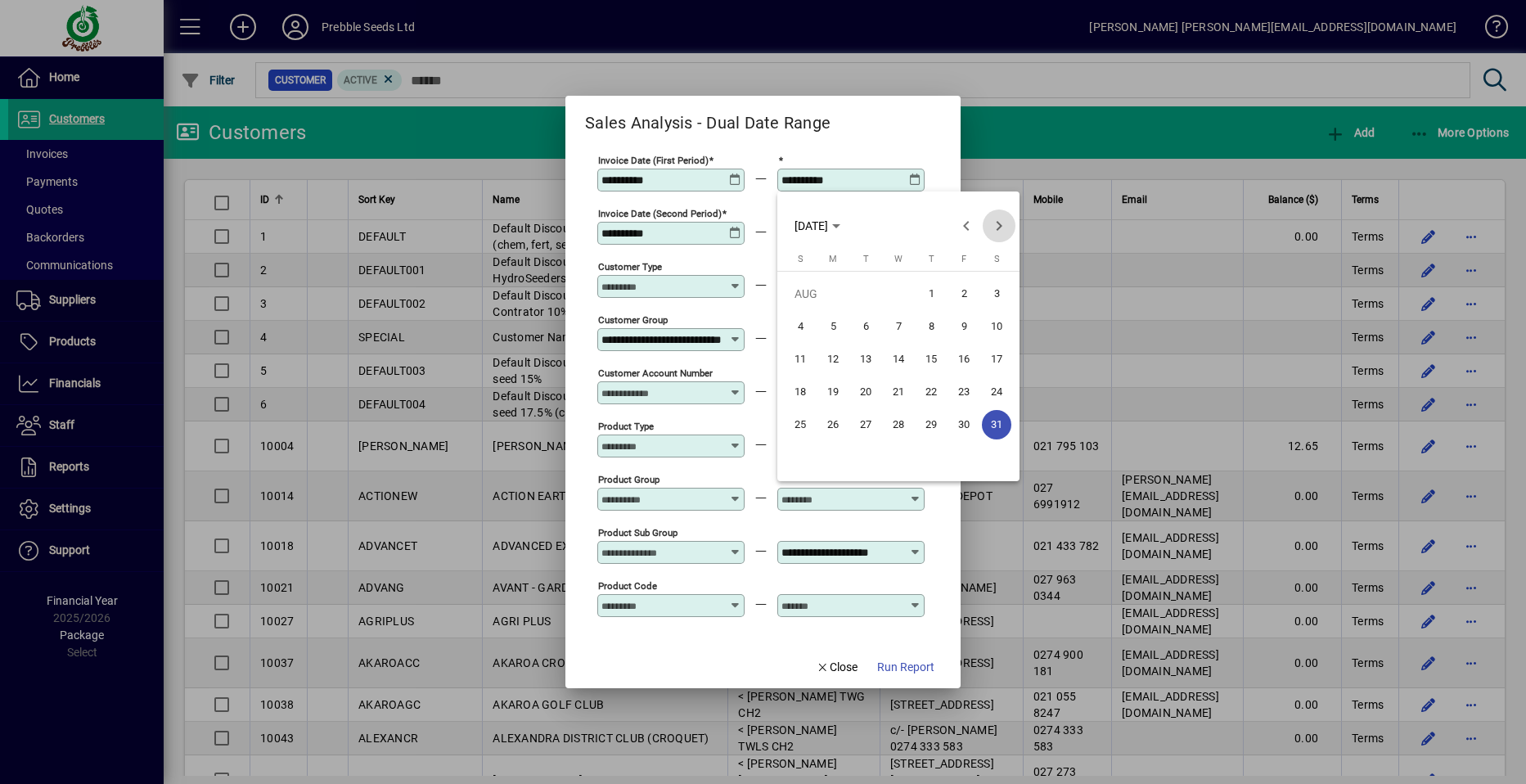
click at [995, 224] on span "Next month" at bounding box center [999, 226] width 33 height 33
click at [832, 458] on span "30" at bounding box center [833, 458] width 29 height 29
type input "**********"
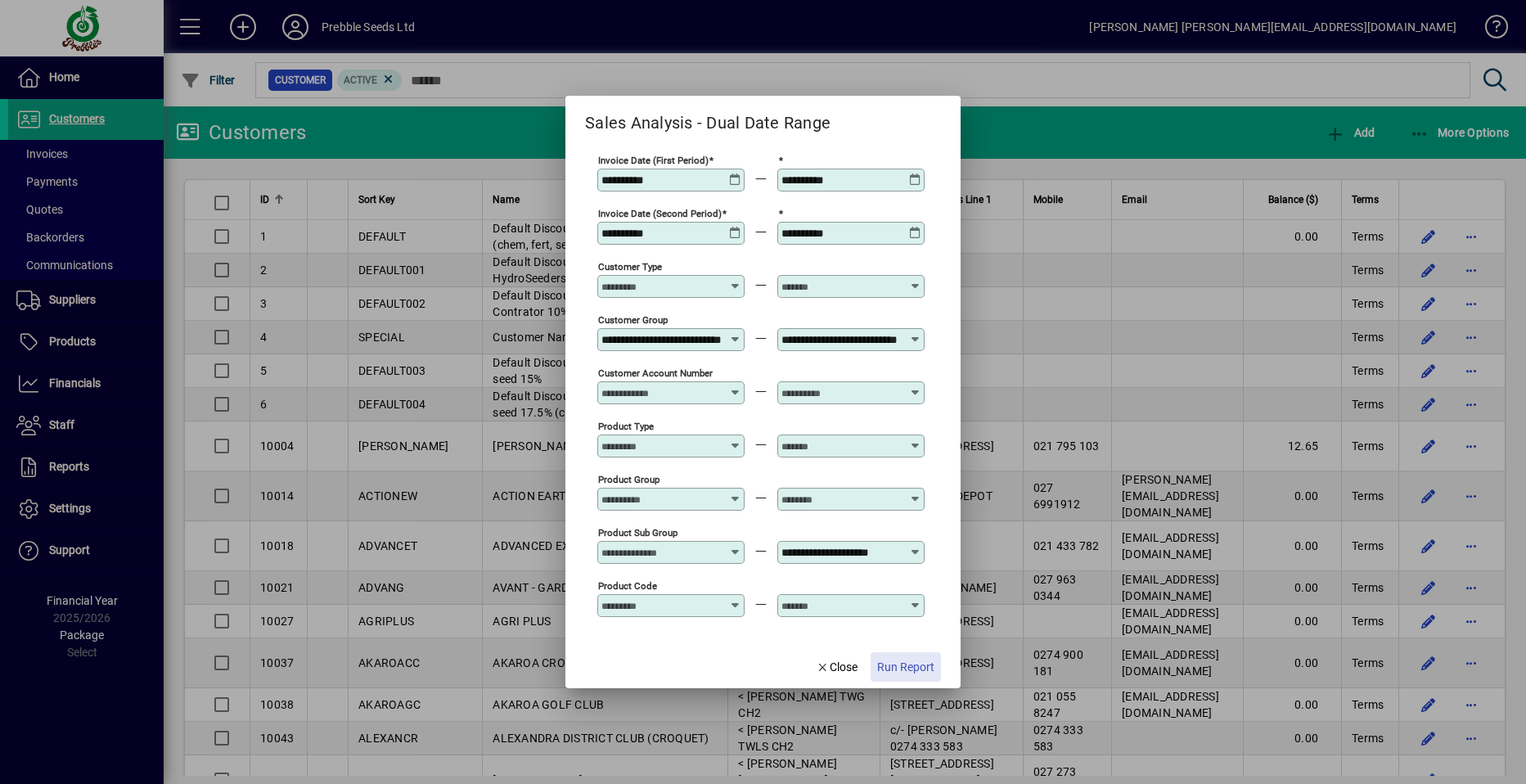
click at [894, 666] on span "Run Report" at bounding box center [906, 667] width 57 height 17
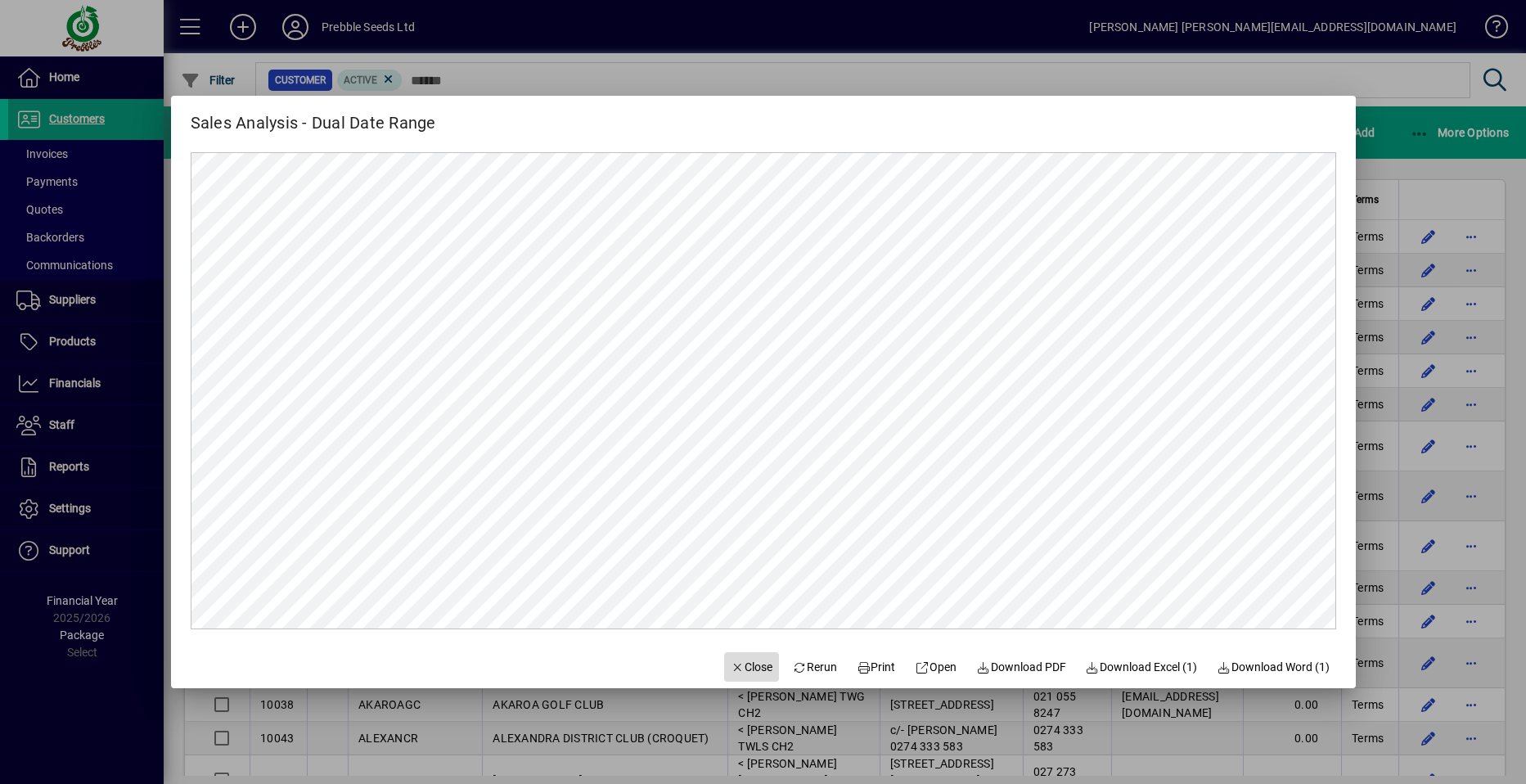
drag, startPoint x: 741, startPoint y: 669, endPoint x: 734, endPoint y: 661, distance: 10.6
click at [737, 665] on span "Close" at bounding box center [752, 667] width 43 height 17
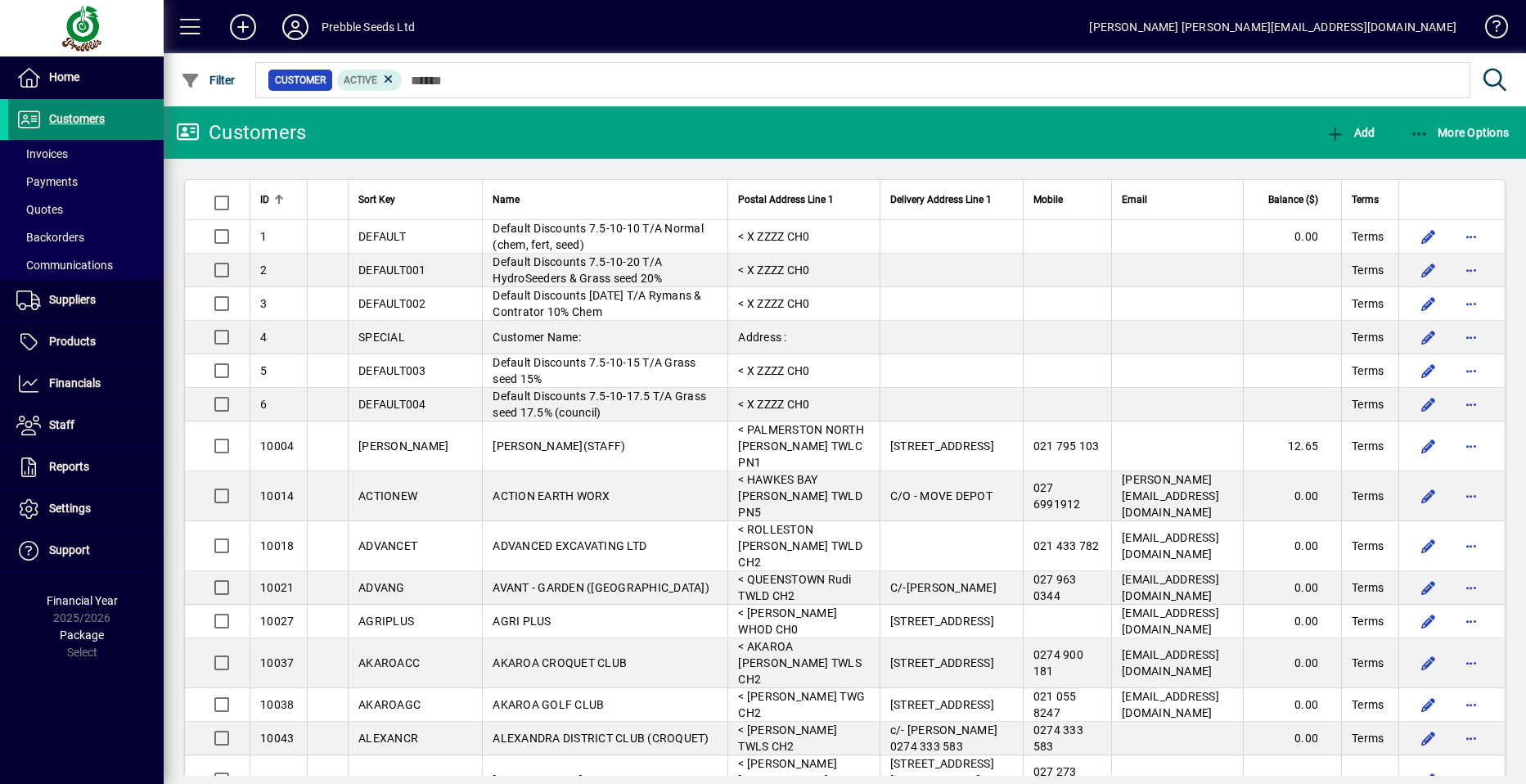
click at [111, 117] on span at bounding box center [86, 119] width 156 height 39
click at [1478, 131] on span "More Options" at bounding box center [1460, 132] width 100 height 13
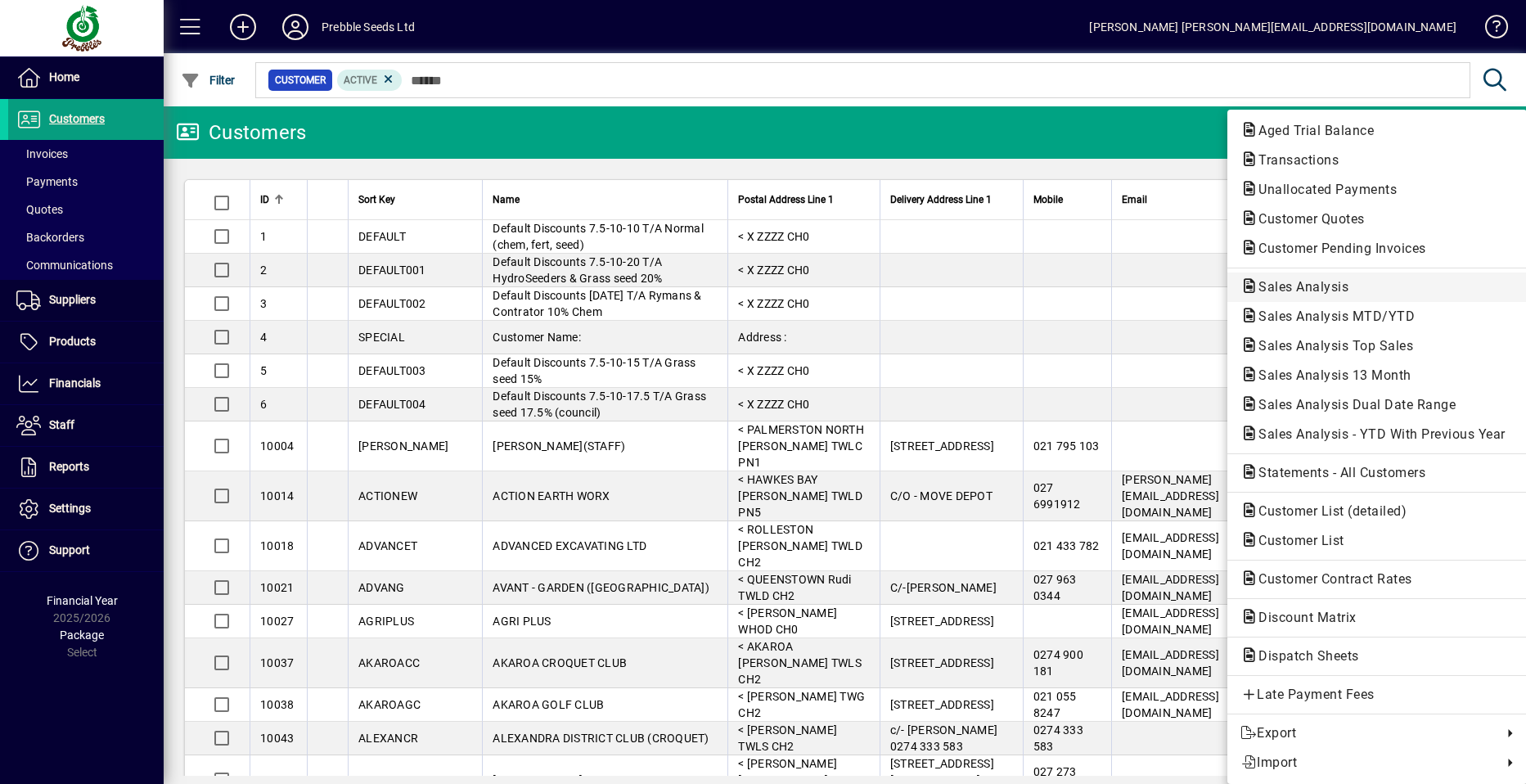
click at [1290, 282] on span "Sales Analysis" at bounding box center [1300, 287] width 117 height 16
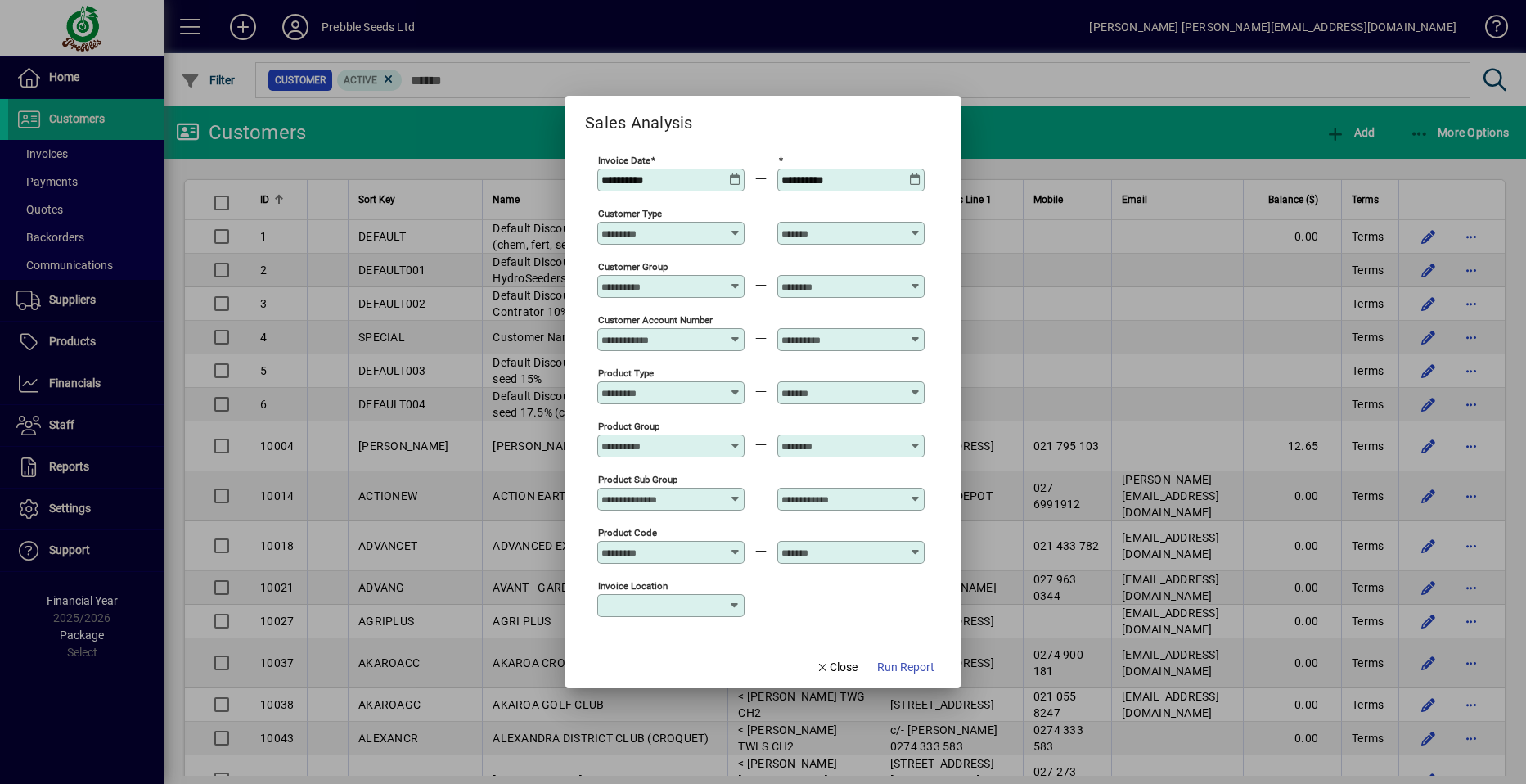
type input "**********"
click at [915, 493] on icon at bounding box center [916, 493] width 13 height 0
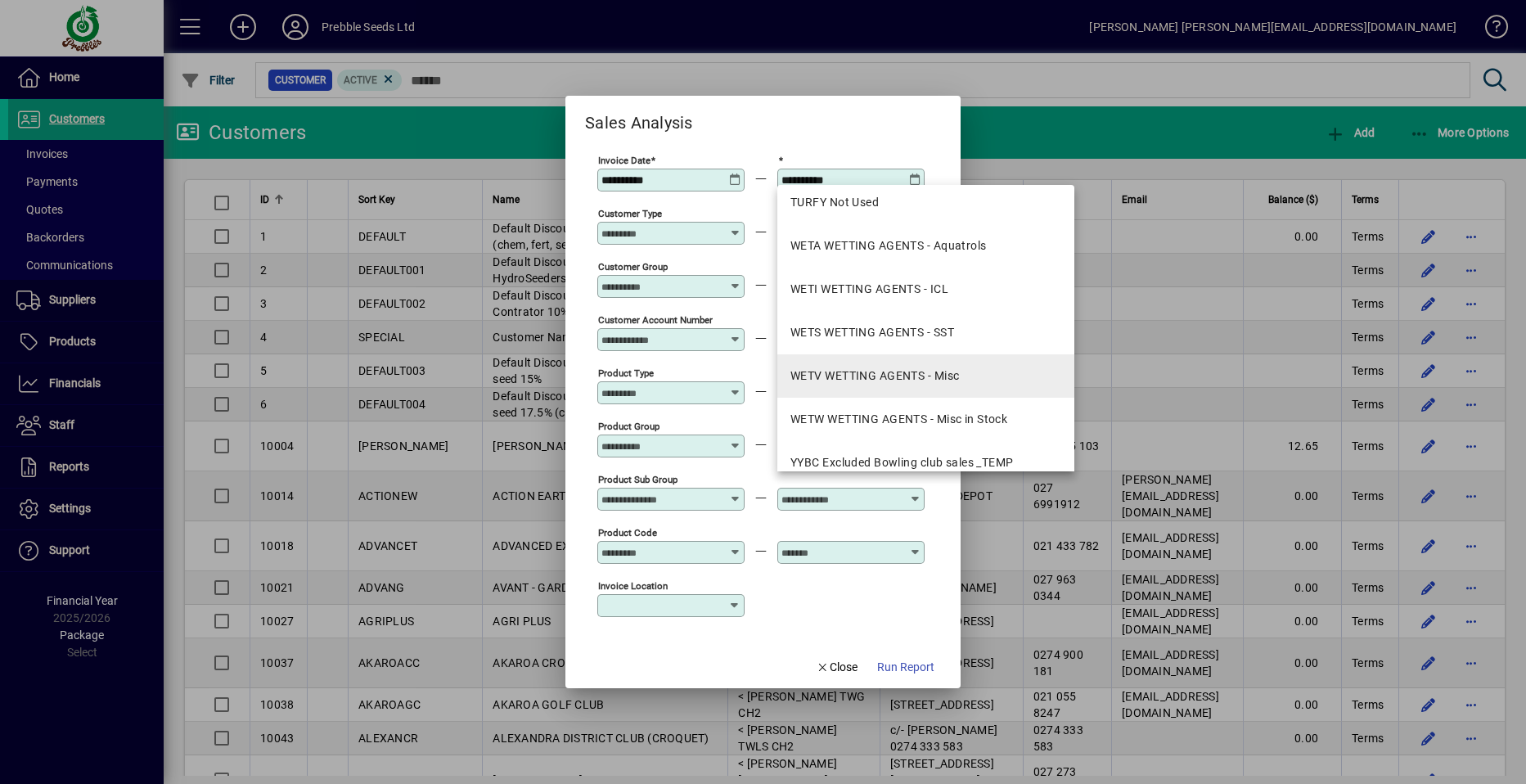
scroll to position [2946, 0]
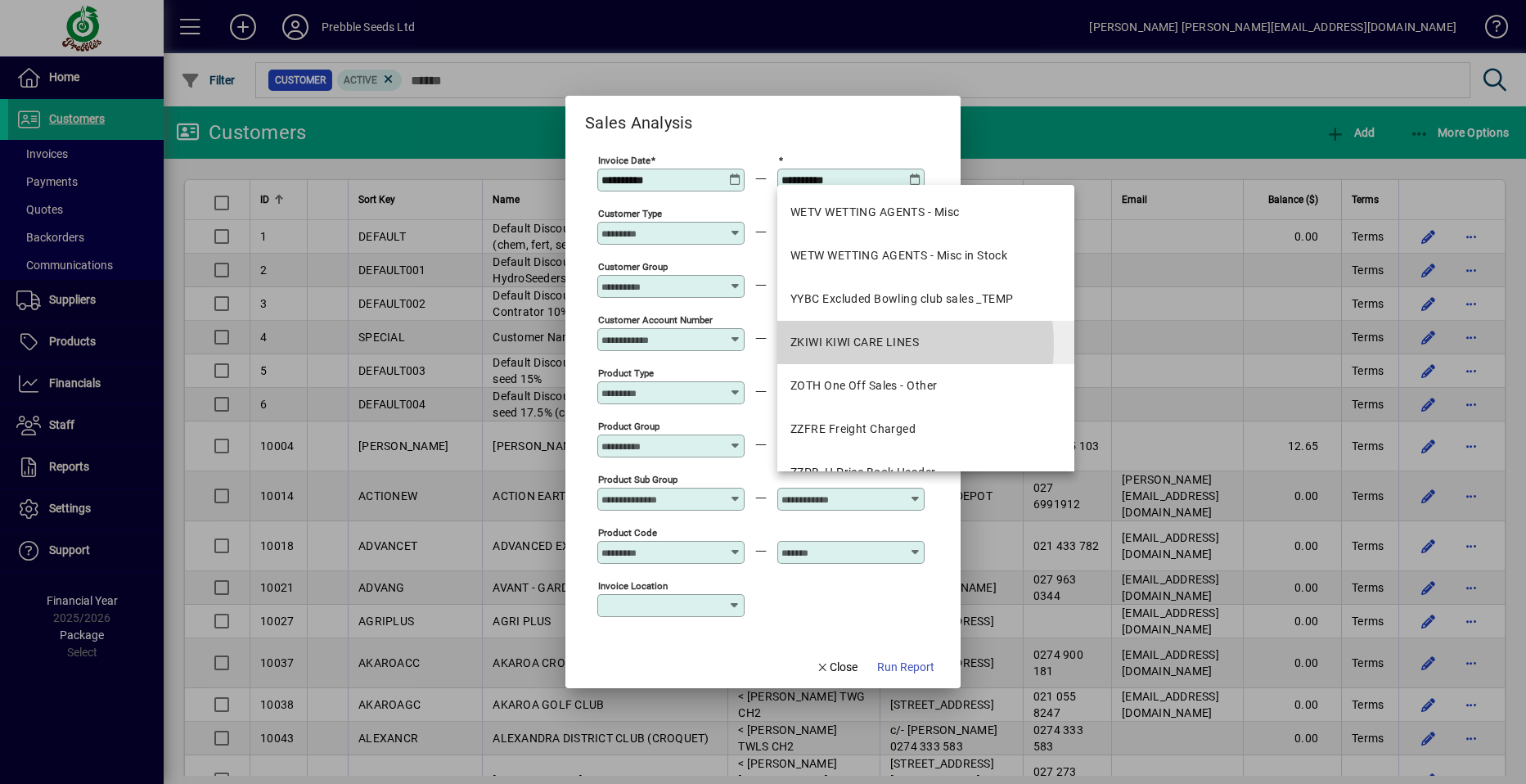
click at [855, 345] on div "ZKIWI KIWI CARE LINES" at bounding box center [854, 343] width 128 height 17
type input "**********"
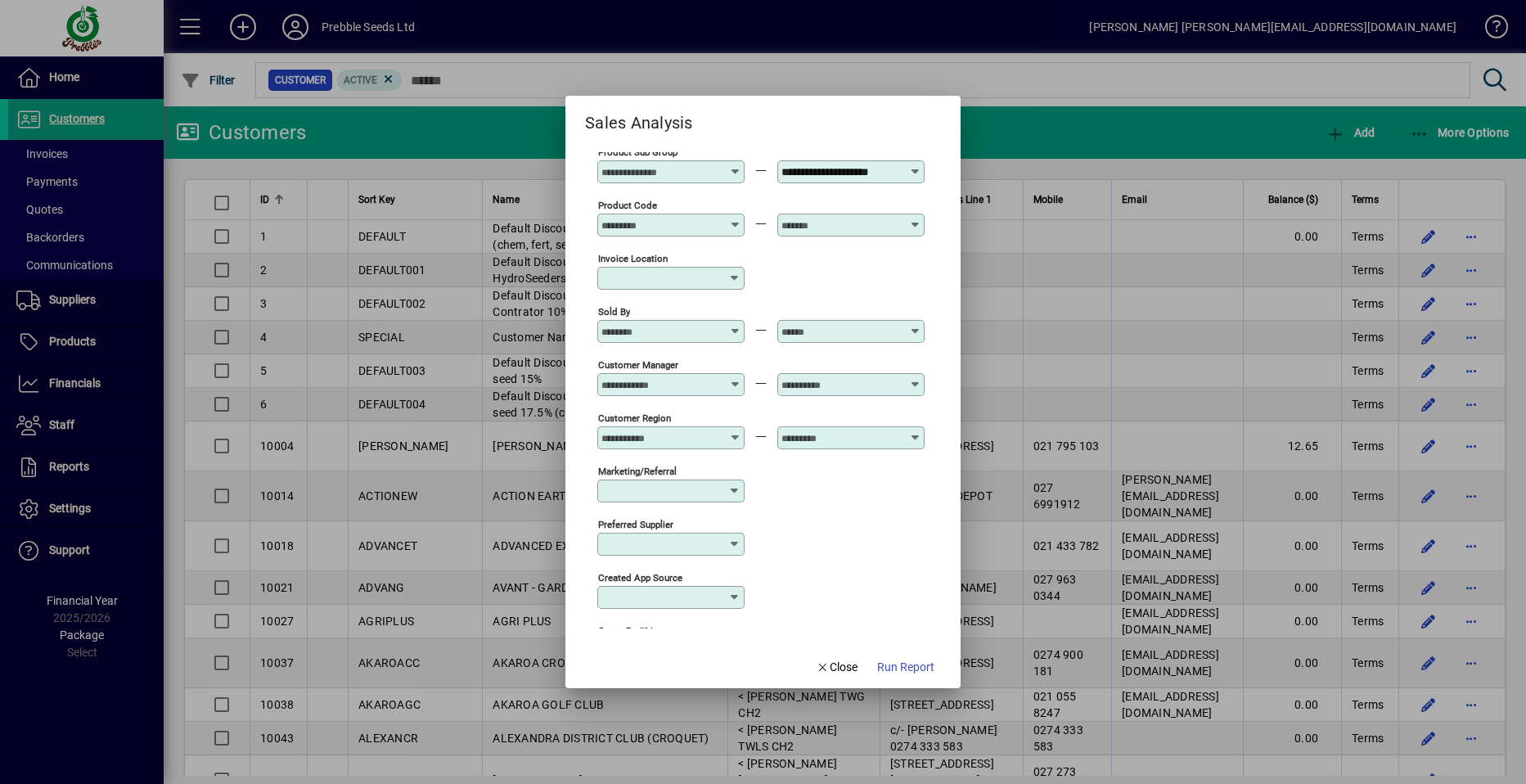
scroll to position [517, 0]
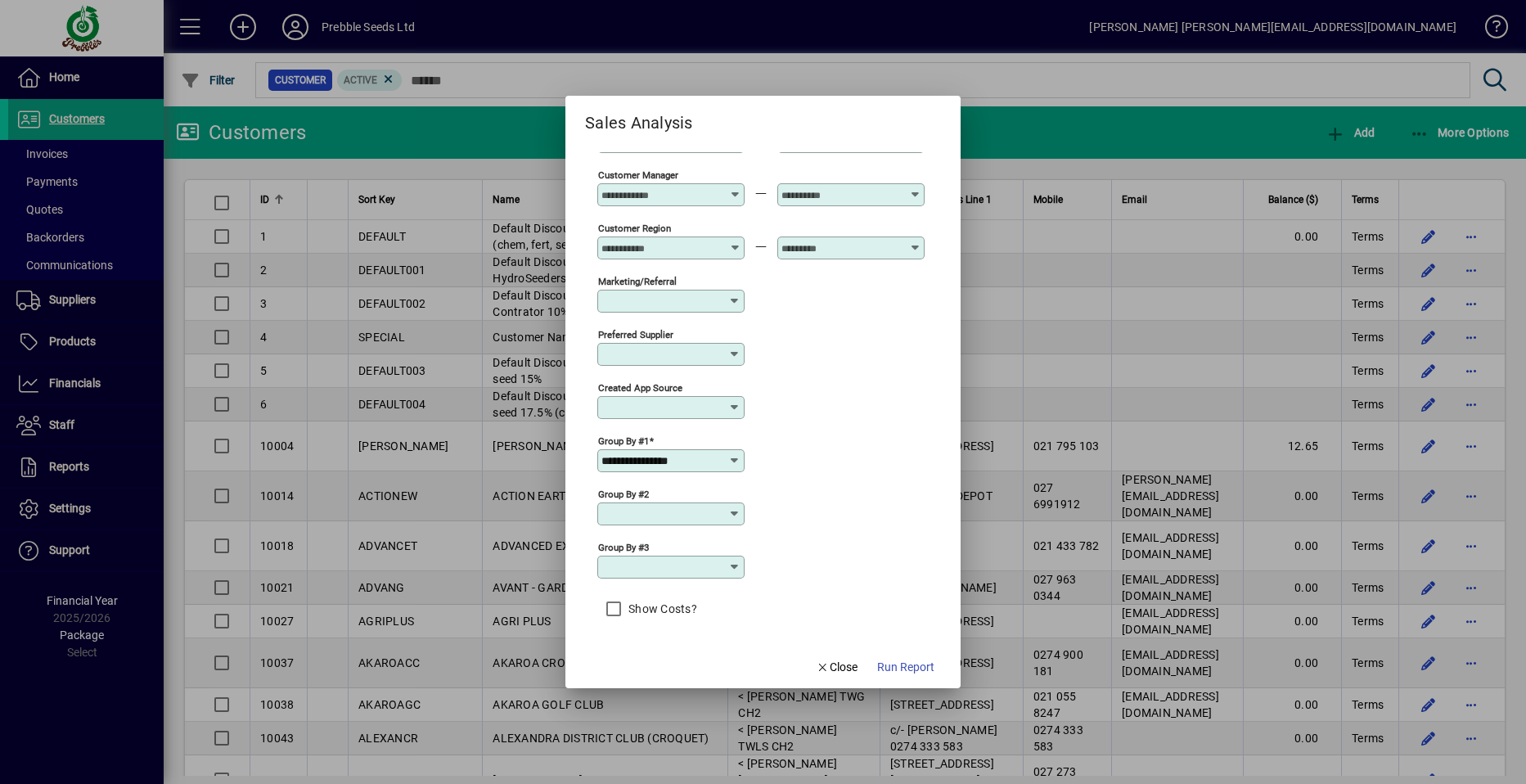
click at [734, 460] on icon at bounding box center [734, 460] width 13 height 13
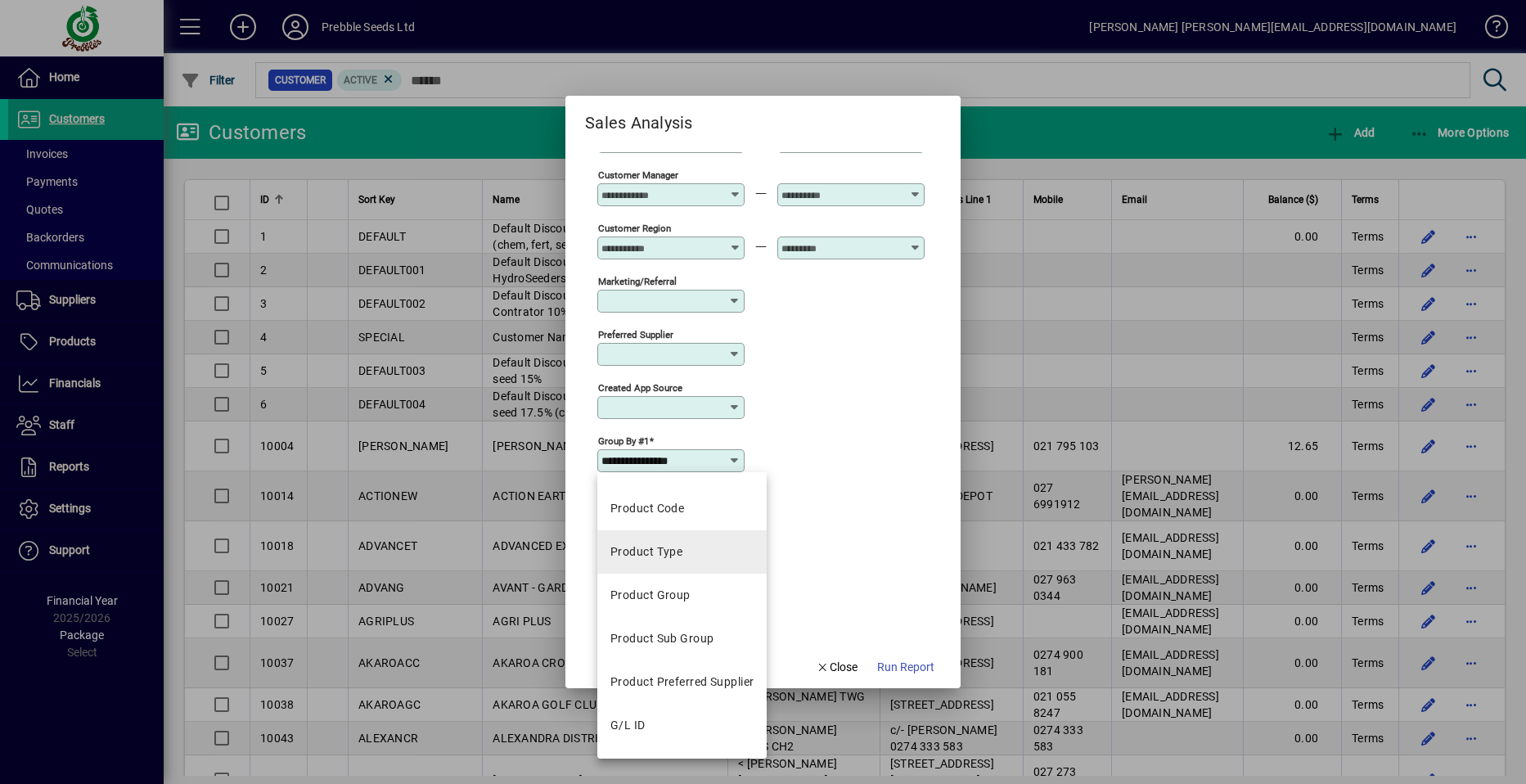
scroll to position [507, 0]
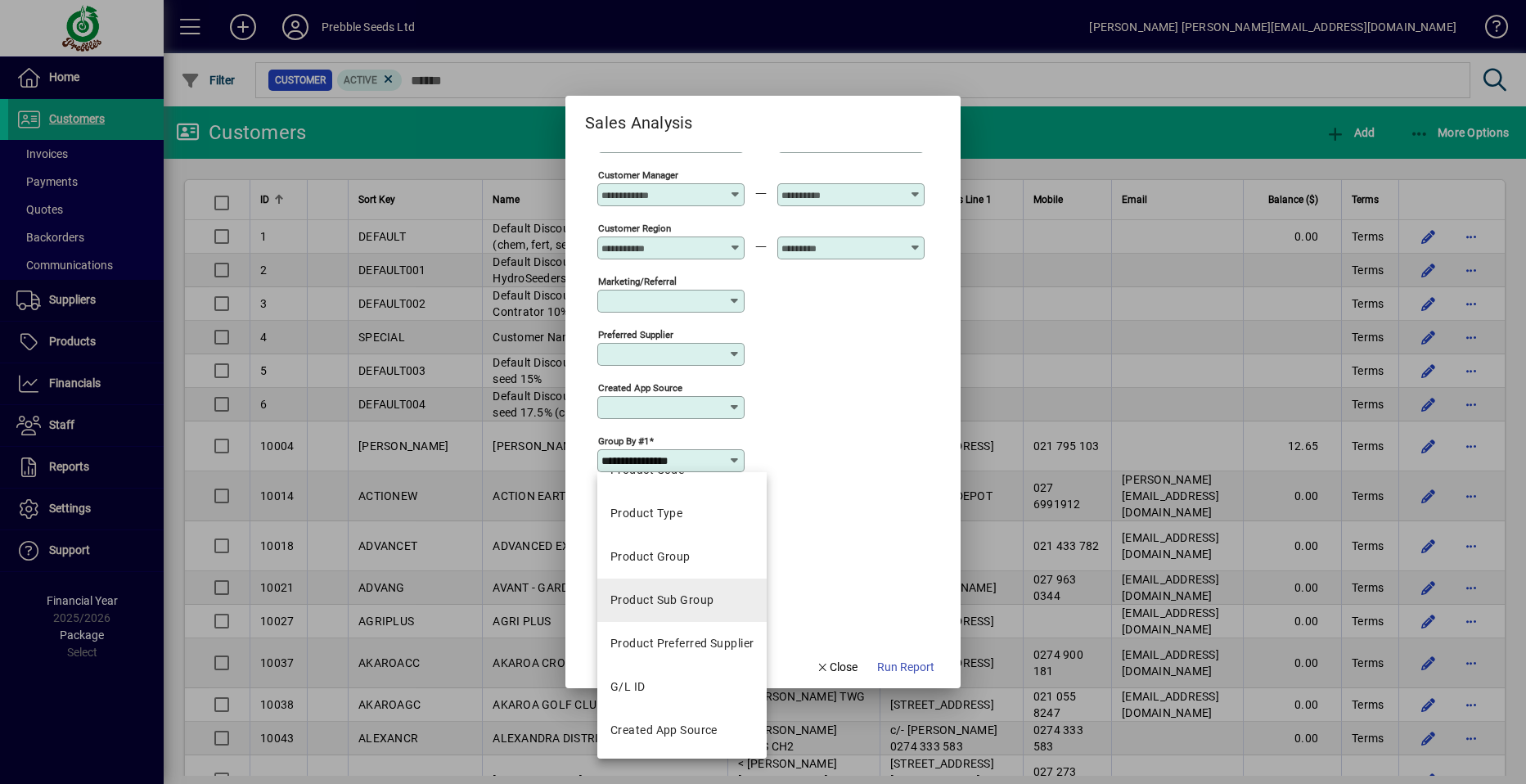
click at [692, 599] on div "Product Sub Group" at bounding box center [662, 600] width 103 height 17
type input "**********"
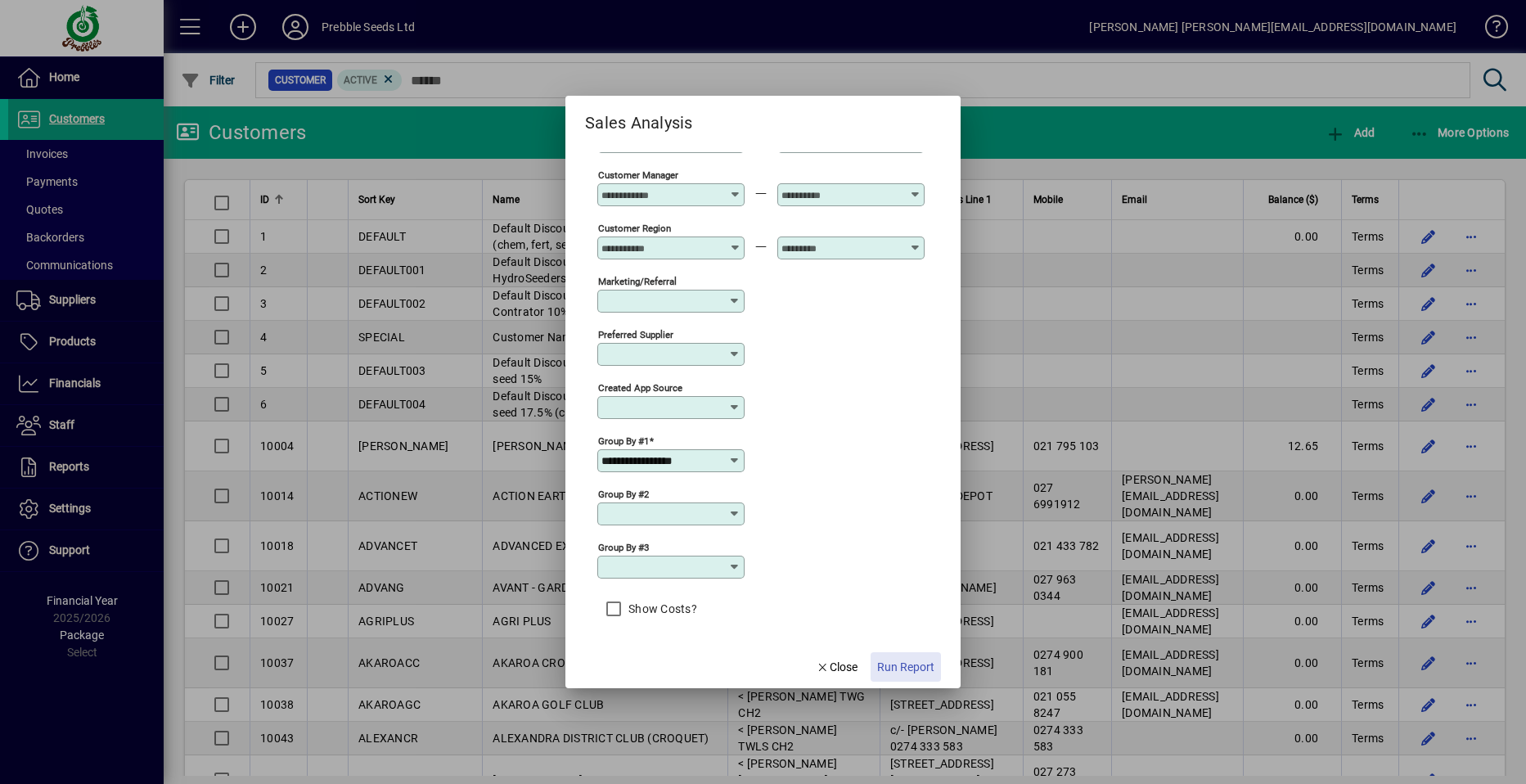
click at [900, 663] on span "Run Report" at bounding box center [906, 667] width 57 height 17
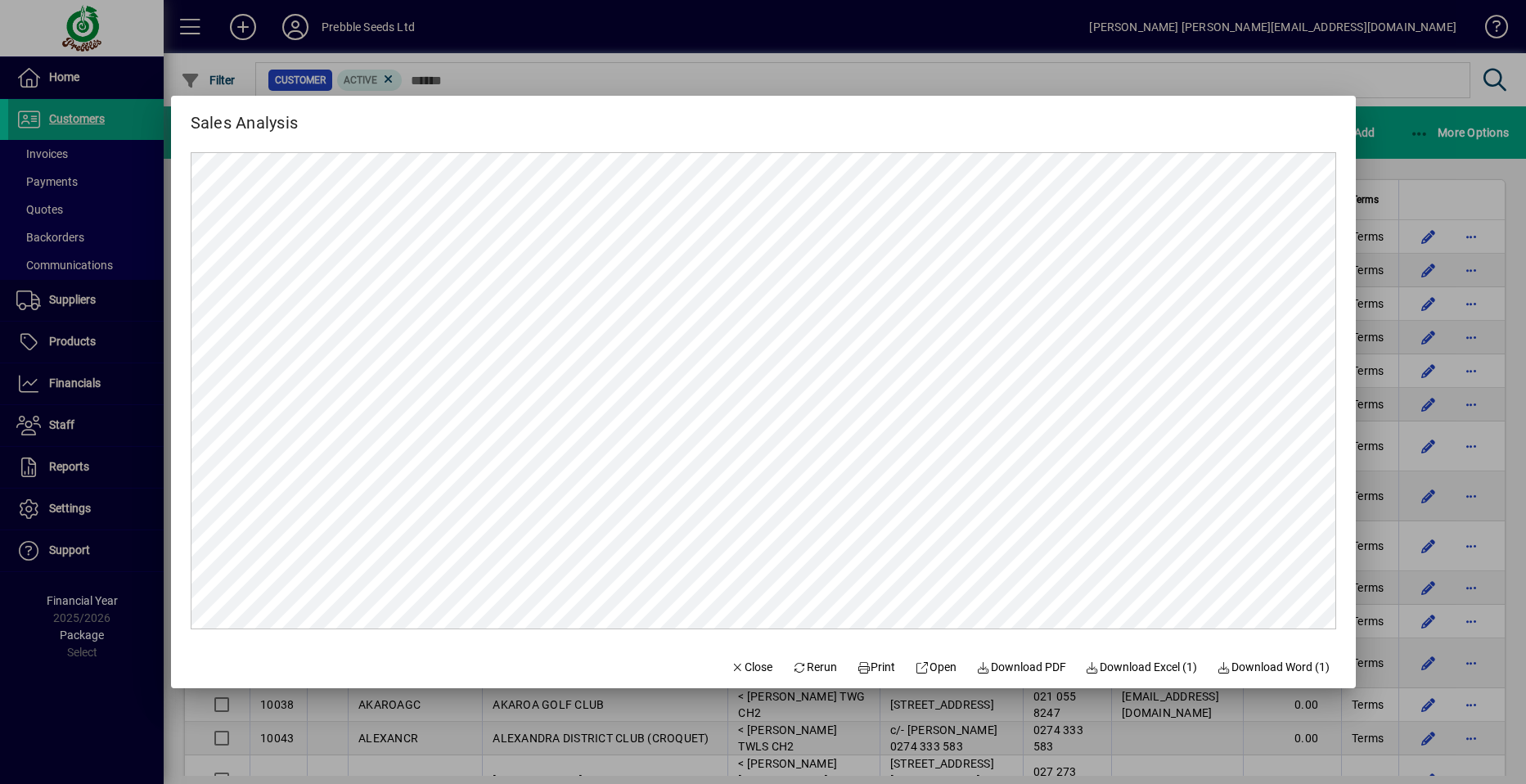
scroll to position [0, 0]
click at [735, 664] on span "Close" at bounding box center [752, 667] width 43 height 17
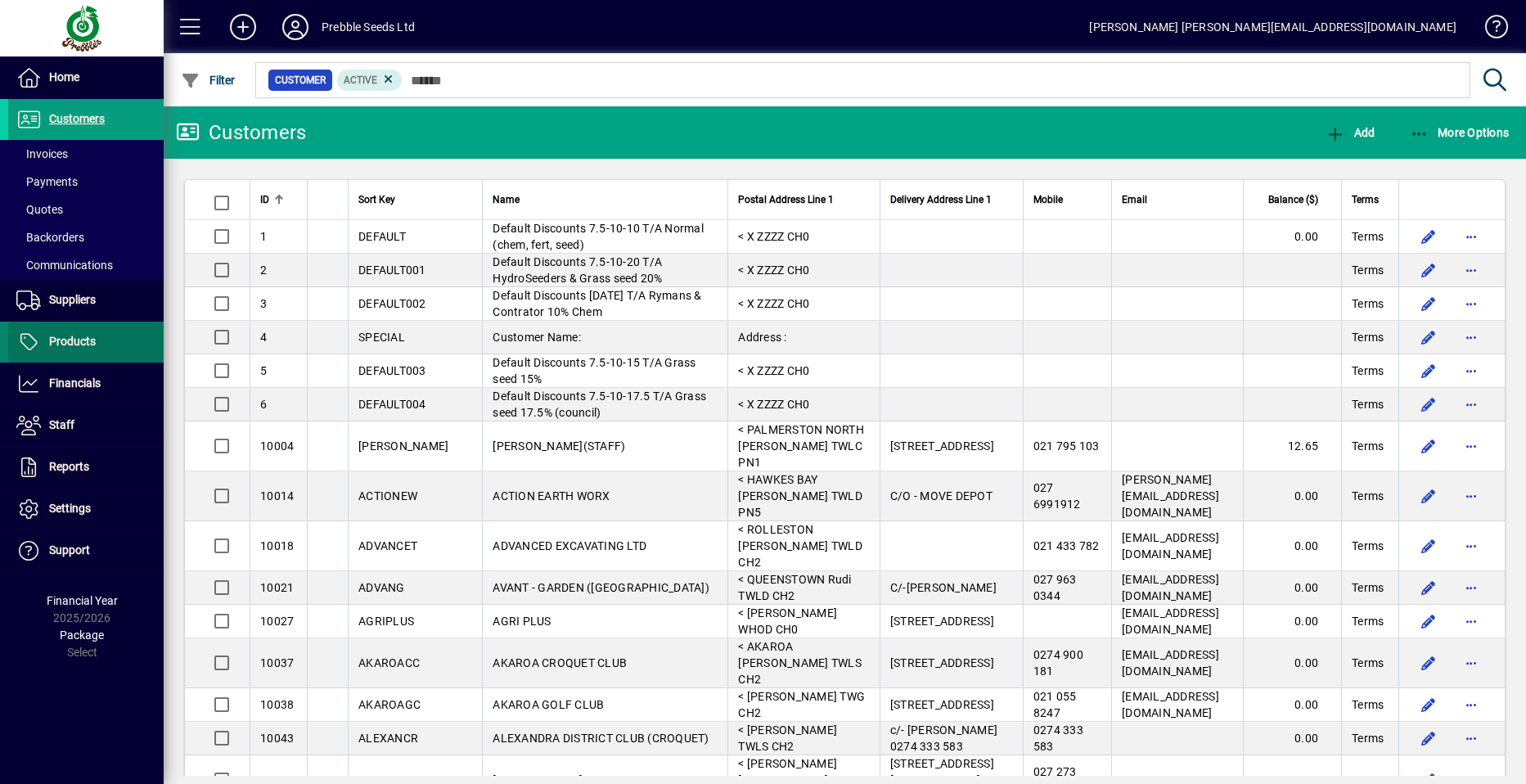
click at [95, 339] on span "Products" at bounding box center [52, 342] width 87 height 19
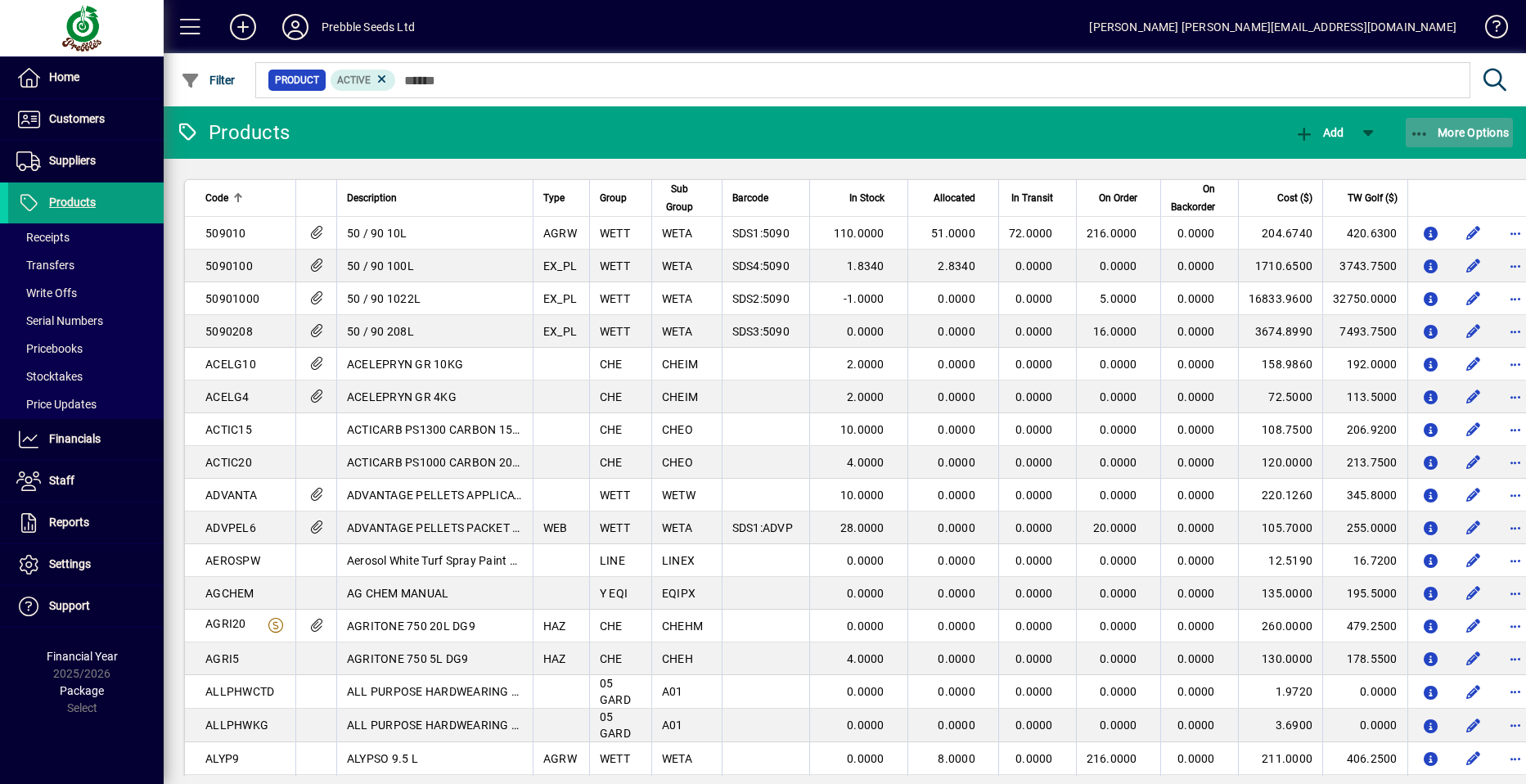
click at [1483, 128] on span "More Options" at bounding box center [1460, 132] width 100 height 13
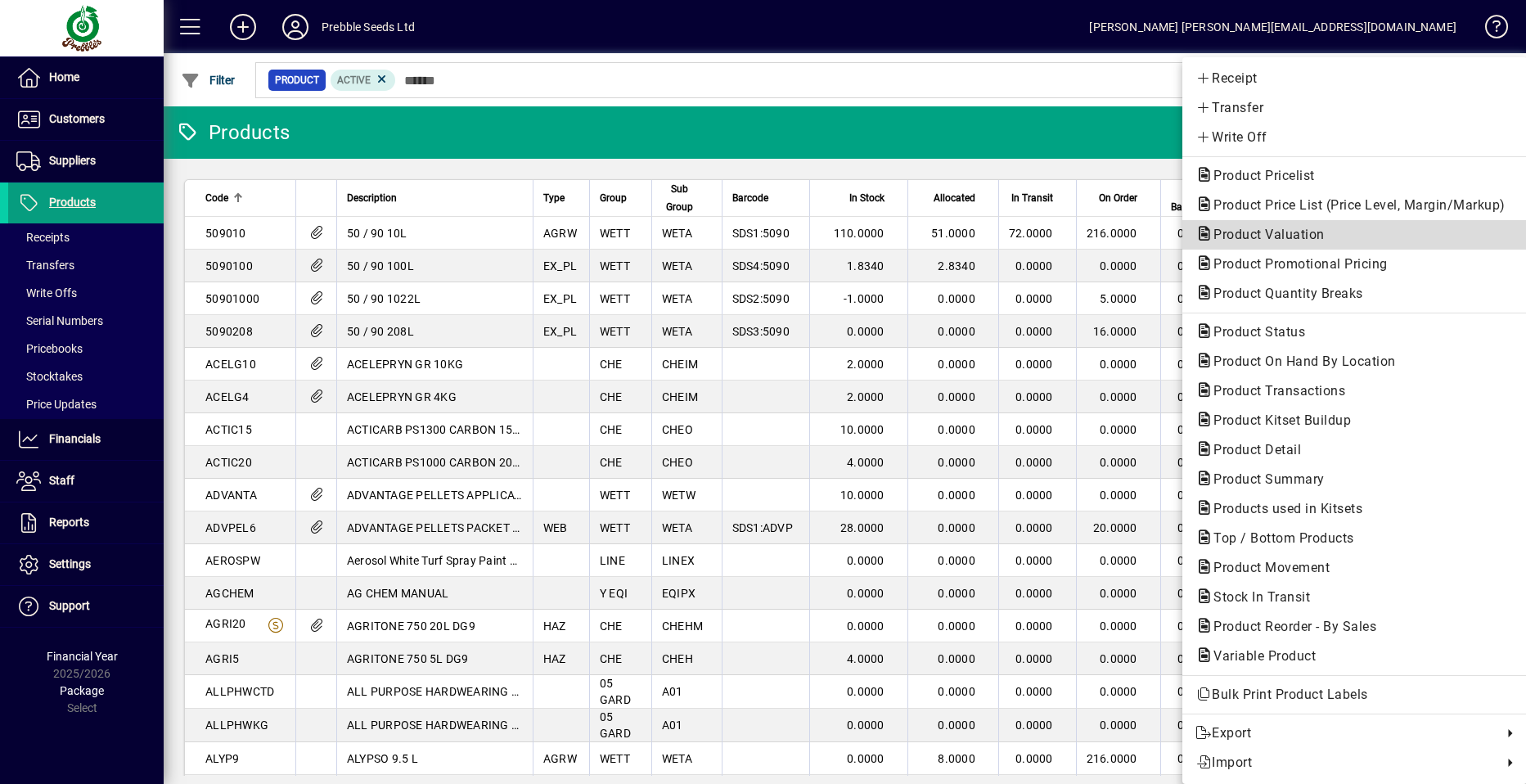
click at [1286, 230] on span "Product Valuation" at bounding box center [1264, 234] width 137 height 16
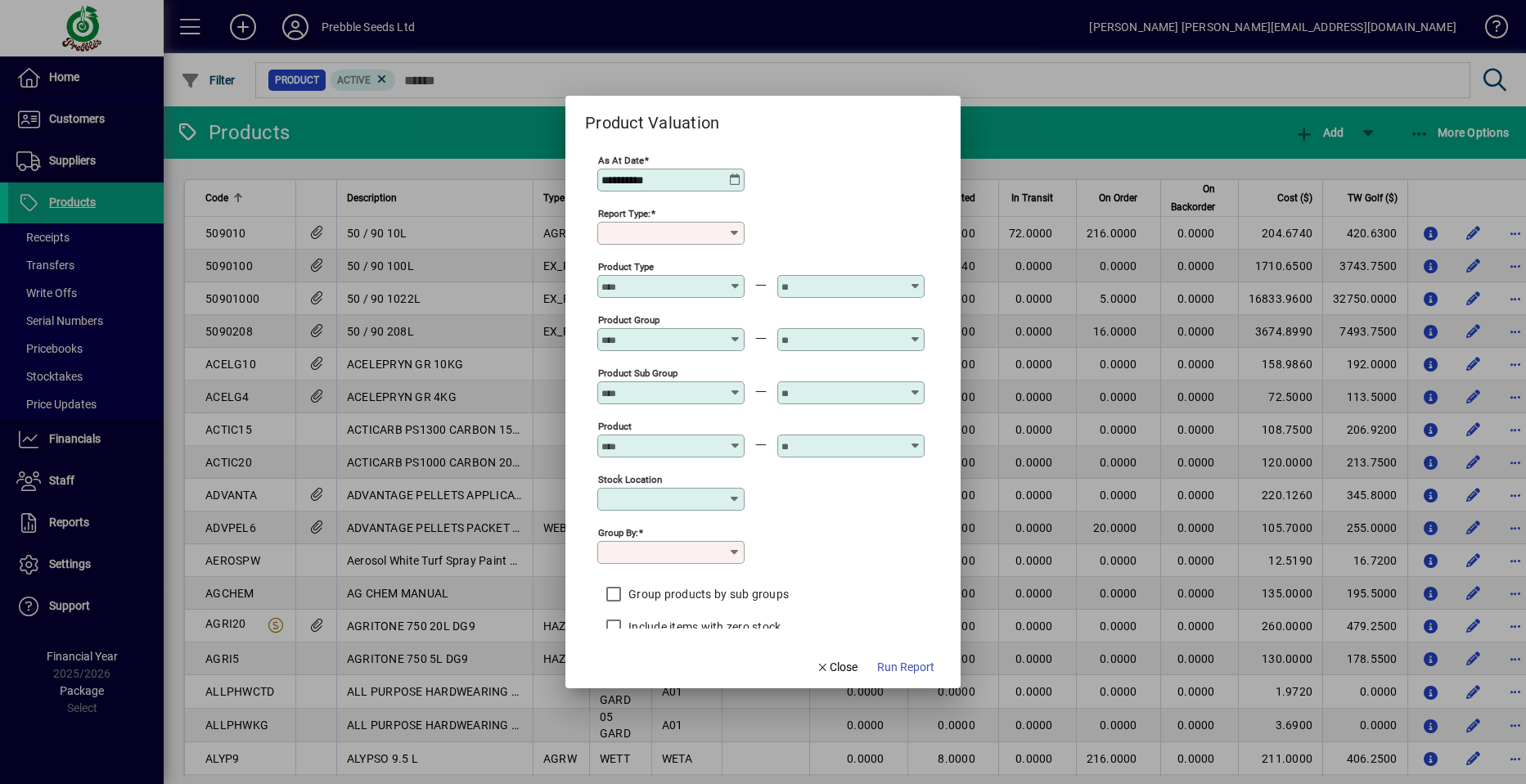
type input "******"
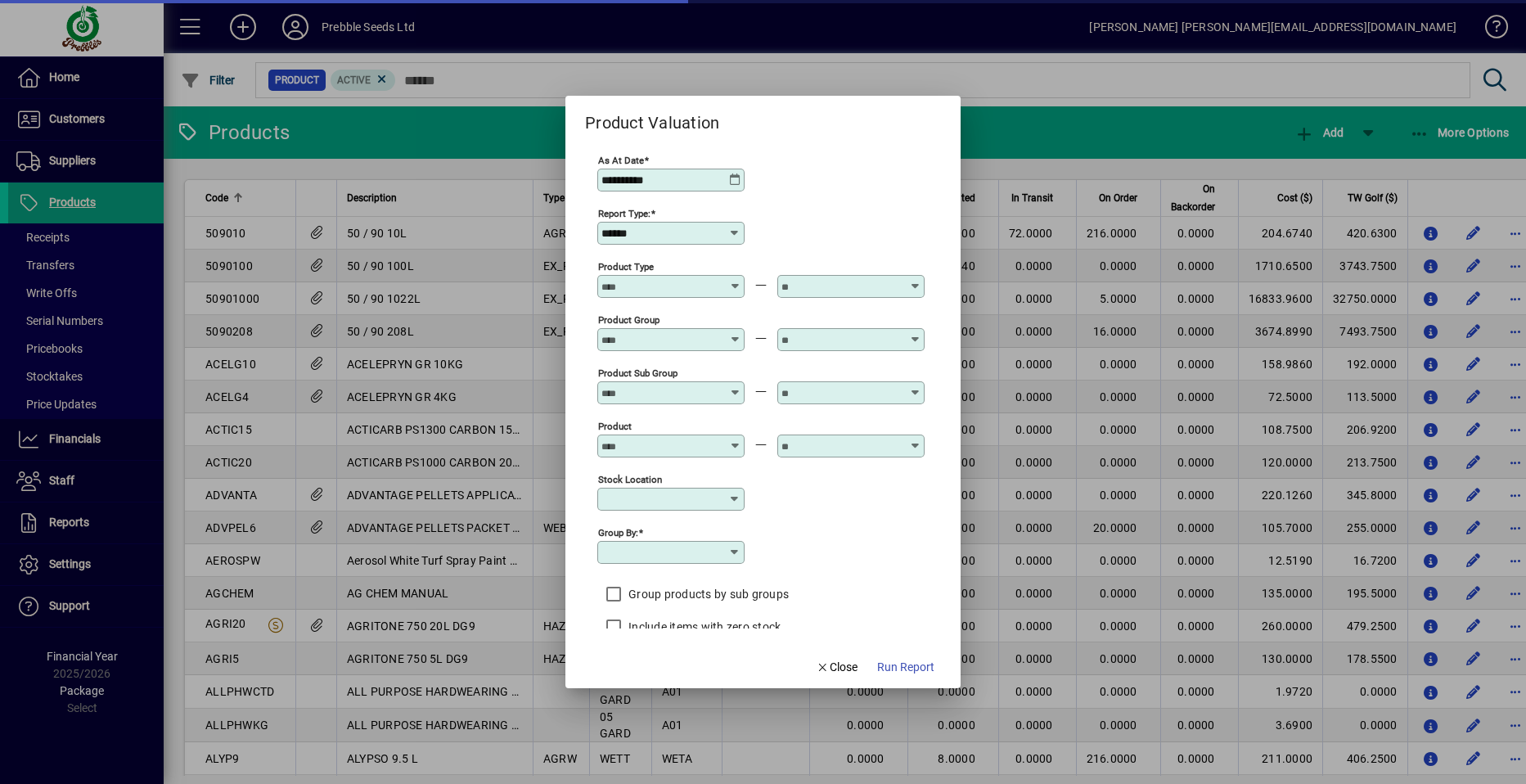
type input "**********"
click at [914, 386] on icon at bounding box center [916, 386] width 13 height 0
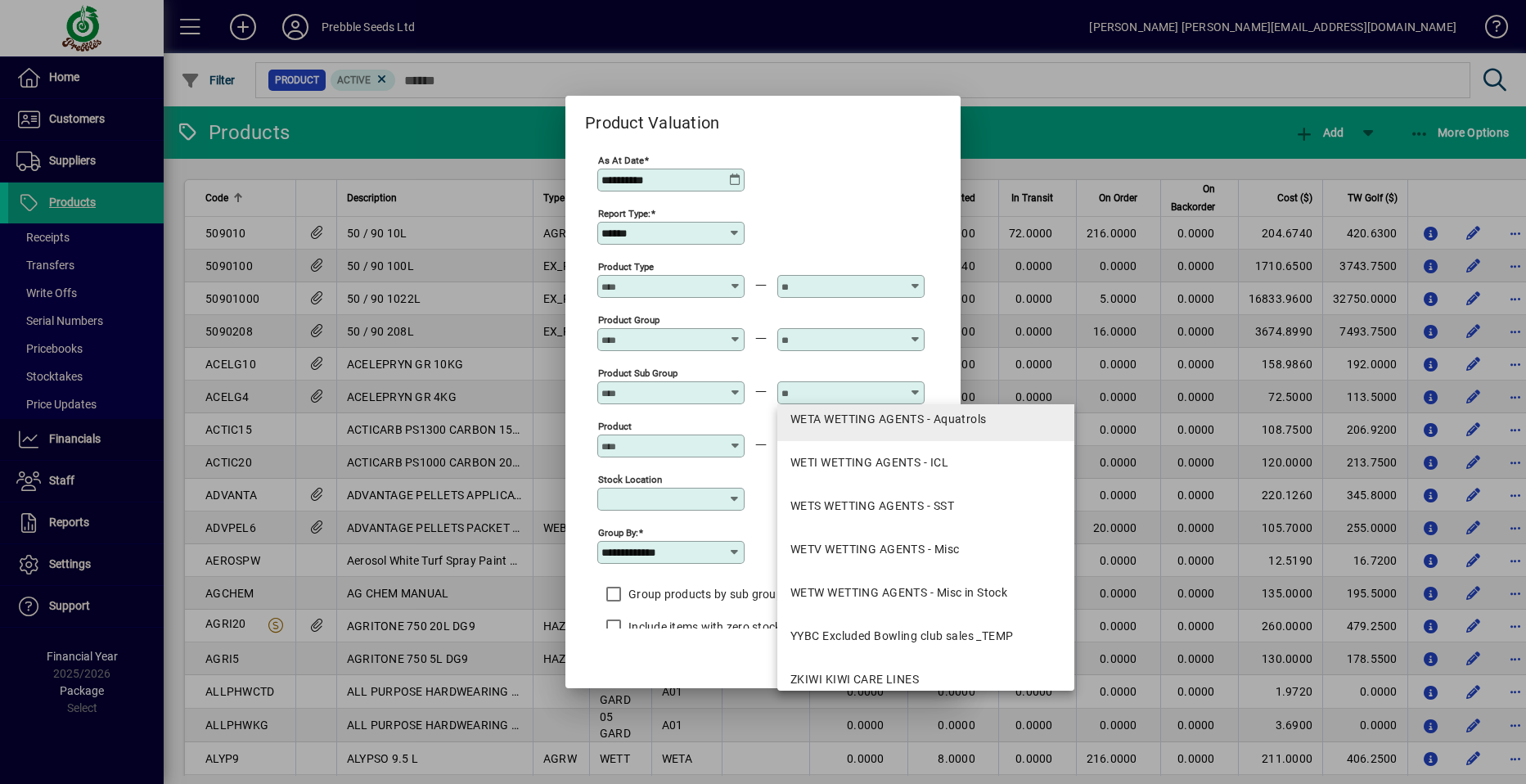
scroll to position [2946, 0]
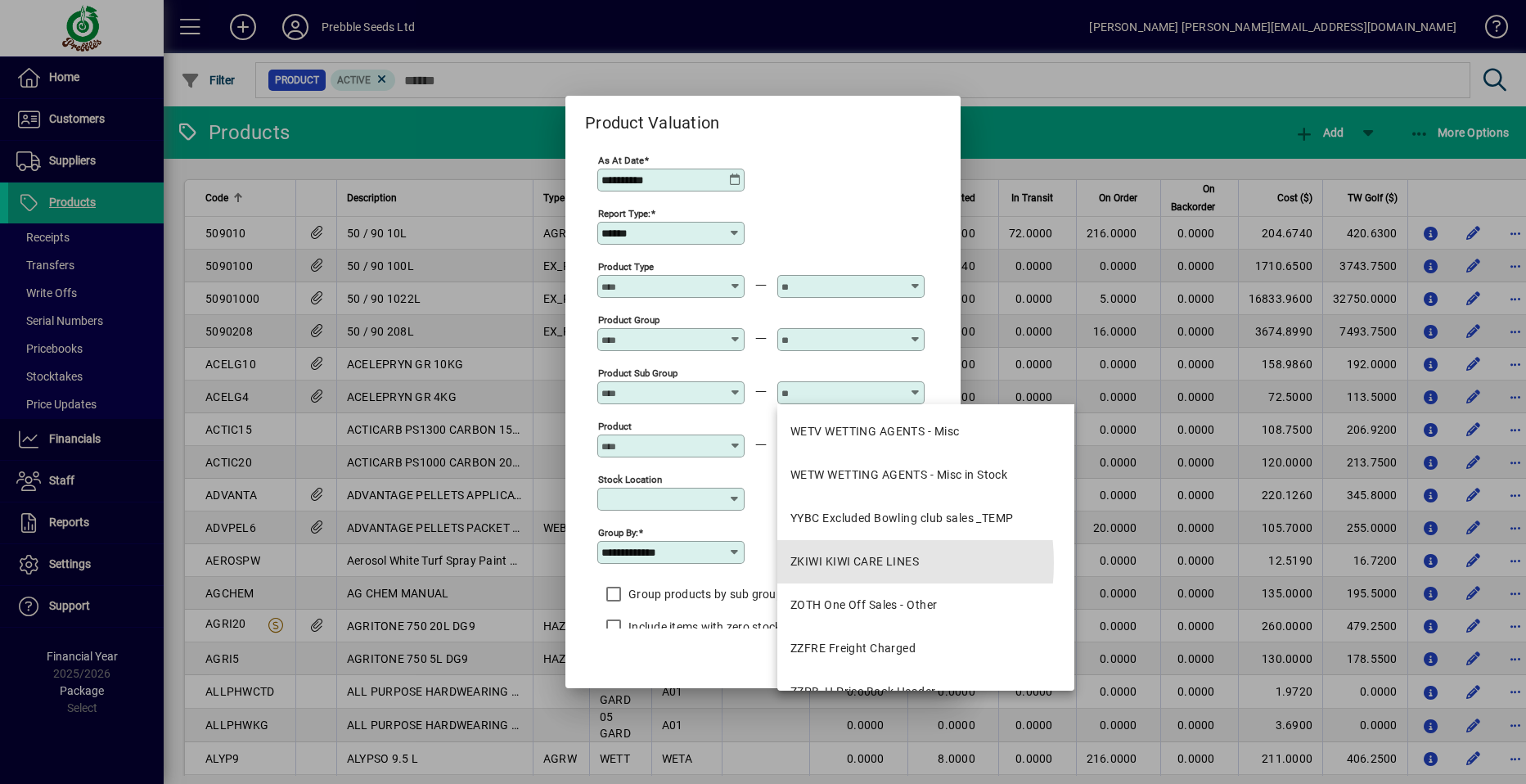
click at [825, 562] on div "ZKIWI KIWI CARE LINES" at bounding box center [854, 562] width 128 height 17
type input "**********"
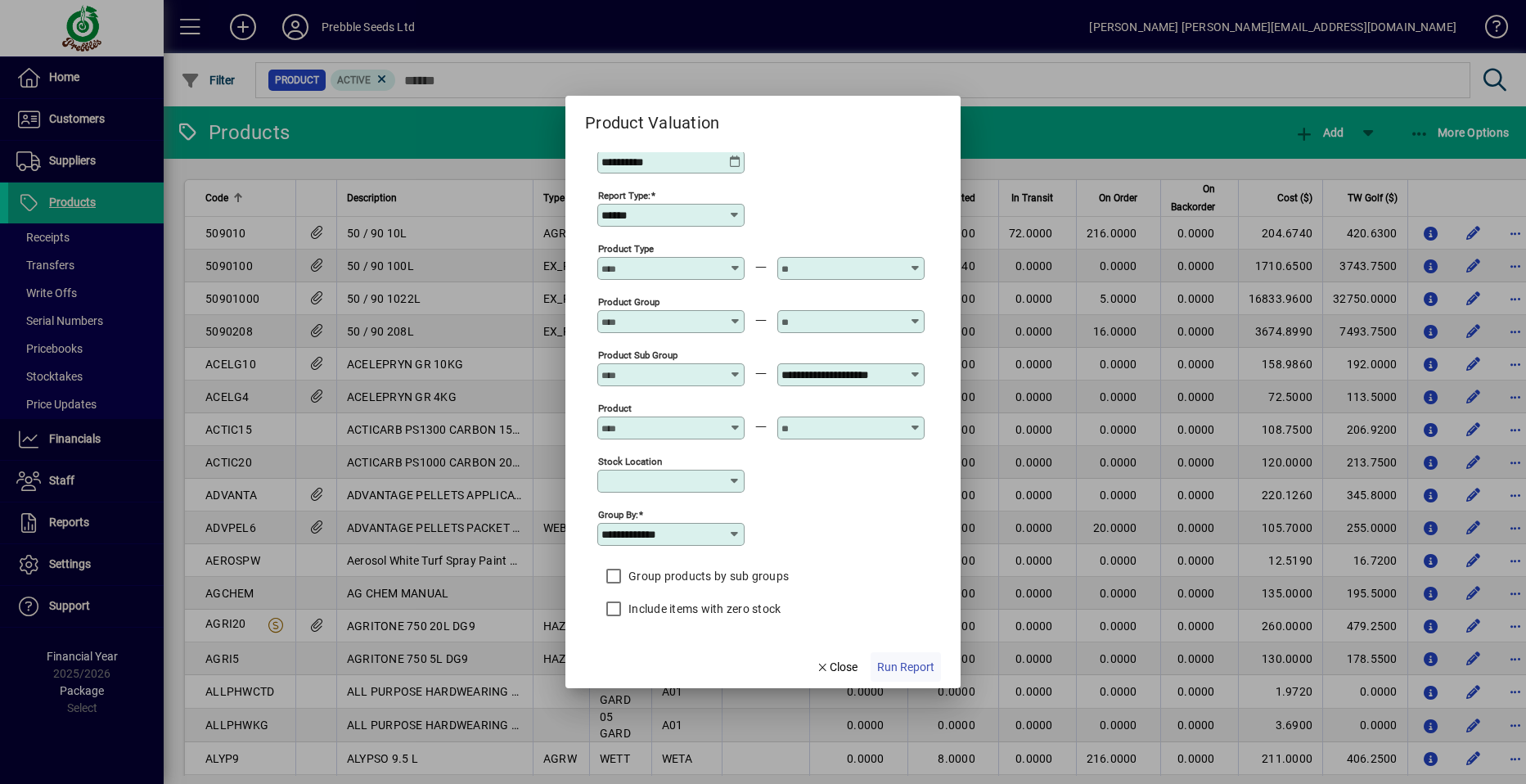
scroll to position [0, 0]
click at [904, 661] on span "Run Report" at bounding box center [906, 667] width 57 height 17
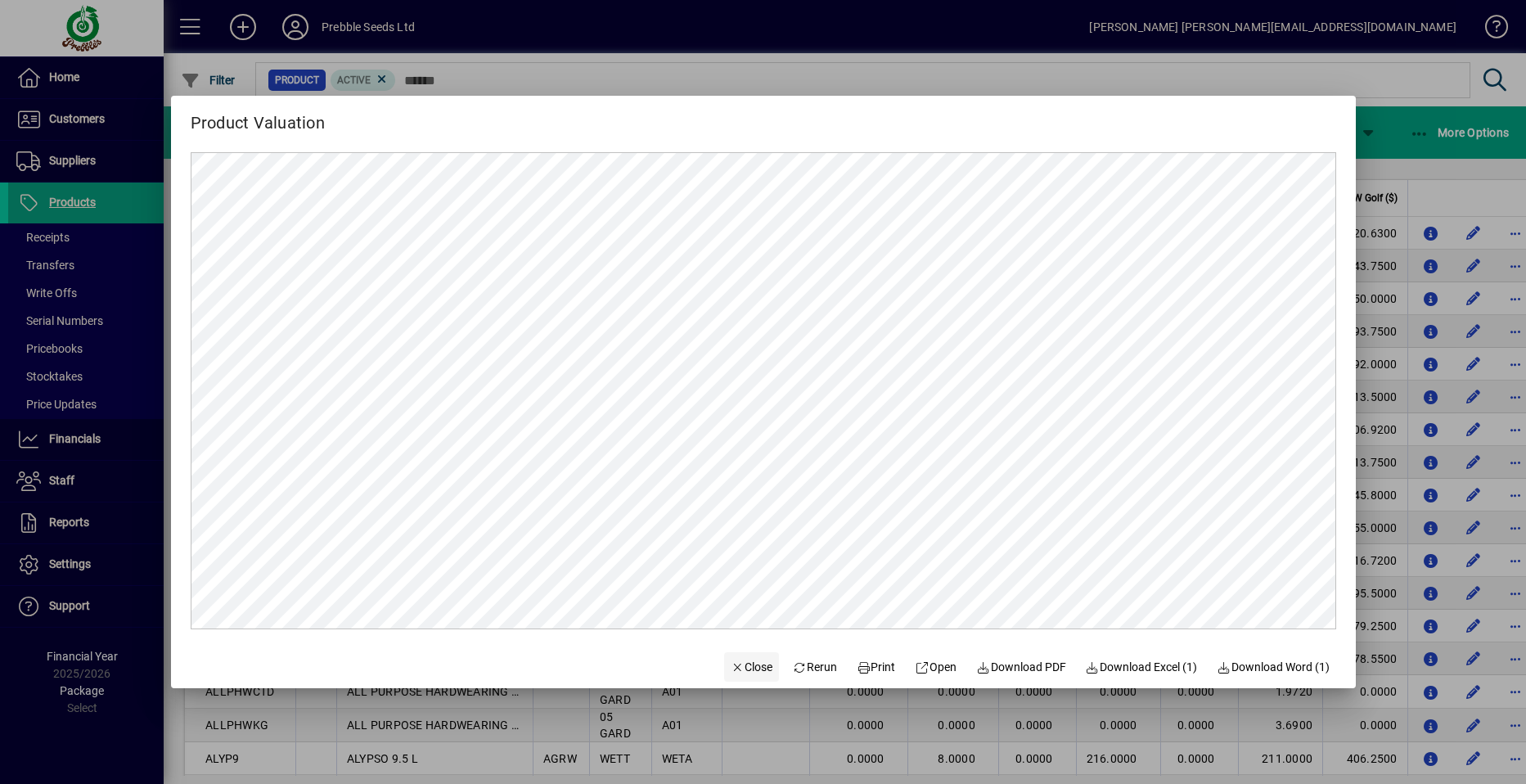
click at [736, 665] on span "Close" at bounding box center [752, 667] width 43 height 17
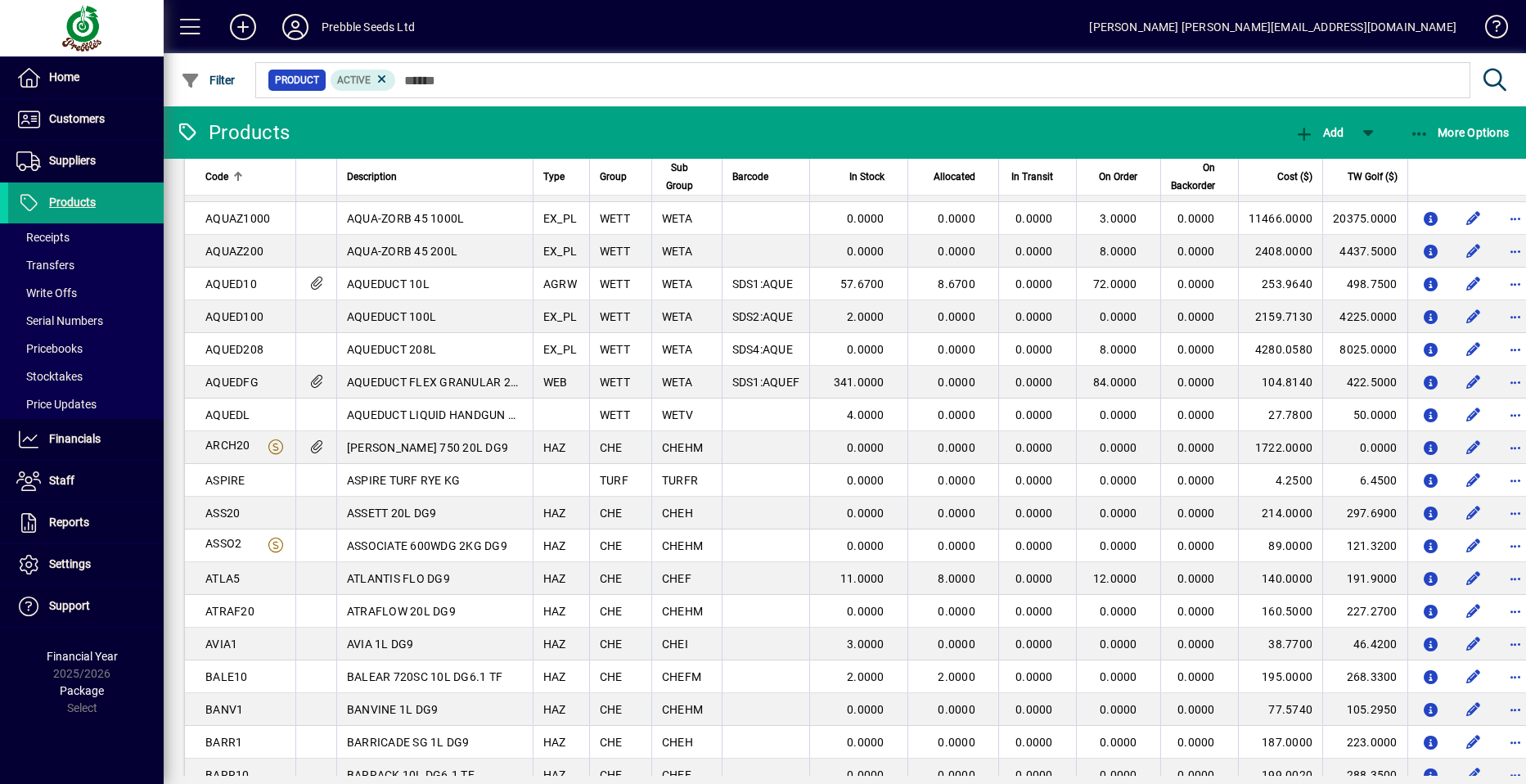
scroll to position [900, 0]
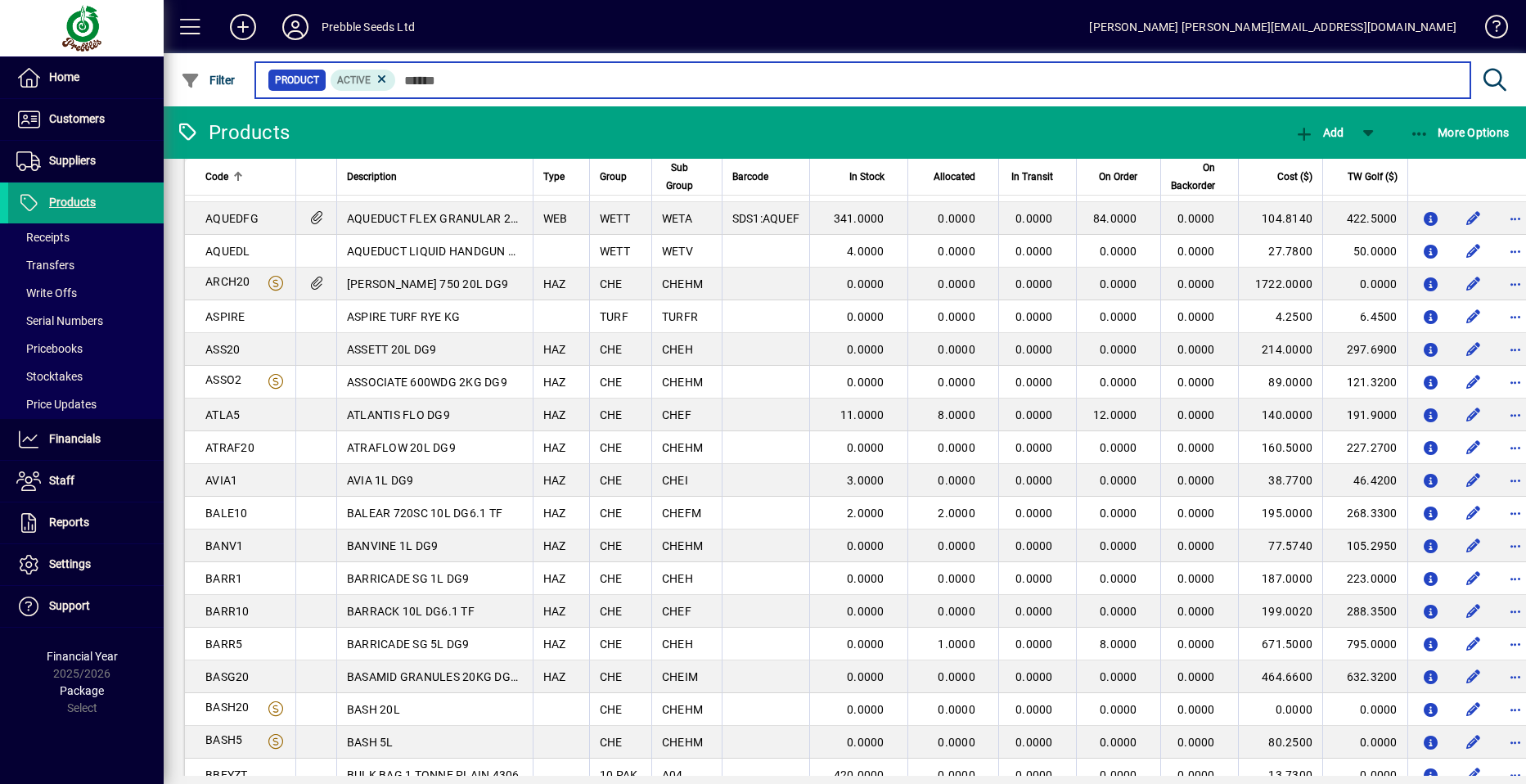
click at [405, 78] on input "text" at bounding box center [927, 81] width 1061 height 23
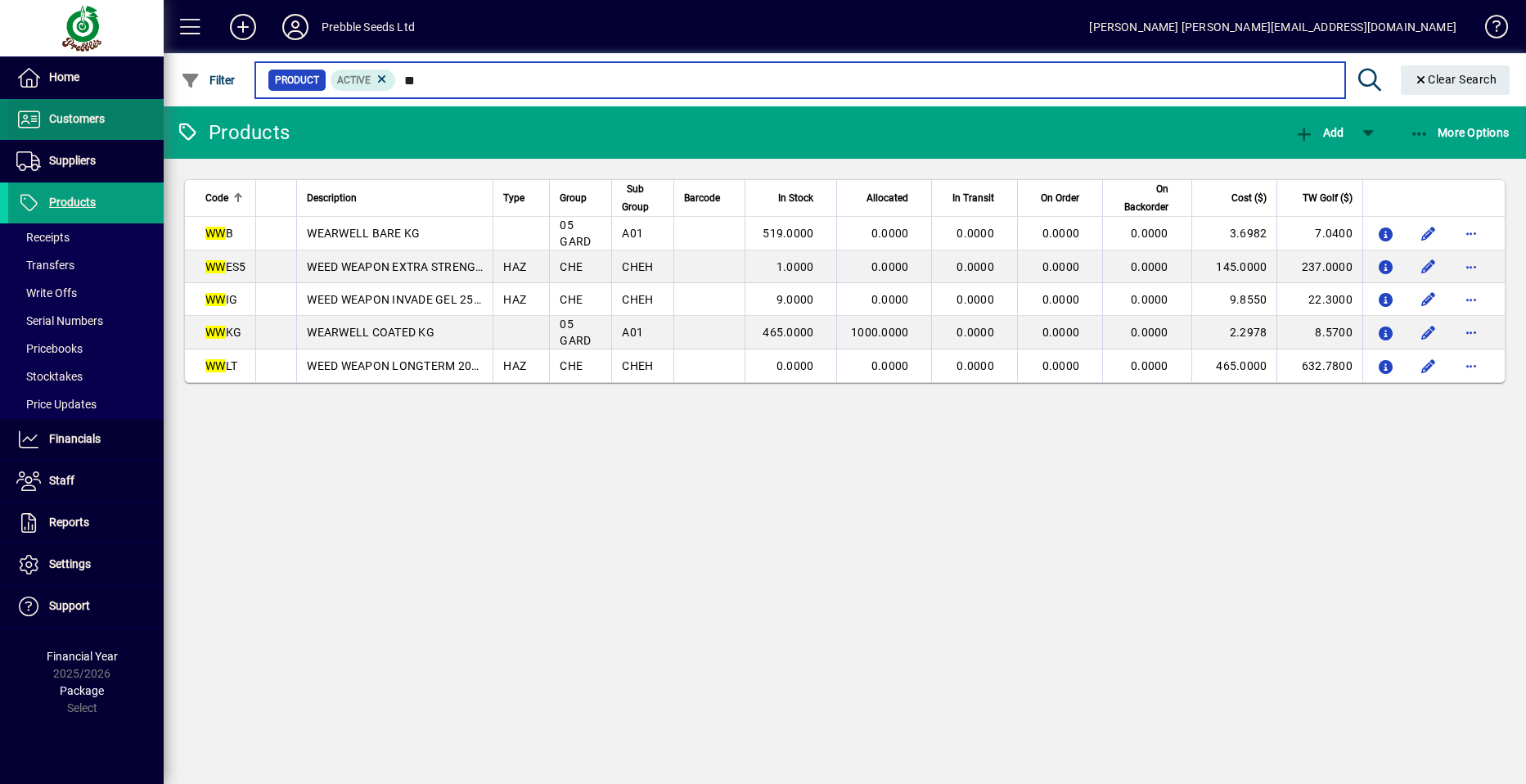
type input "**"
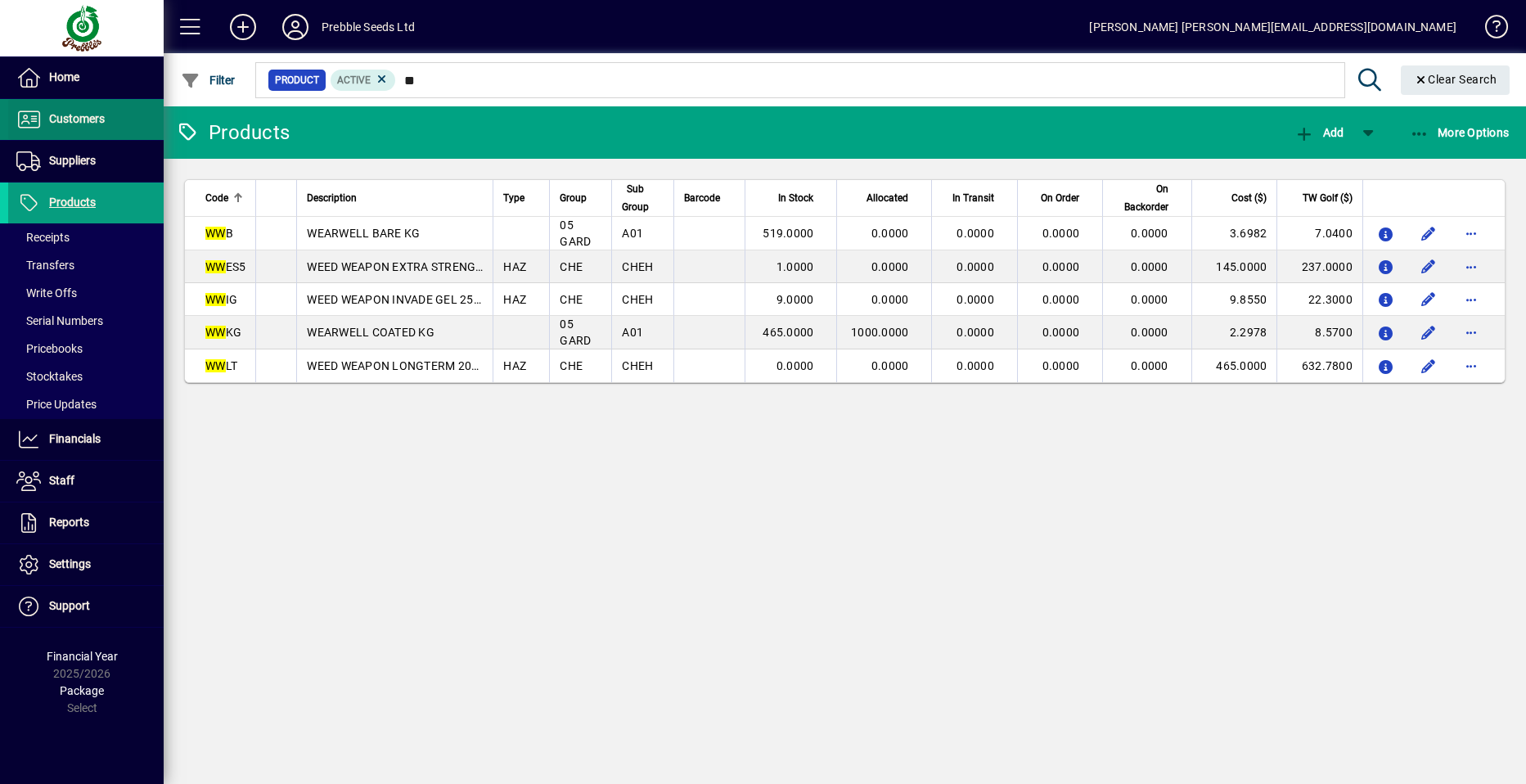
click at [91, 111] on span "Customers" at bounding box center [55, 119] width 96 height 19
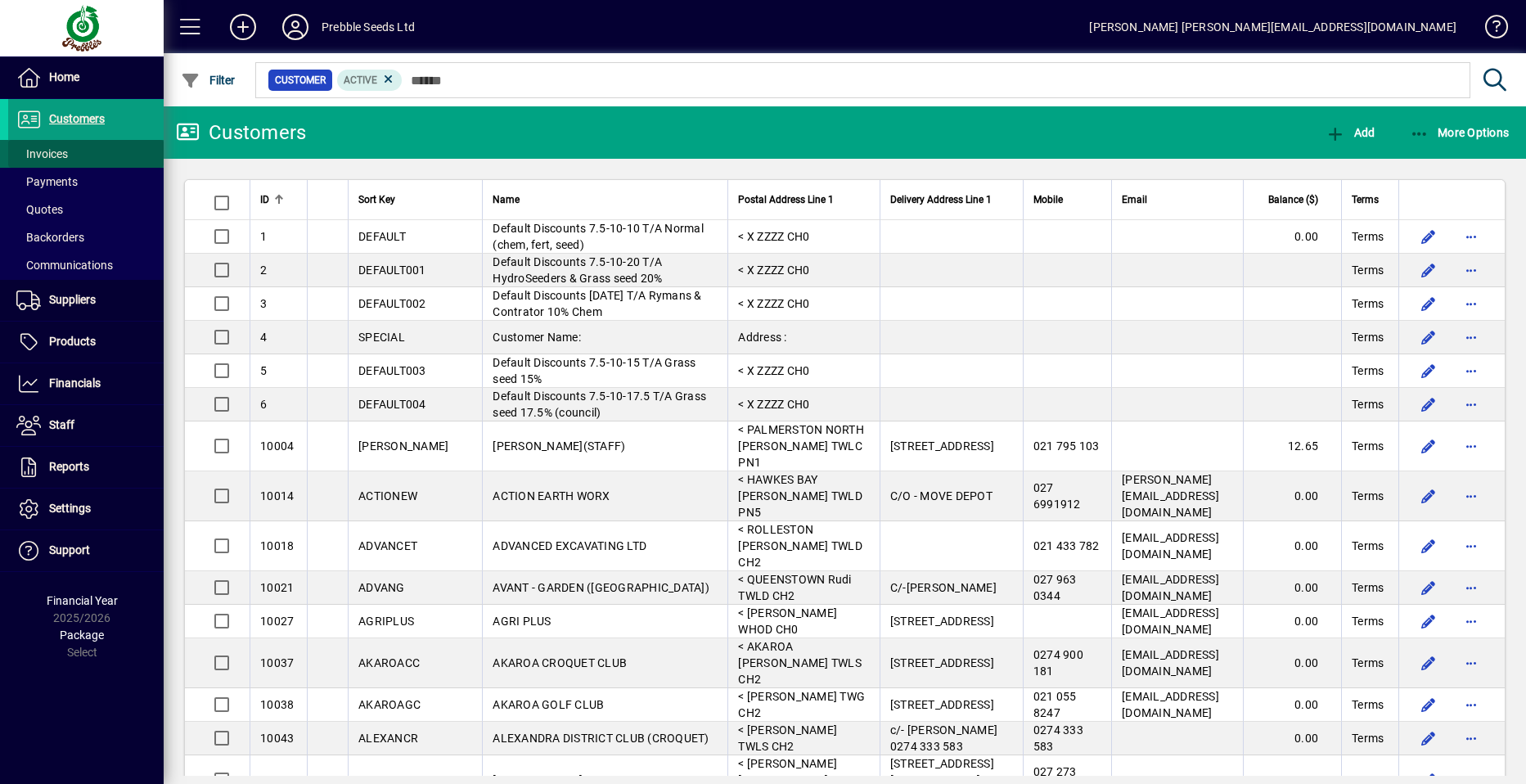
click at [99, 153] on span at bounding box center [86, 153] width 156 height 39
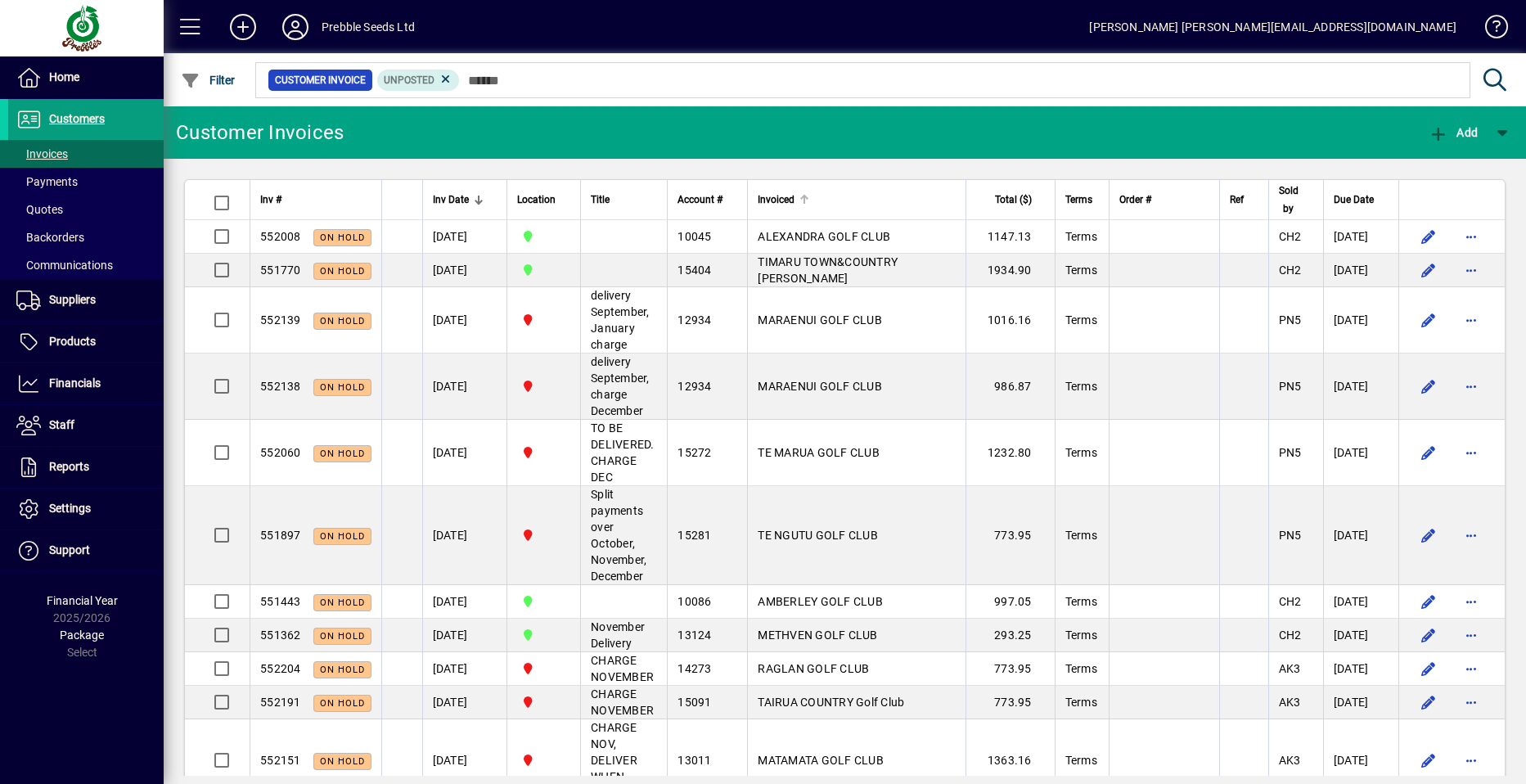
click at [765, 196] on span "Invoiced" at bounding box center [777, 199] width 37 height 18
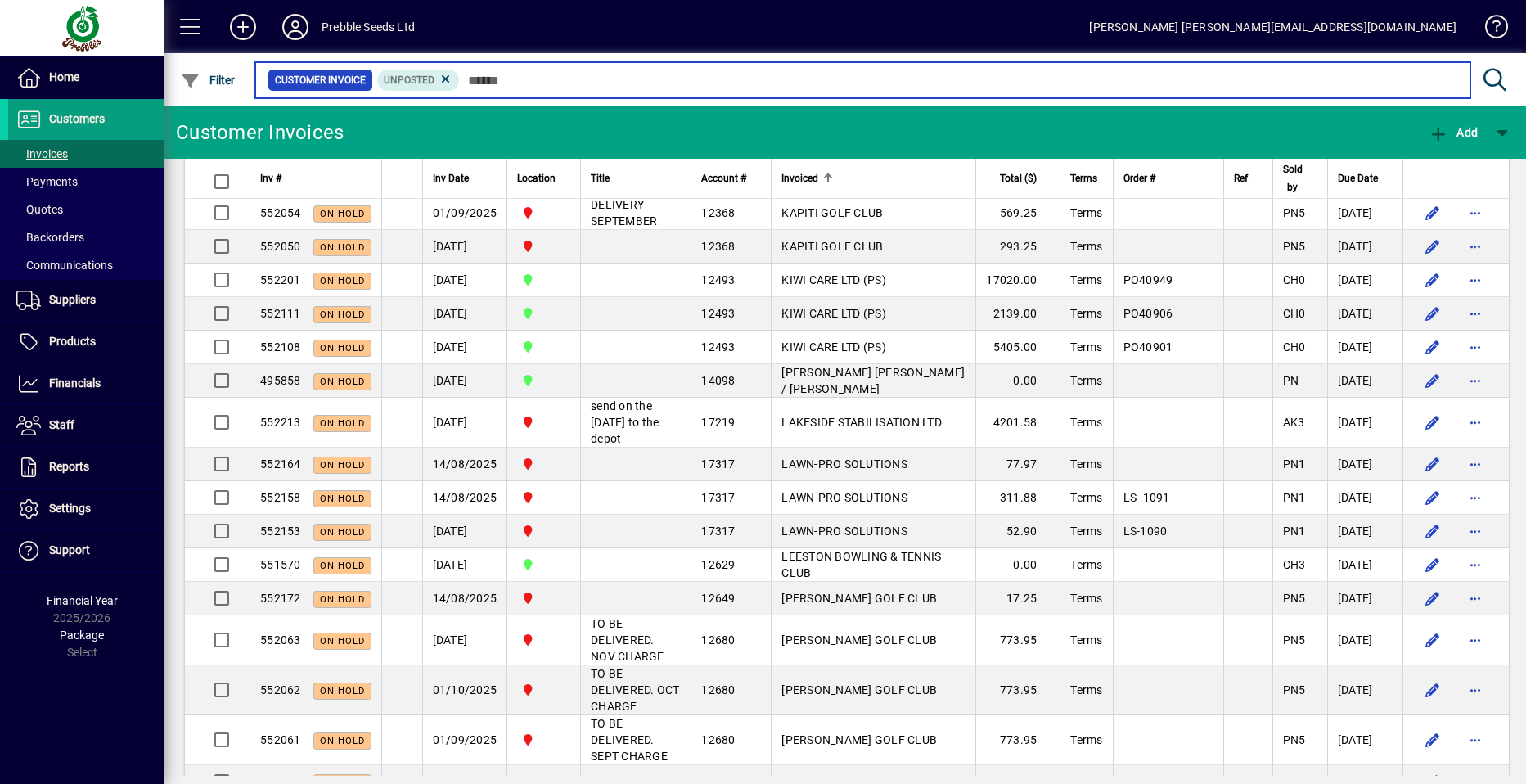
scroll to position [1800, 0]
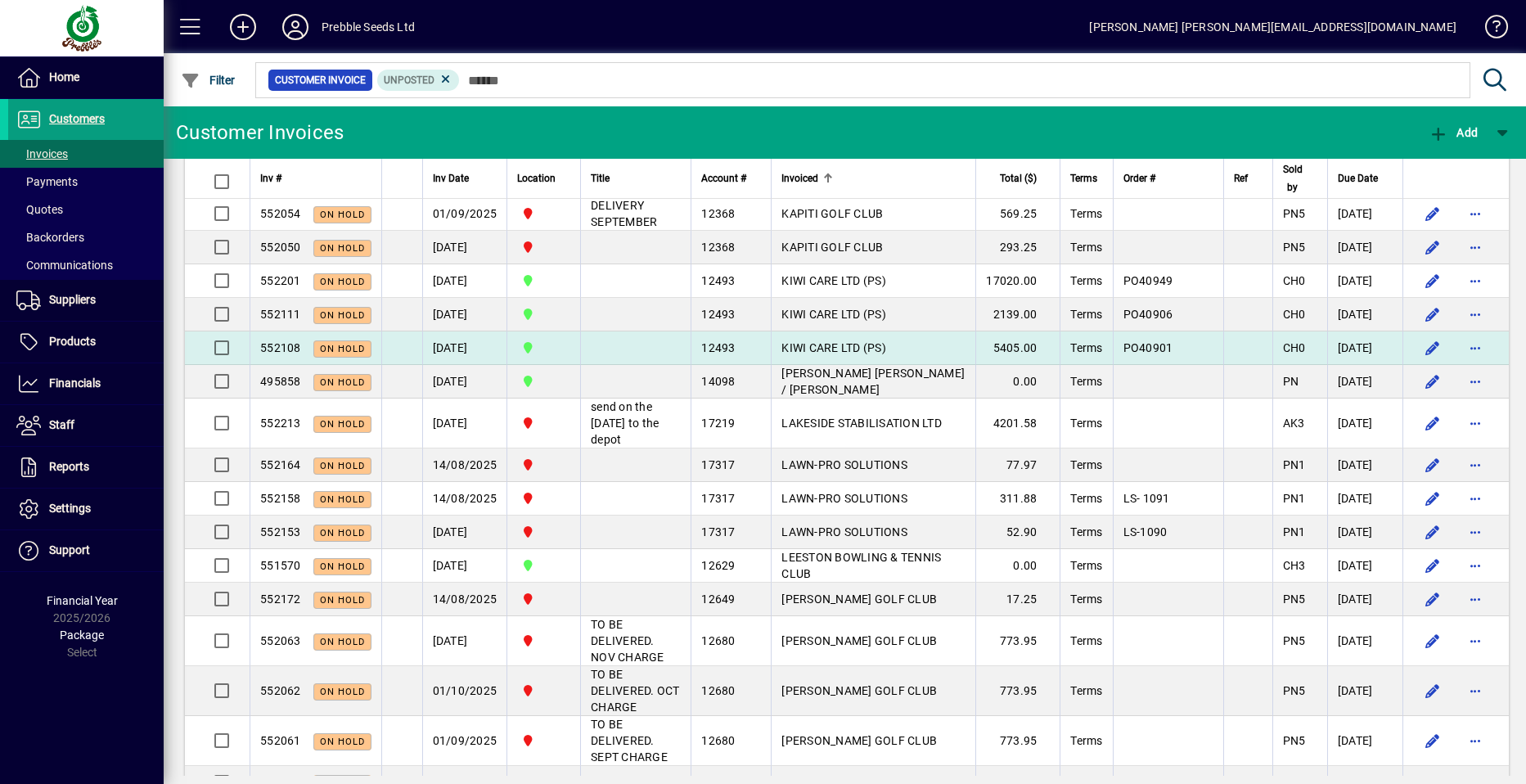
click at [801, 355] on span "KIWI CARE LTD (PS)" at bounding box center [834, 347] width 105 height 13
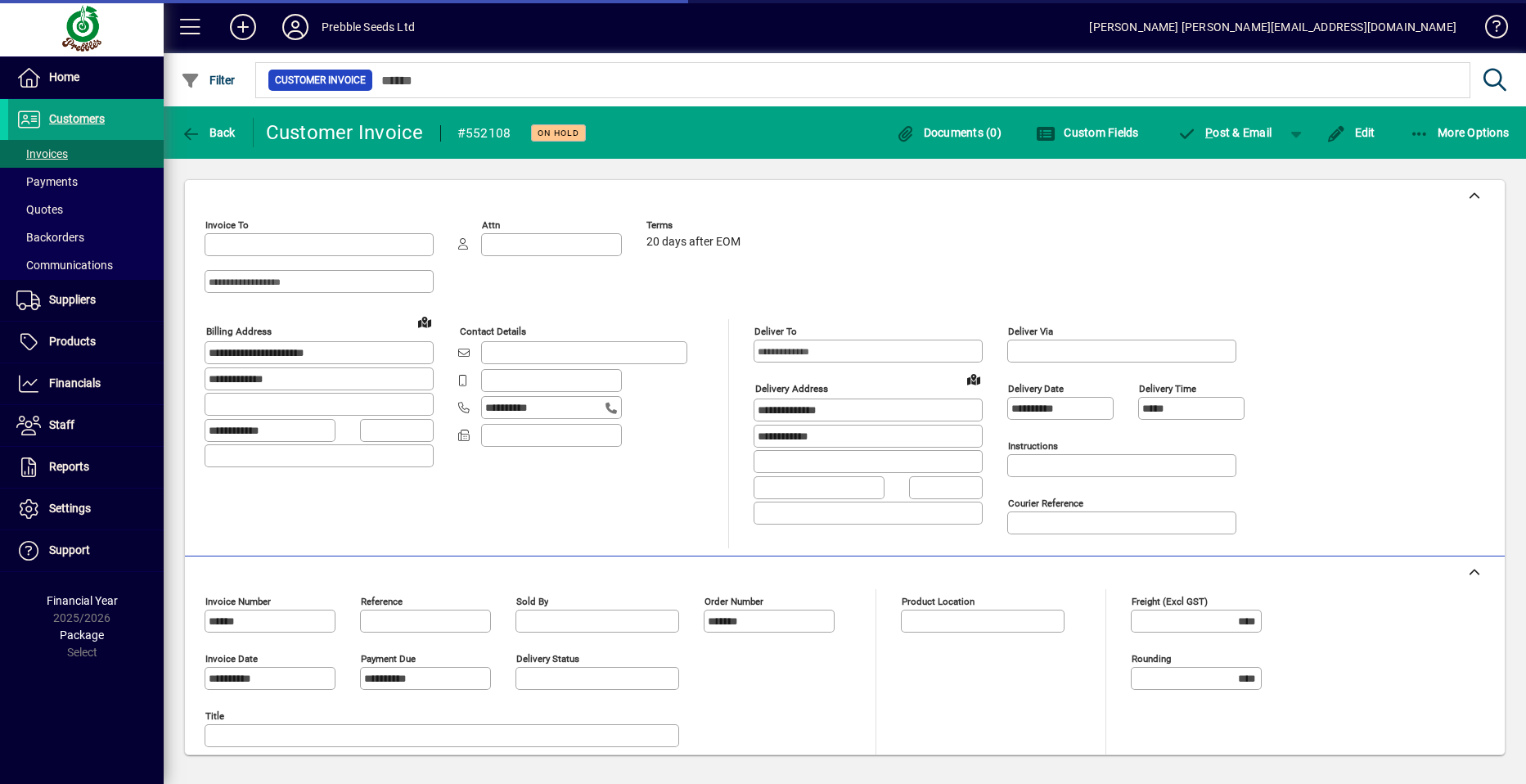
type input "**********"
type input "*********"
type input "**********"
